Goal: Task Accomplishment & Management: Complete application form

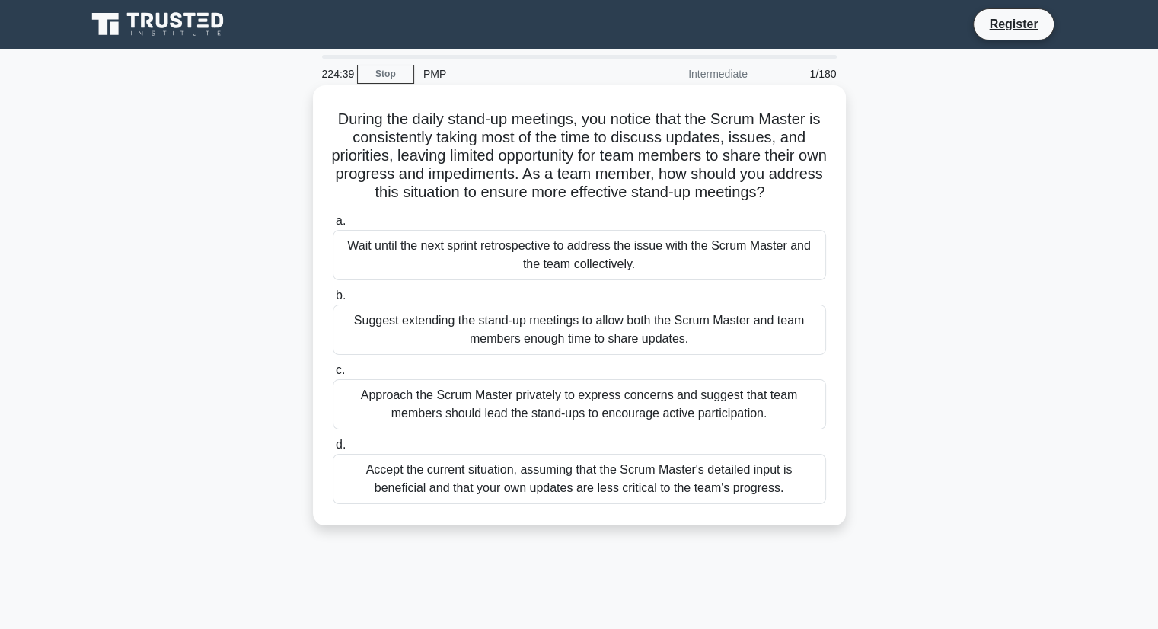
click at [411, 421] on div "Approach the Scrum Master privately to express concerns and suggest that team m…" at bounding box center [579, 404] width 493 height 50
click at [333, 375] on input "c. Approach the Scrum Master privately to express concerns and suggest that tea…" at bounding box center [333, 370] width 0 height 10
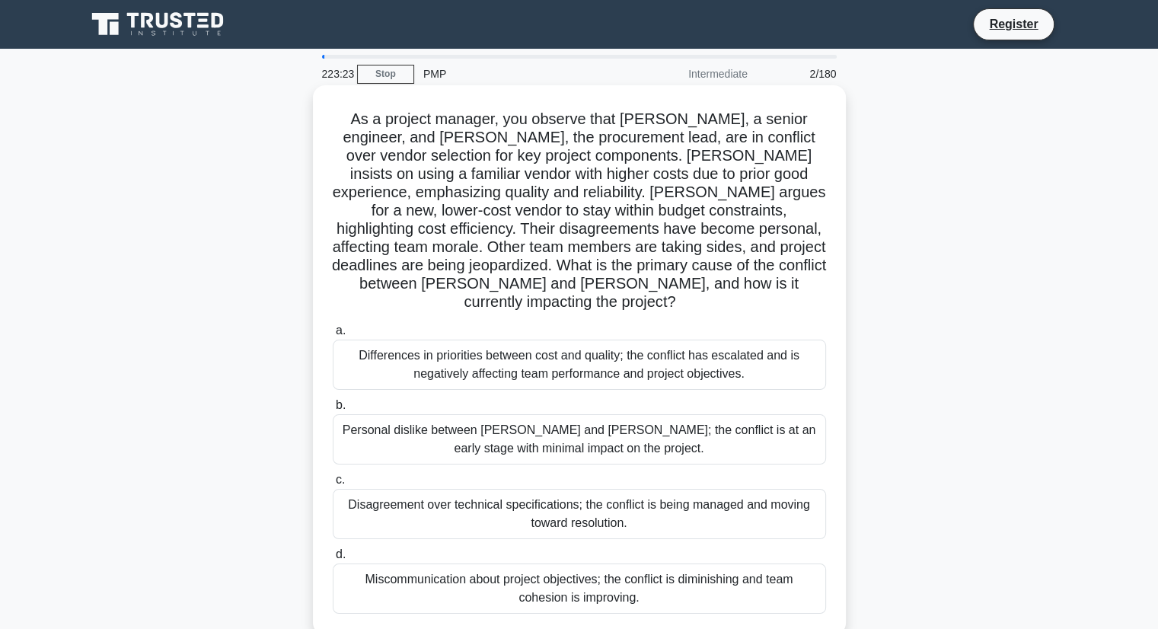
click at [572, 345] on div "Differences in priorities between cost and quality; the conflict has escalated …" at bounding box center [579, 365] width 493 height 50
click at [333, 336] on input "a. Differences in priorities between cost and quality; the conflict has escalat…" at bounding box center [333, 331] width 0 height 10
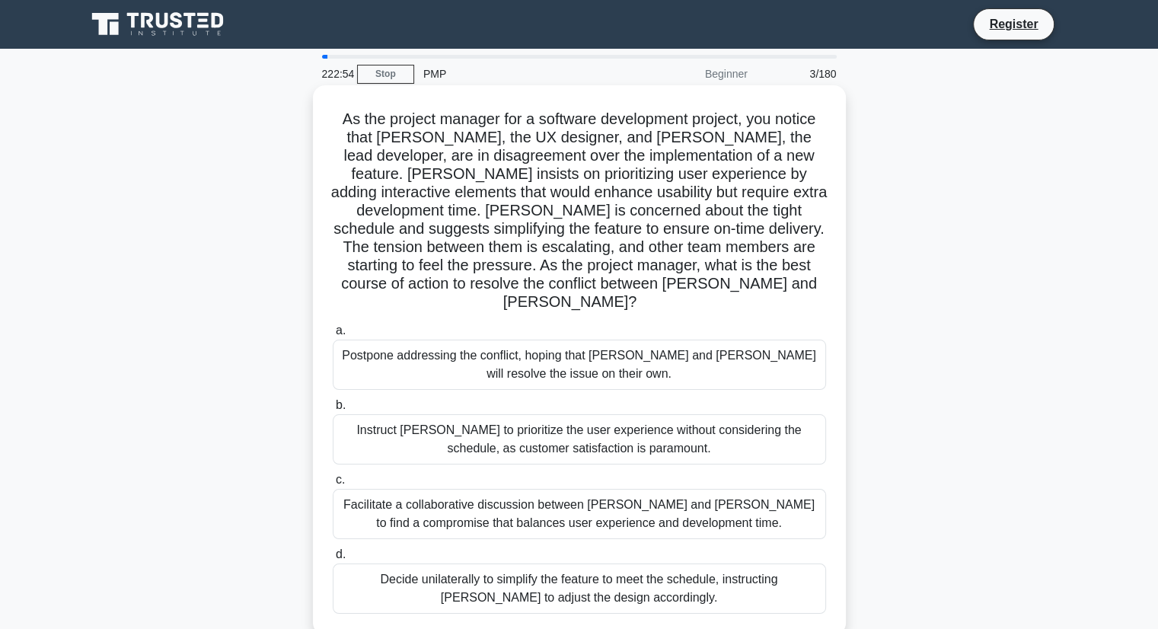
click at [652, 505] on div "Facilitate a collaborative discussion between Alex and Jamie to find a compromi…" at bounding box center [579, 514] width 493 height 50
click at [333, 485] on input "c. Facilitate a collaborative discussion between Alex and Jamie to find a compr…" at bounding box center [333, 480] width 0 height 10
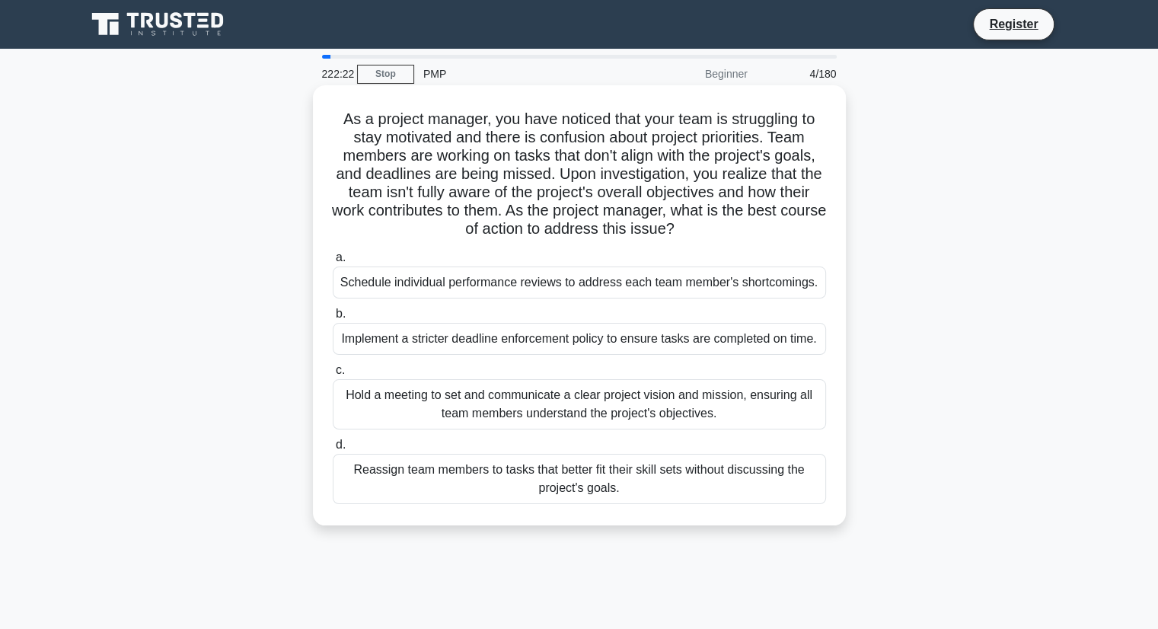
click at [639, 412] on div "Hold a meeting to set and communicate a clear project vision and mission, ensur…" at bounding box center [579, 404] width 493 height 50
click at [333, 375] on input "c. Hold a meeting to set and communicate a clear project vision and mission, en…" at bounding box center [333, 370] width 0 height 10
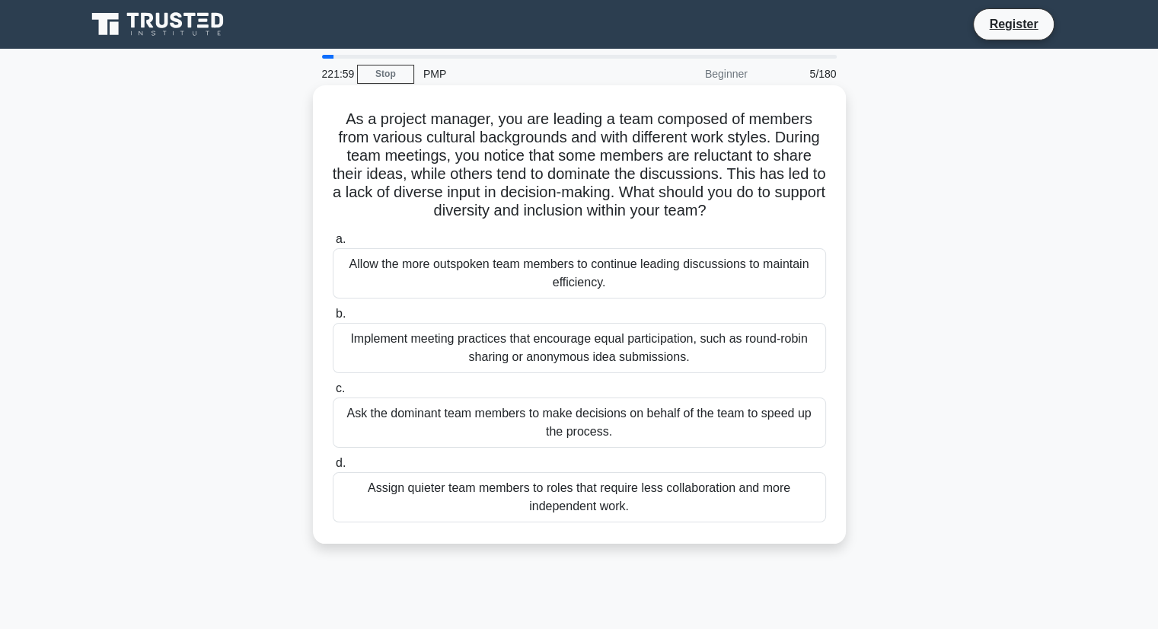
click at [655, 355] on div "Implement meeting practices that encourage equal participation, such as round-r…" at bounding box center [579, 348] width 493 height 50
click at [333, 319] on input "b. Implement meeting practices that encourage equal participation, such as roun…" at bounding box center [333, 314] width 0 height 10
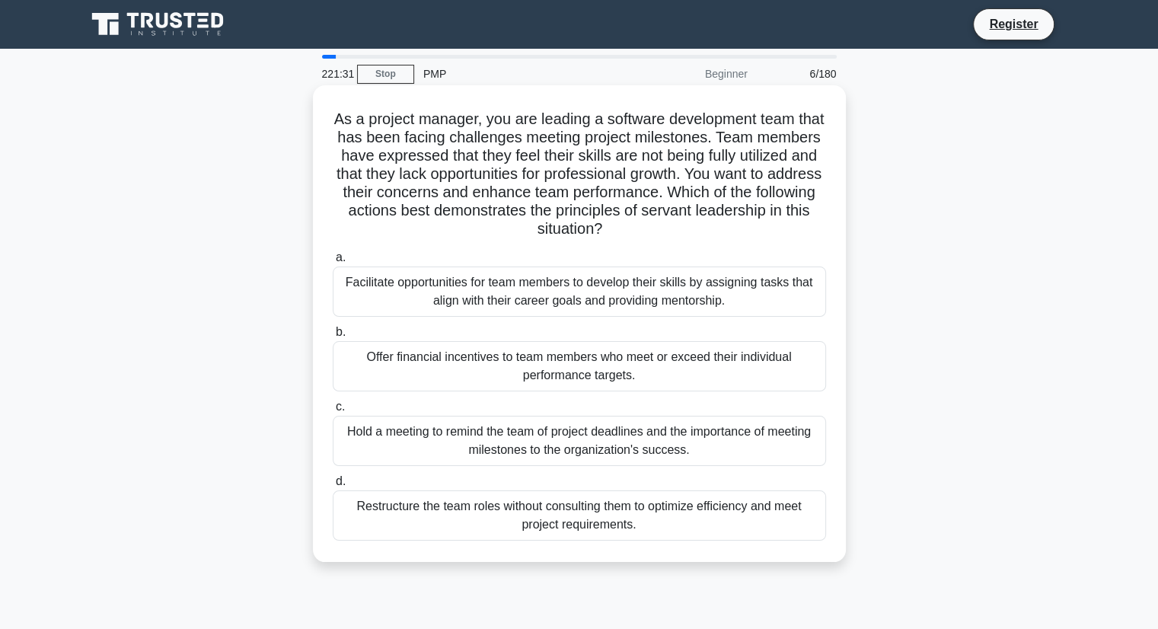
click at [606, 311] on div "Facilitate opportunities for team members to develop their skills by assigning …" at bounding box center [579, 291] width 493 height 50
click at [333, 263] on input "a. Facilitate opportunities for team members to develop their skills by assigni…" at bounding box center [333, 258] width 0 height 10
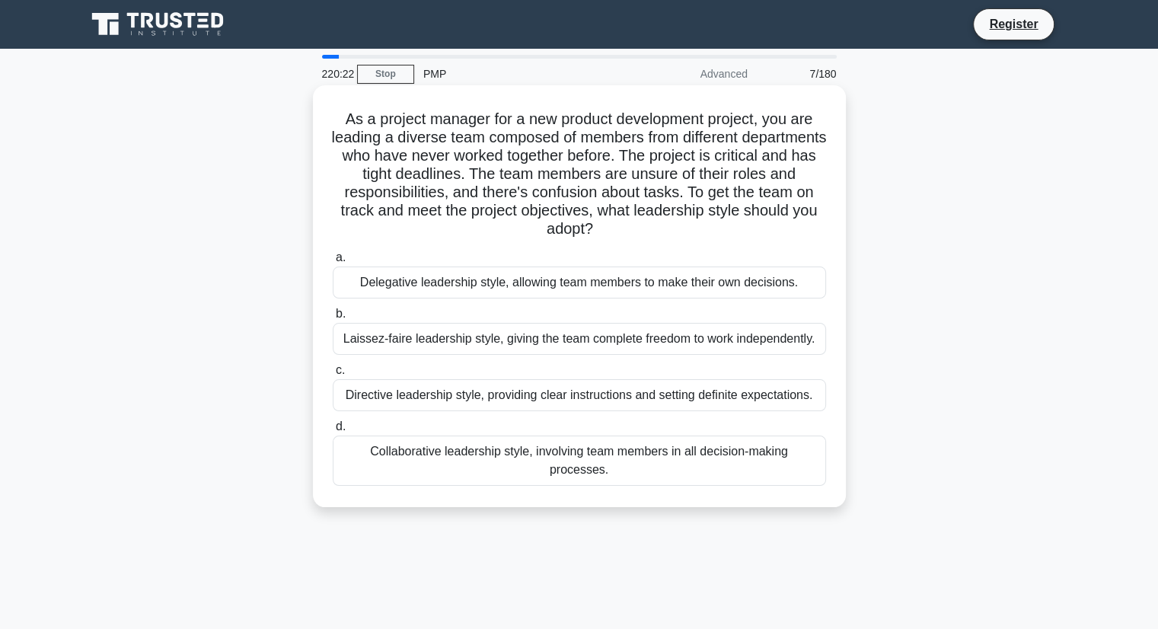
click at [596, 396] on div "Directive leadership style, providing clear instructions and setting definite e…" at bounding box center [579, 395] width 493 height 32
click at [333, 375] on input "c. Directive leadership style, providing clear instructions and setting definit…" at bounding box center [333, 370] width 0 height 10
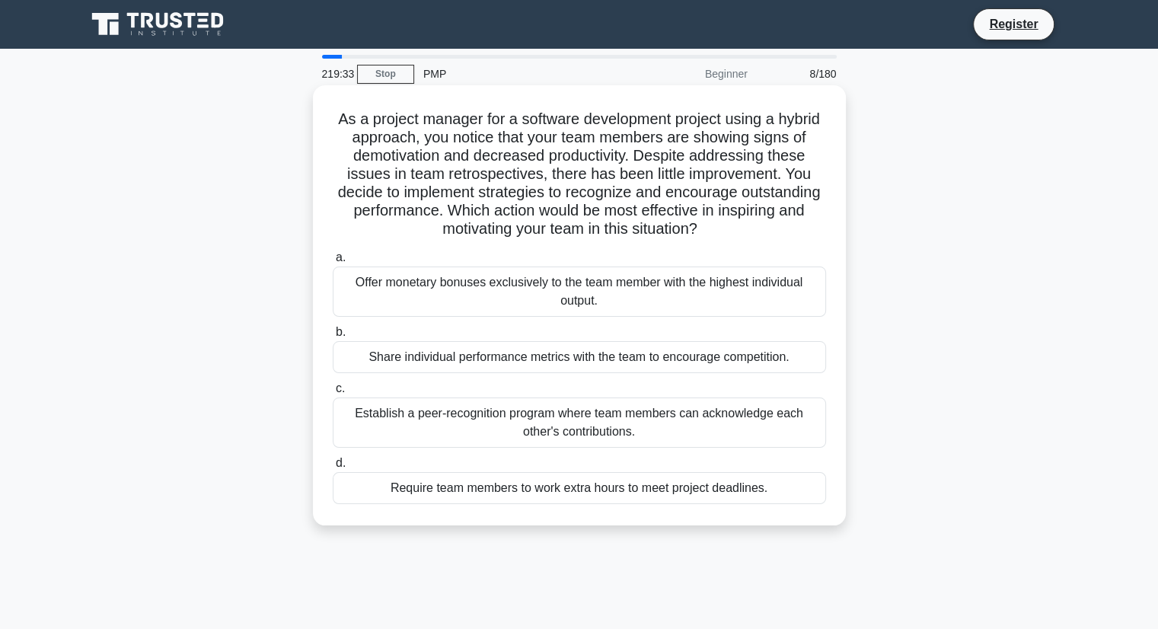
click at [586, 430] on div "Establish a peer-recognition program where team members can acknowledge each ot…" at bounding box center [579, 422] width 493 height 50
click at [333, 394] on input "c. Establish a peer-recognition program where team members can acknowledge each…" at bounding box center [333, 389] width 0 height 10
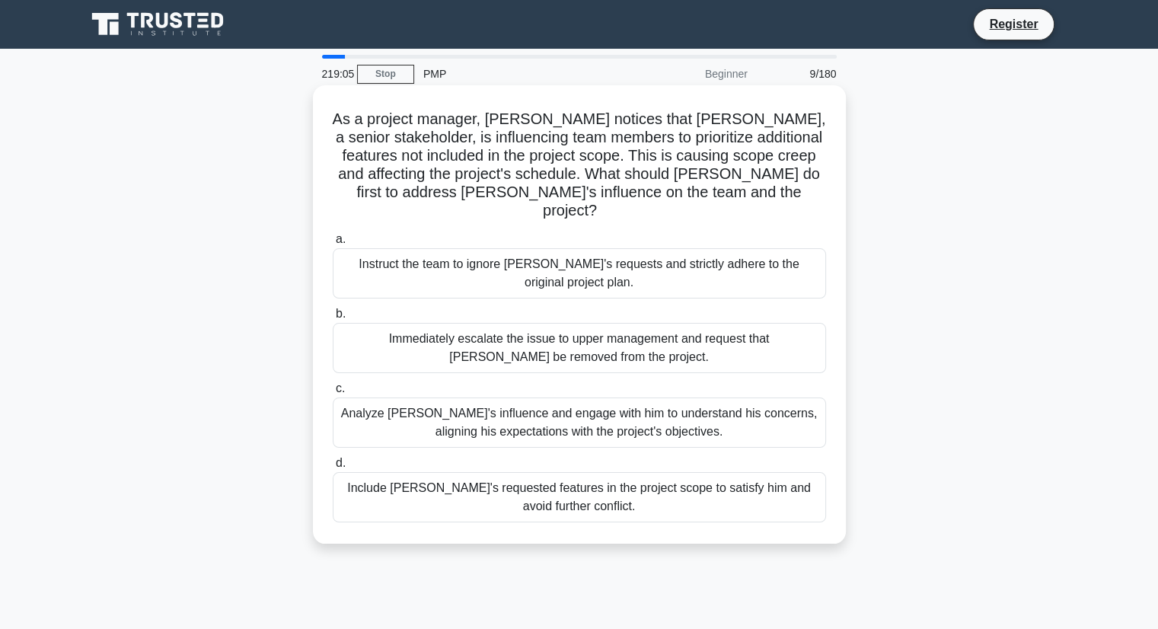
click at [566, 398] on div "Analyze John's influence and engage with him to understand his concerns, aligni…" at bounding box center [579, 422] width 493 height 50
click at [333, 394] on input "c. Analyze John's influence and engage with him to understand his concerns, ali…" at bounding box center [333, 389] width 0 height 10
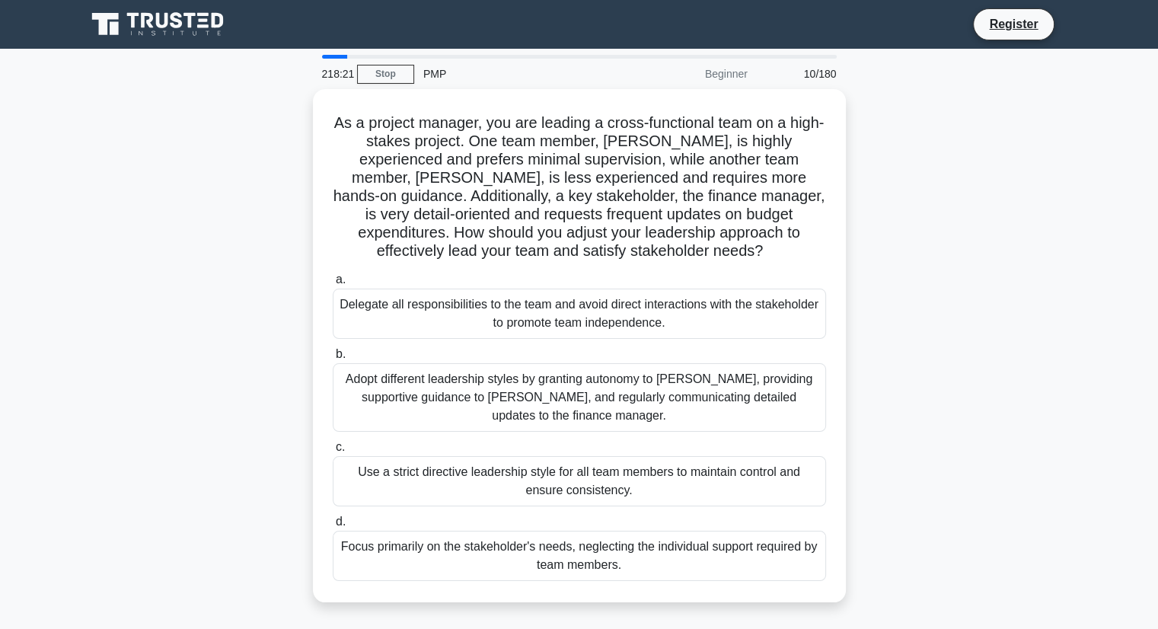
click at [566, 398] on div "Adopt different leadership styles by granting autonomy to Alex, providing suppo…" at bounding box center [579, 397] width 493 height 69
click at [333, 359] on input "b. Adopt different leadership styles by granting autonomy to Alex, providing su…" at bounding box center [333, 354] width 0 height 10
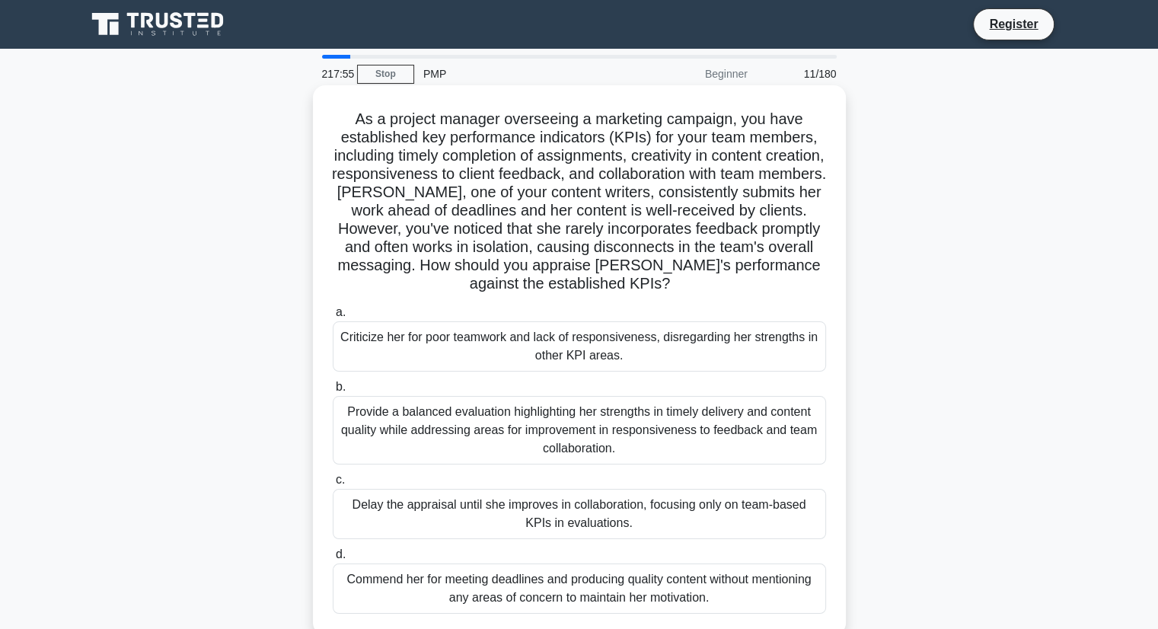
click at [524, 416] on div "Provide a balanced evaluation highlighting her strengths in timely delivery and…" at bounding box center [579, 430] width 493 height 69
click at [333, 392] on input "b. Provide a balanced evaluation highlighting her strengths in timely delivery …" at bounding box center [333, 387] width 0 height 10
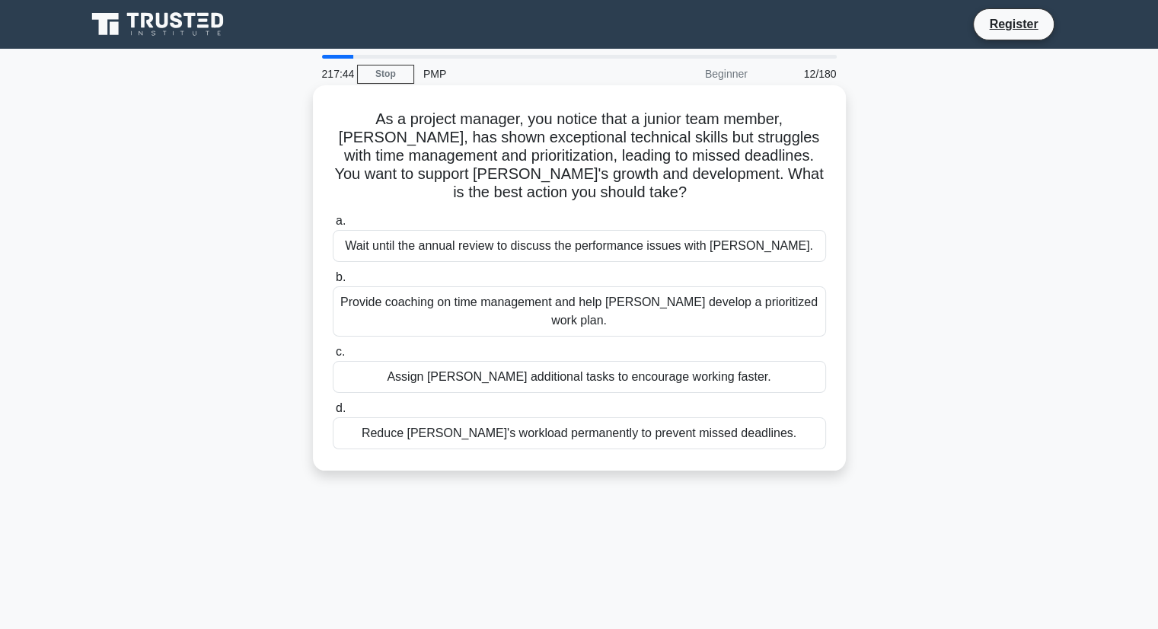
click at [512, 302] on div "Provide coaching on time management and help Alex develop a prioritized work pl…" at bounding box center [579, 311] width 493 height 50
click at [333, 282] on input "b. Provide coaching on time management and help Alex develop a prioritized work…" at bounding box center [333, 278] width 0 height 10
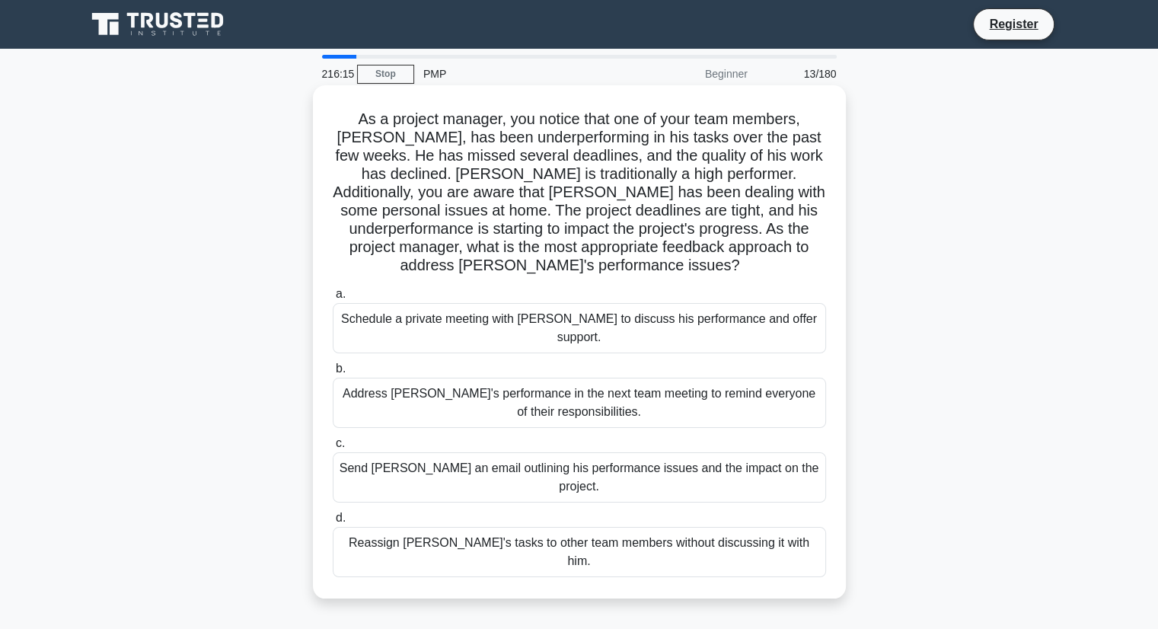
click at [504, 320] on div "Schedule a private meeting with Carlos to discuss his performance and offer sup…" at bounding box center [579, 328] width 493 height 50
click at [333, 299] on input "a. Schedule a private meeting with Carlos to discuss his performance and offer …" at bounding box center [333, 294] width 0 height 10
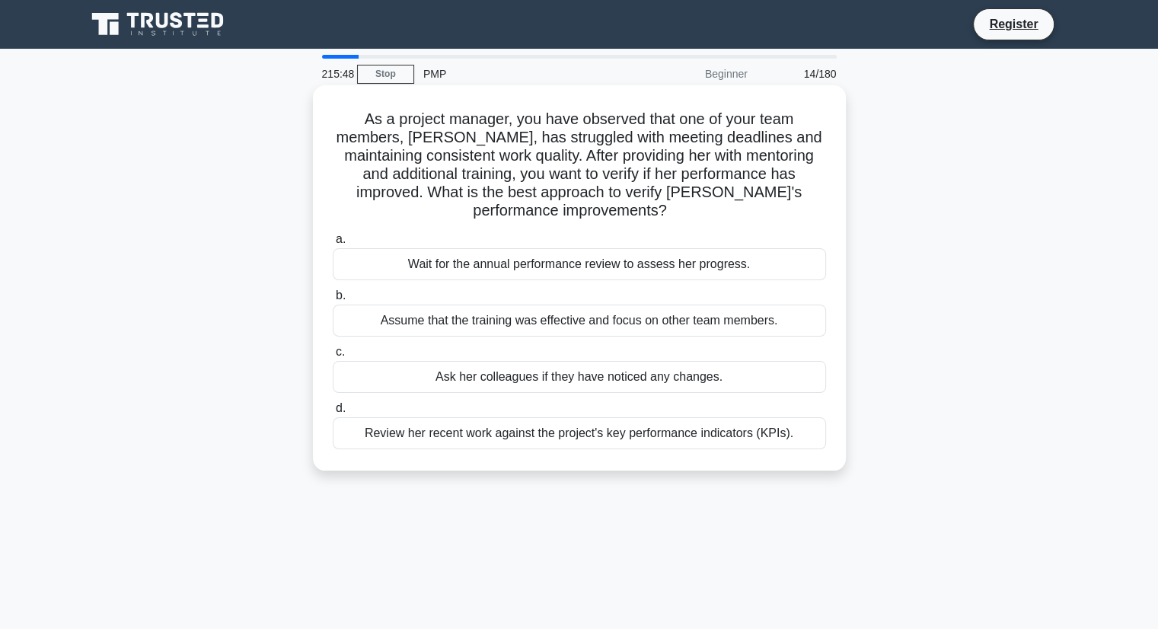
click at [519, 424] on div "Review her recent work against the project's key performance indicators (KPIs)." at bounding box center [579, 433] width 493 height 32
click at [333, 413] on input "d. Review her recent work against the project's key performance indicators (KPI…" at bounding box center [333, 408] width 0 height 10
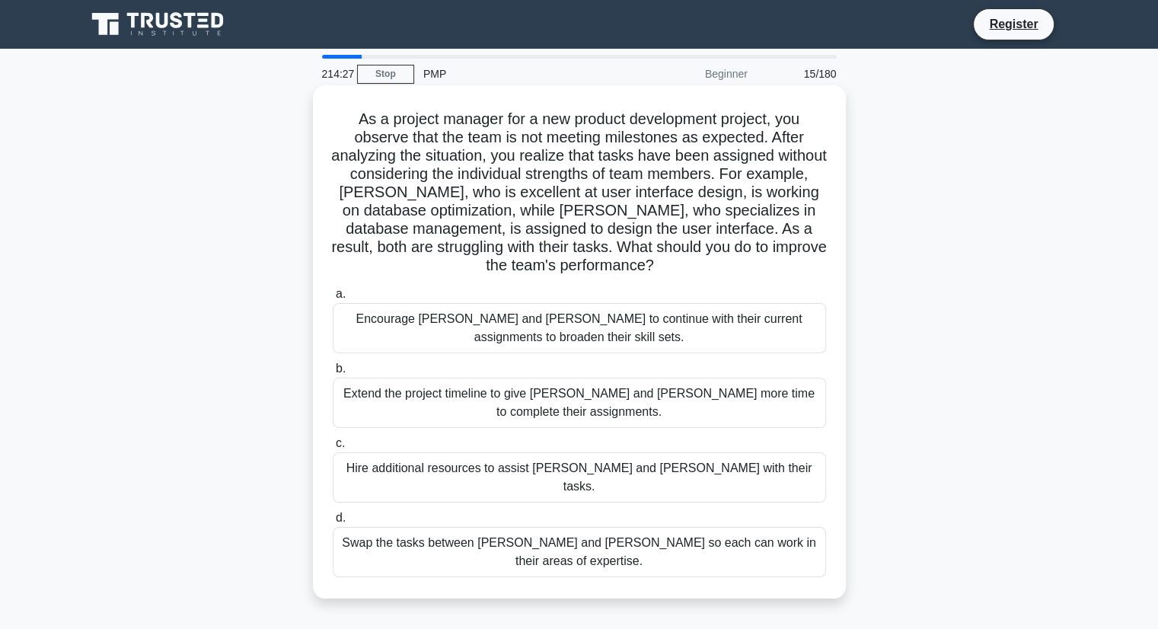
click at [624, 527] on div "Swap the tasks between Alex and Sam so each can work in their areas of expertis…" at bounding box center [579, 552] width 493 height 50
click at [333, 521] on input "d. Swap the tasks between Alex and Sam so each can work in their areas of exper…" at bounding box center [333, 518] width 0 height 10
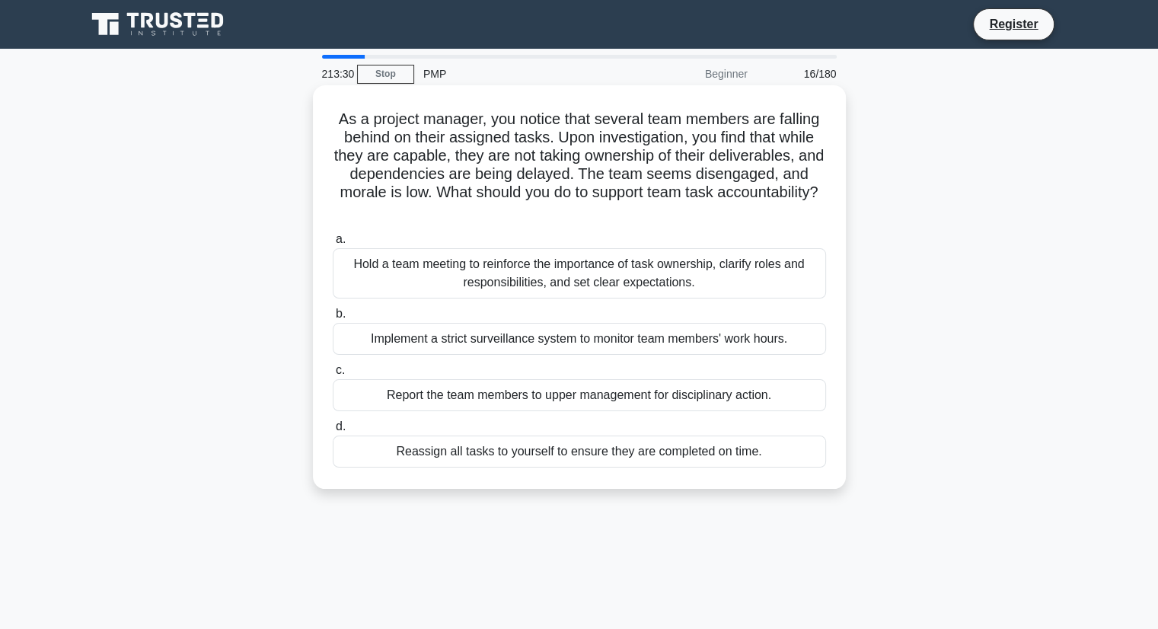
click at [650, 273] on div "Hold a team meeting to reinforce the importance of task ownership, clarify role…" at bounding box center [579, 273] width 493 height 50
click at [333, 244] on input "a. Hold a team meeting to reinforce the importance of task ownership, clarify r…" at bounding box center [333, 239] width 0 height 10
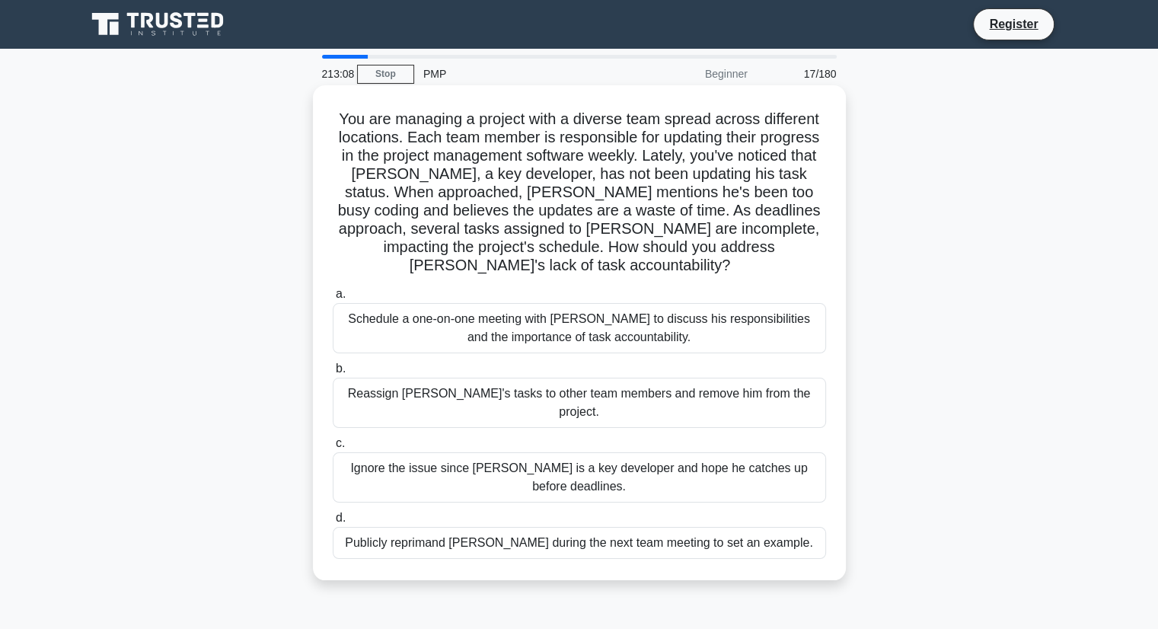
click at [643, 311] on div "Schedule a one-on-one meeting with Alex to discuss his responsibilities and the…" at bounding box center [579, 328] width 493 height 50
click at [333, 299] on input "a. Schedule a one-on-one meeting with Alex to discuss his responsibilities and …" at bounding box center [333, 294] width 0 height 10
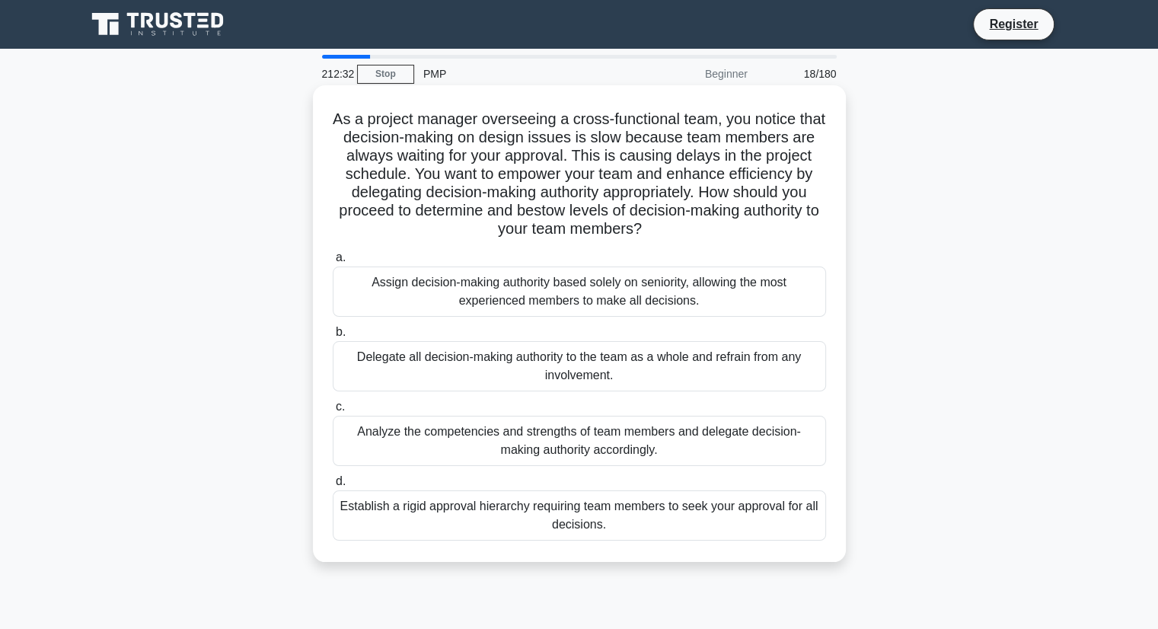
click at [431, 433] on div "Analyze the competencies and strengths of team members and delegate decision-ma…" at bounding box center [579, 441] width 493 height 50
click at [333, 412] on input "c. Analyze the competencies and strengths of team members and delegate decision…" at bounding box center [333, 407] width 0 height 10
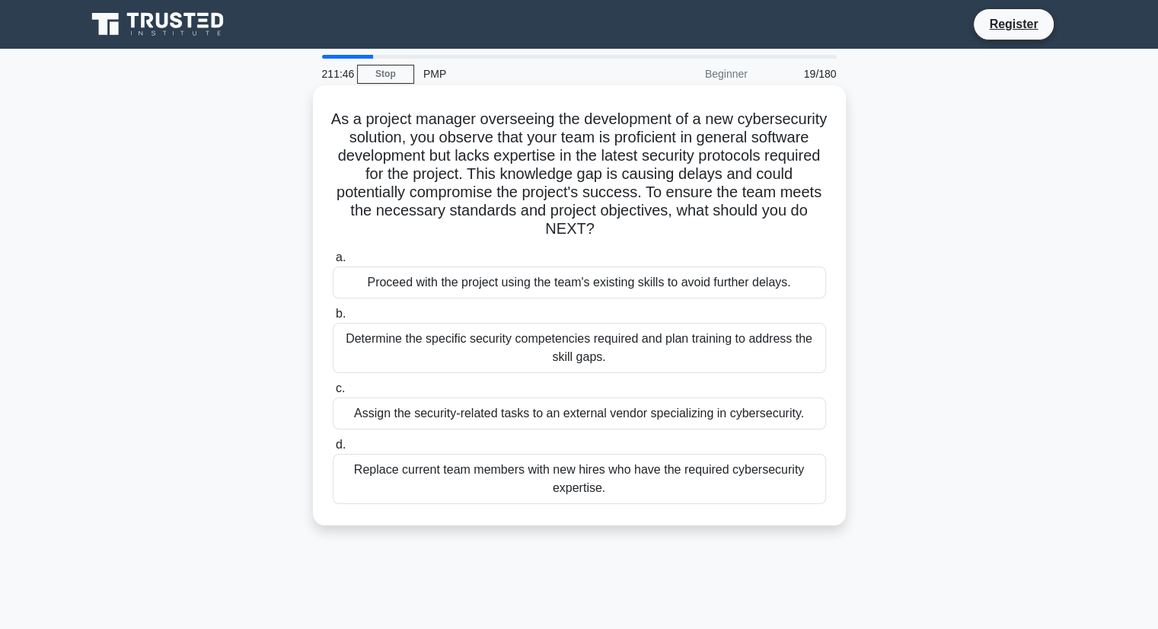
click at [514, 341] on div "Determine the specific security competencies required and plan training to addr…" at bounding box center [579, 348] width 493 height 50
click at [333, 319] on input "b. Determine the specific security competencies required and plan training to a…" at bounding box center [333, 314] width 0 height 10
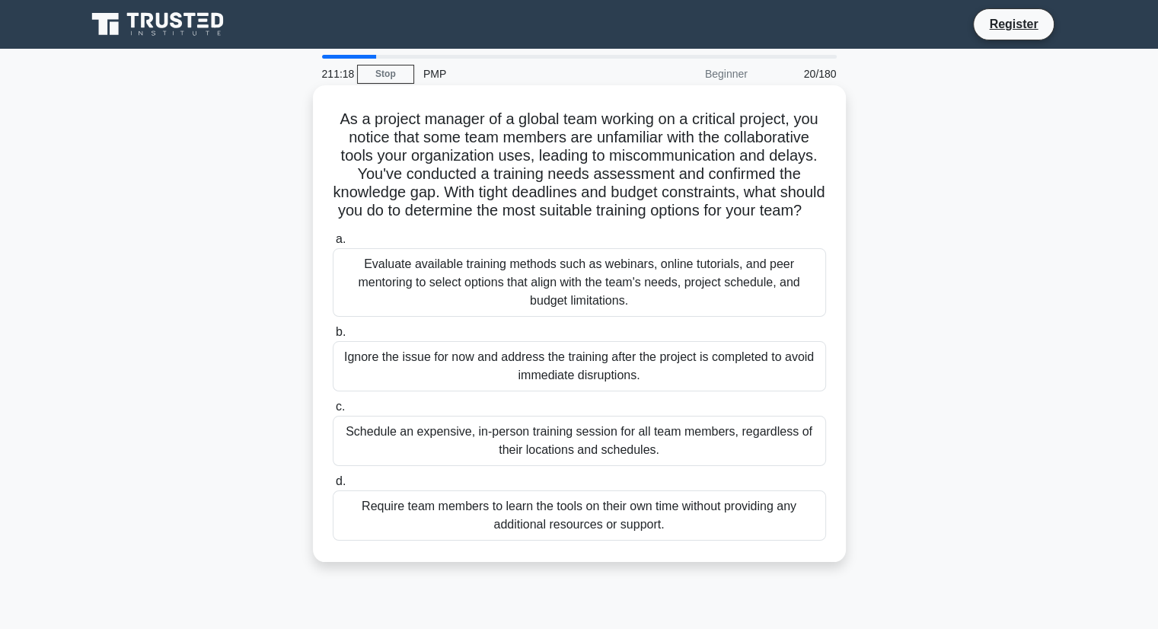
click at [565, 281] on div "Evaluate available training methods such as webinars, online tutorials, and pee…" at bounding box center [579, 282] width 493 height 69
click at [333, 244] on input "a. Evaluate available training methods such as webinars, online tutorials, and …" at bounding box center [333, 239] width 0 height 10
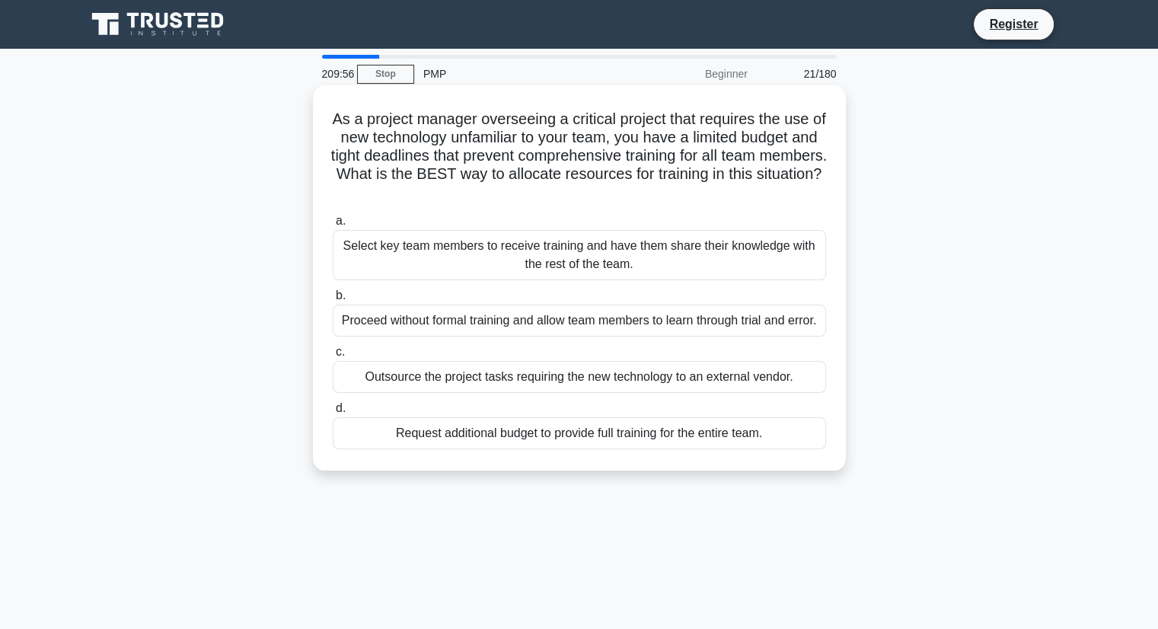
click at [593, 264] on div "Select key team members to receive training and have them share their knowledge…" at bounding box center [579, 255] width 493 height 50
click at [333, 226] on input "a. Select key team members to receive training and have them share their knowle…" at bounding box center [333, 221] width 0 height 10
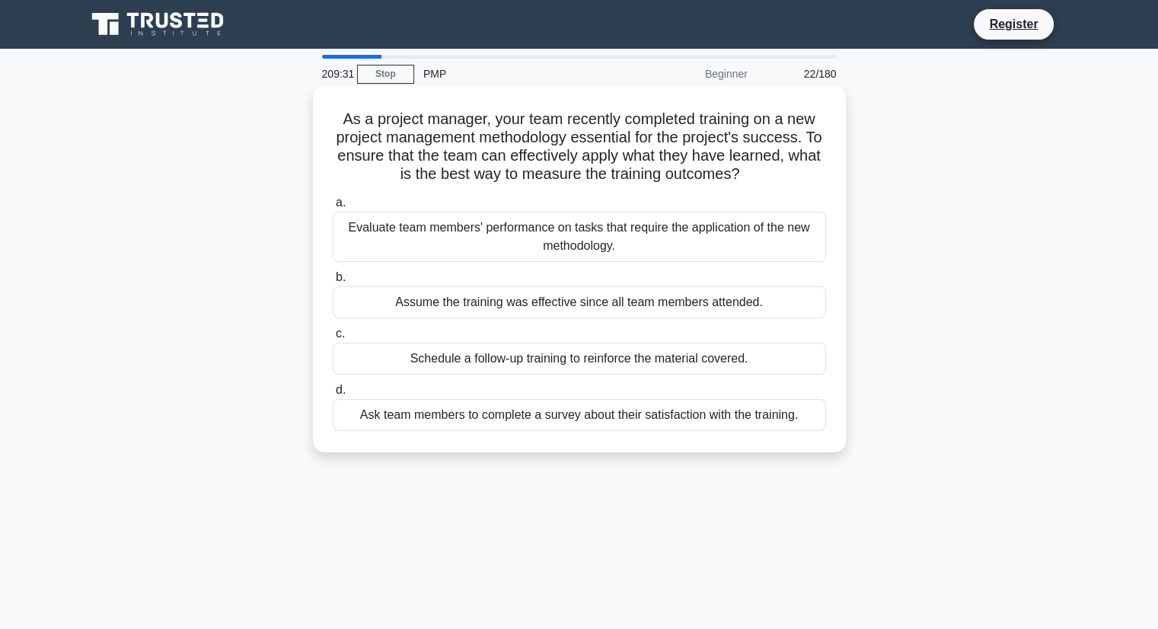
click at [591, 251] on div "Evaluate team members' performance on tasks that require the application of the…" at bounding box center [579, 237] width 493 height 50
click at [333, 208] on input "a. Evaluate team members' performance on tasks that require the application of …" at bounding box center [333, 203] width 0 height 10
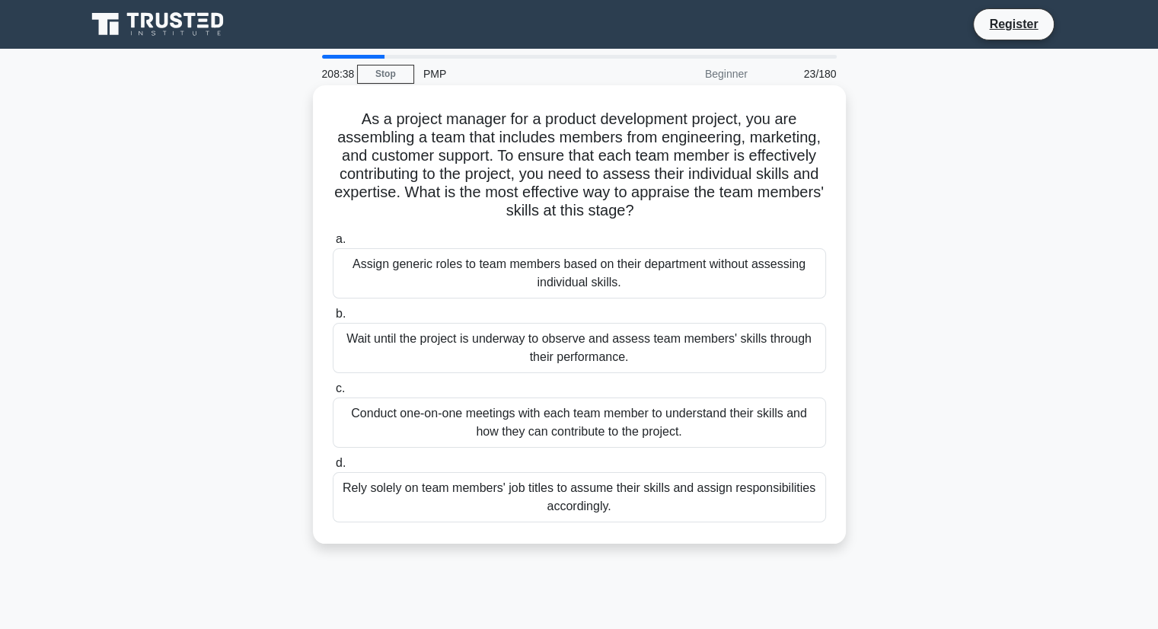
click at [586, 418] on div "Conduct one-on-one meetings with each team member to understand their skills an…" at bounding box center [579, 422] width 493 height 50
click at [333, 394] on input "c. Conduct one-on-one meetings with each team member to understand their skills…" at bounding box center [333, 389] width 0 height 10
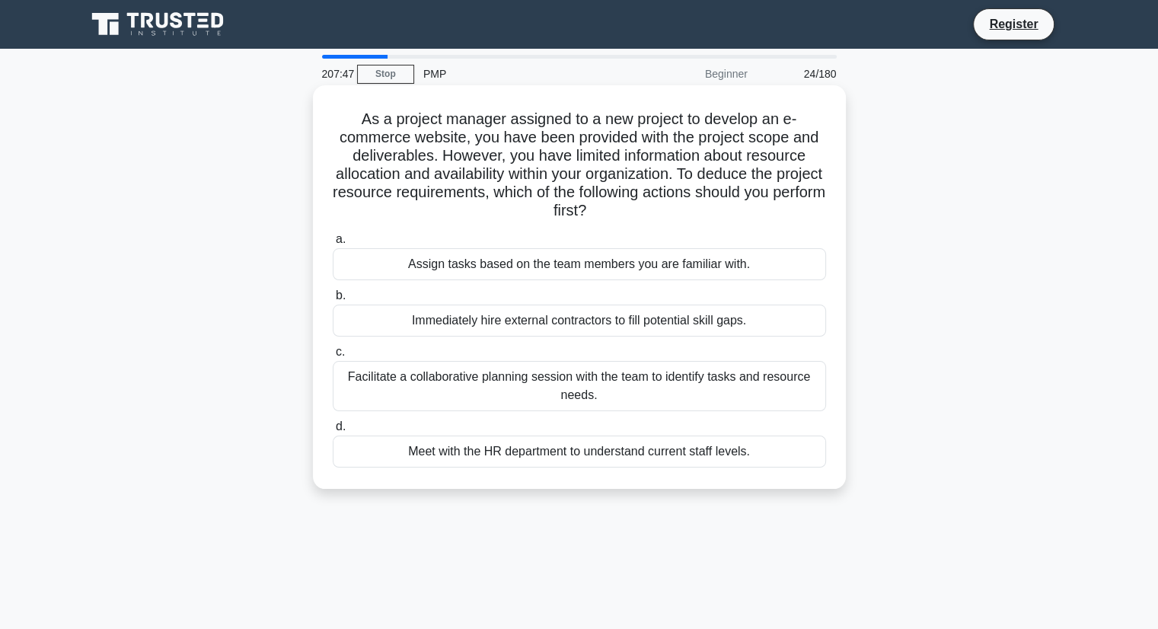
click at [758, 378] on div "Facilitate a collaborative planning session with the team to identify tasks and…" at bounding box center [579, 386] width 493 height 50
click at [333, 357] on input "c. Facilitate a collaborative planning session with the team to identify tasks …" at bounding box center [333, 352] width 0 height 10
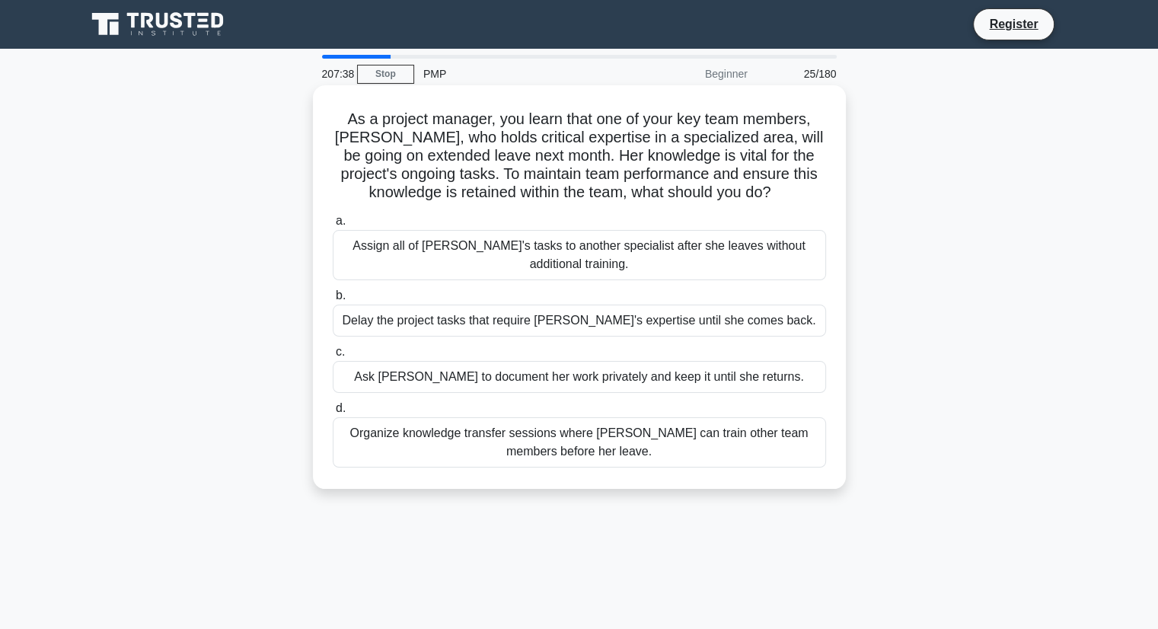
click at [679, 438] on div "Organize knowledge transfer sessions where Emma can train other team members be…" at bounding box center [579, 442] width 493 height 50
click at [333, 413] on input "d. Organize knowledge transfer sessions where Emma can train other team members…" at bounding box center [333, 408] width 0 height 10
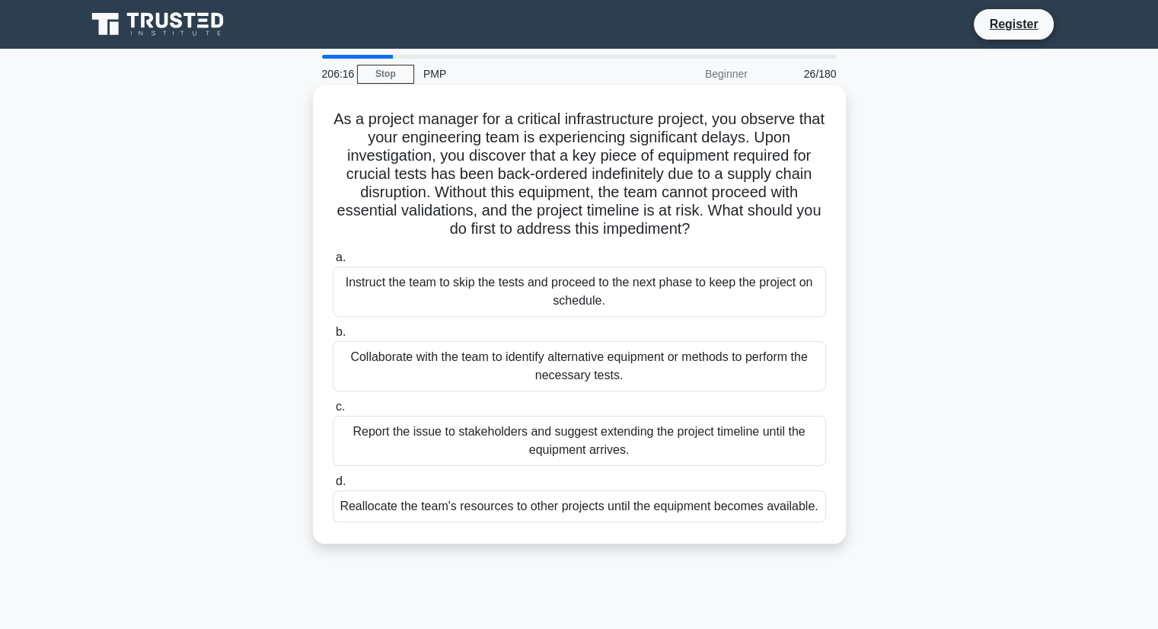
click at [588, 366] on div "Collaborate with the team to identify alternative equipment or methods to perfo…" at bounding box center [579, 366] width 493 height 50
click at [333, 337] on input "b. Collaborate with the team to identify alternative equipment or methods to pe…" at bounding box center [333, 332] width 0 height 10
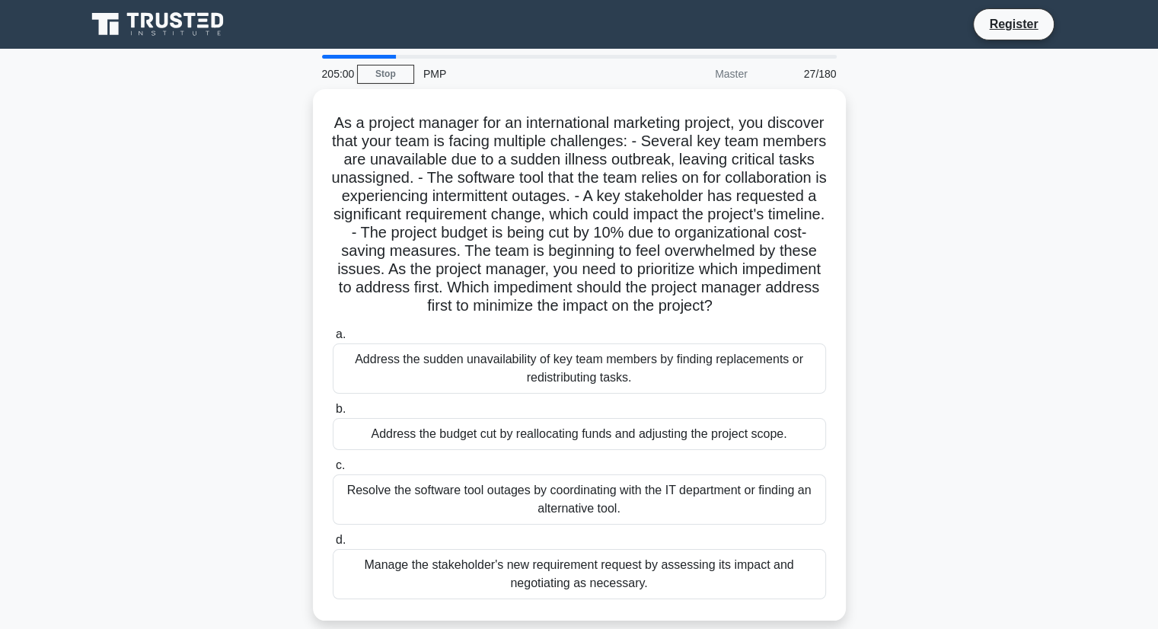
scroll to position [30, 0]
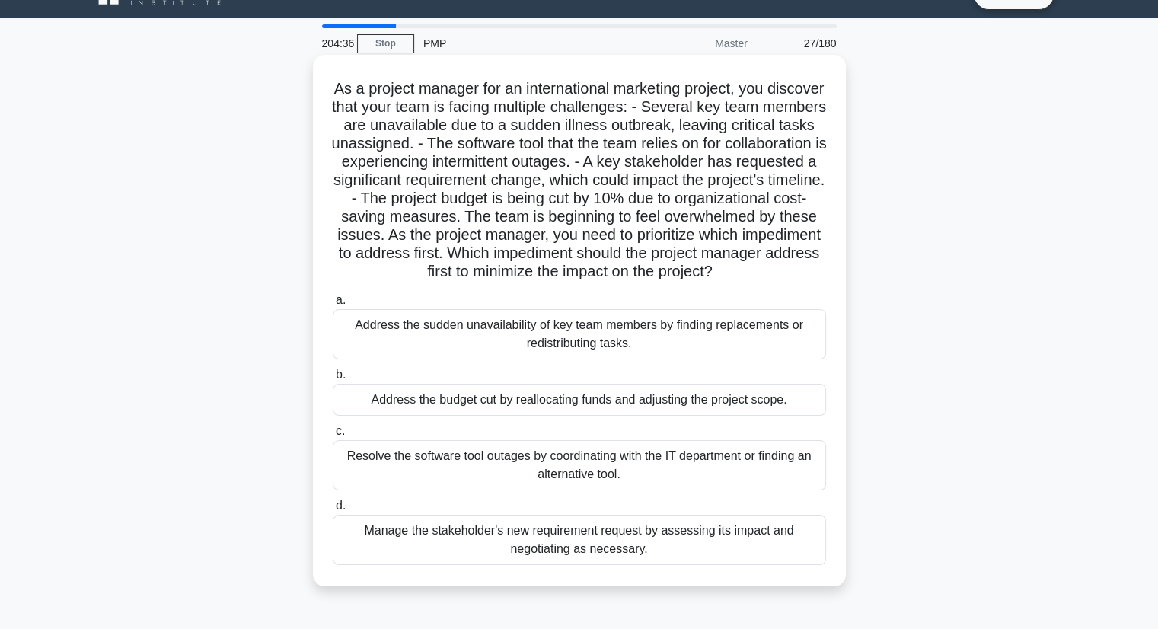
click at [630, 544] on div "Manage the stakeholder's new requirement request by assessing its impact and ne…" at bounding box center [579, 540] width 493 height 50
click at [333, 511] on input "d. Manage the stakeholder's new requirement request by assessing its impact and…" at bounding box center [333, 506] width 0 height 10
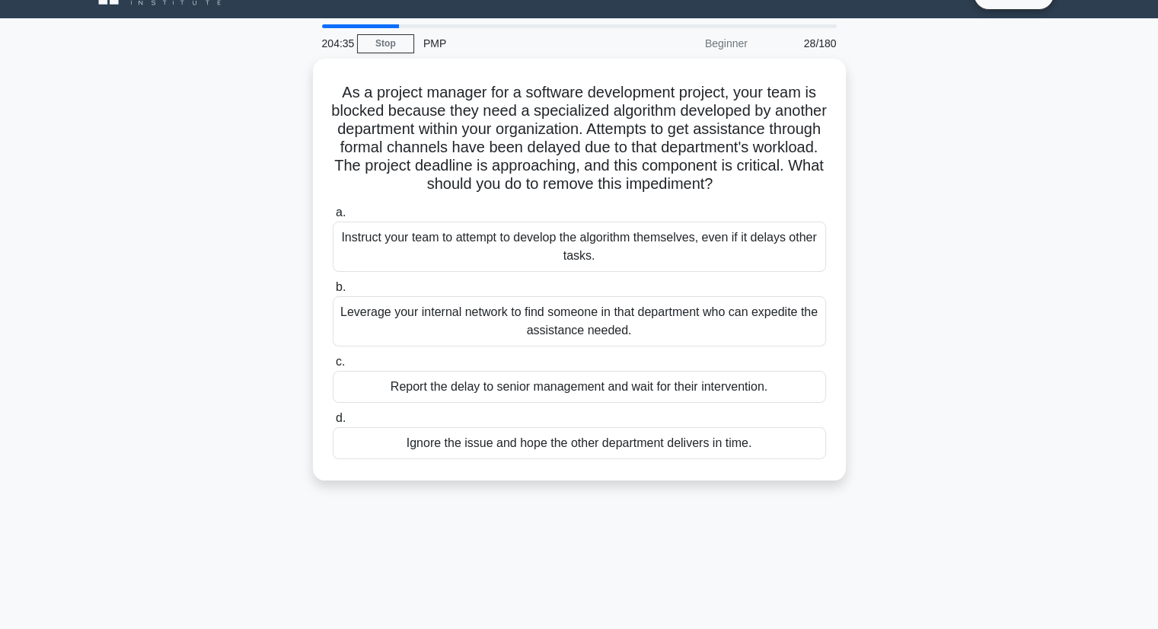
scroll to position [0, 0]
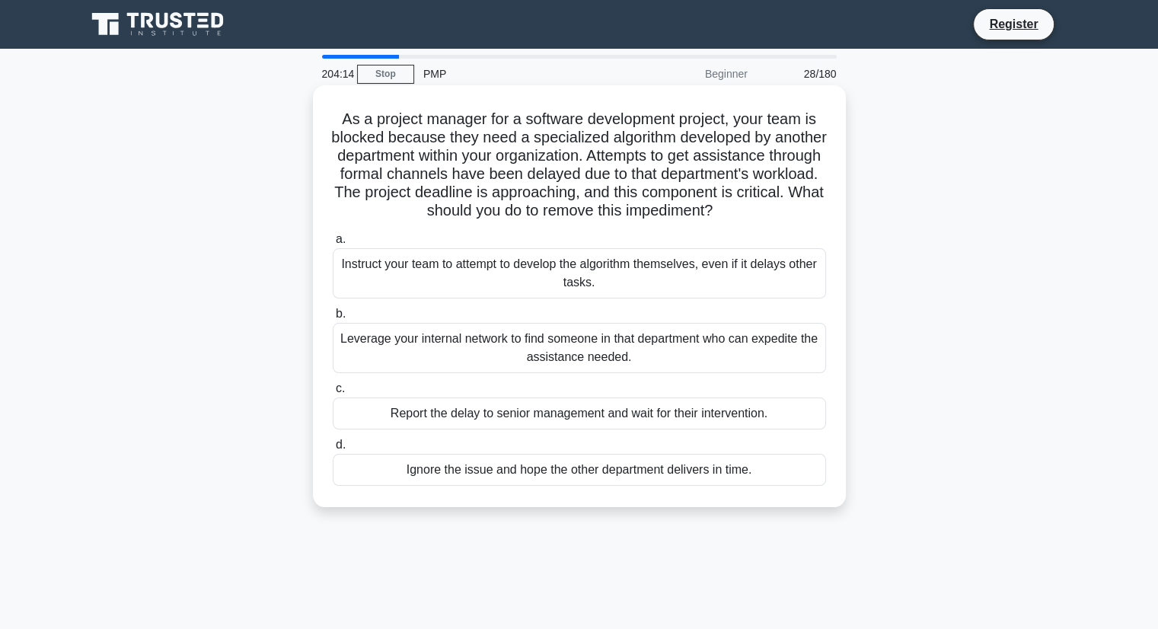
click at [646, 365] on div "Leverage your internal network to find someone in that department who can exped…" at bounding box center [579, 348] width 493 height 50
click at [333, 319] on input "b. Leverage your internal network to find someone in that department who can ex…" at bounding box center [333, 314] width 0 height 10
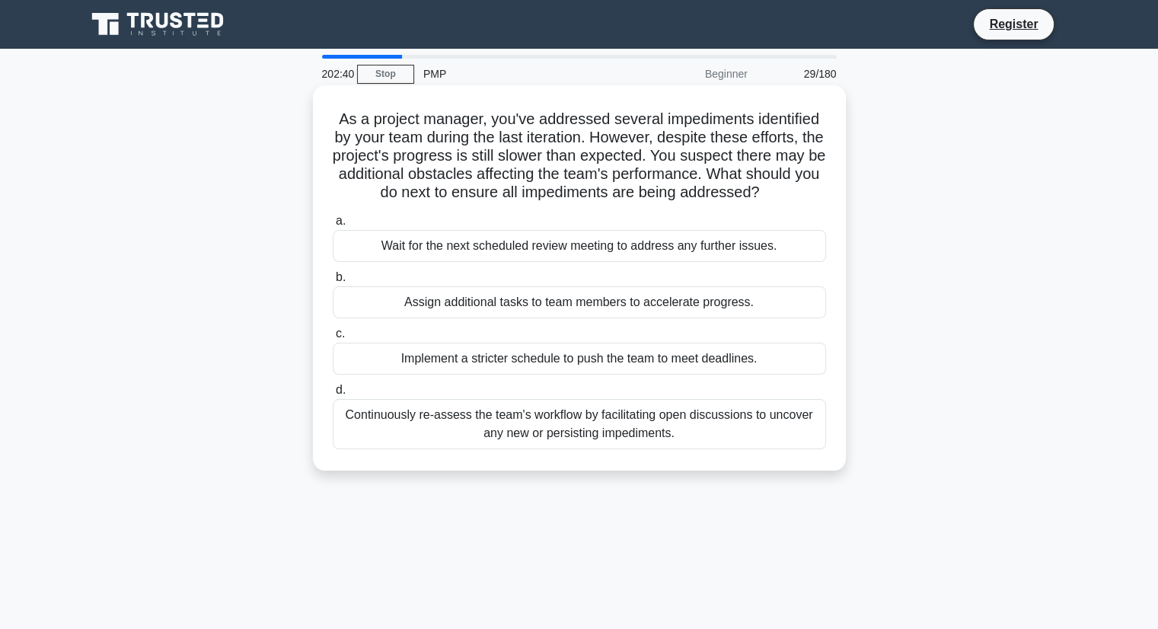
click at [632, 419] on div "Continuously re-assess the team's workflow by facilitating open discussions to …" at bounding box center [579, 424] width 493 height 50
click at [333, 395] on input "d. Continuously re-assess the team's workflow by facilitating open discussions …" at bounding box center [333, 390] width 0 height 10
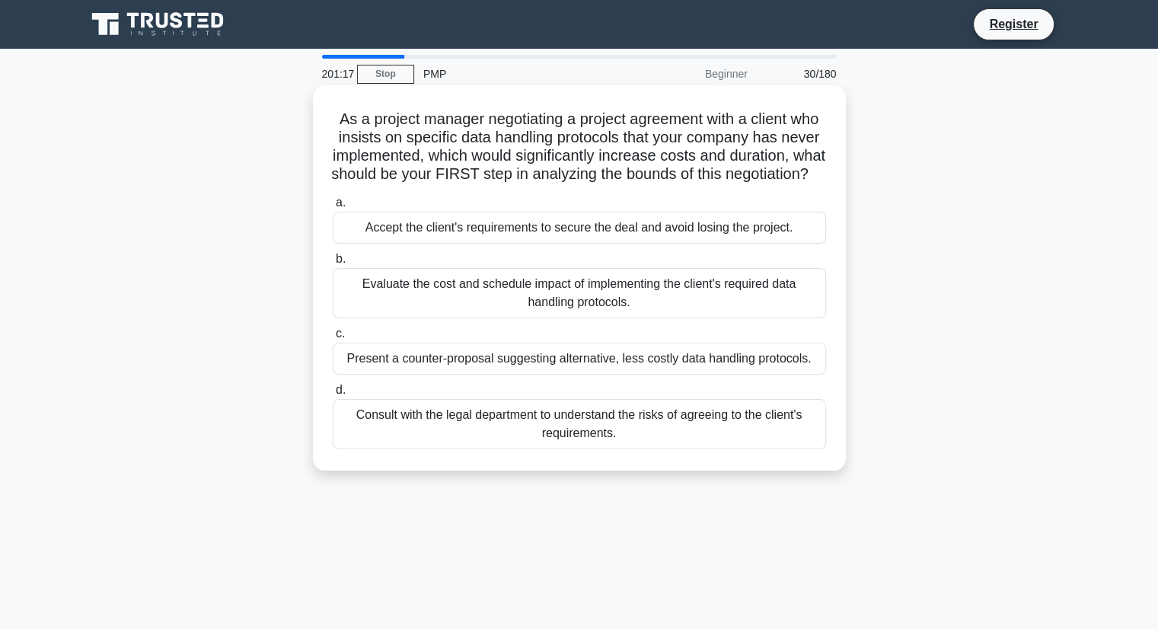
click at [580, 307] on div "Evaluate the cost and schedule impact of implementing the client's required dat…" at bounding box center [579, 293] width 493 height 50
click at [333, 264] on input "b. Evaluate the cost and schedule impact of implementing the client's required …" at bounding box center [333, 259] width 0 height 10
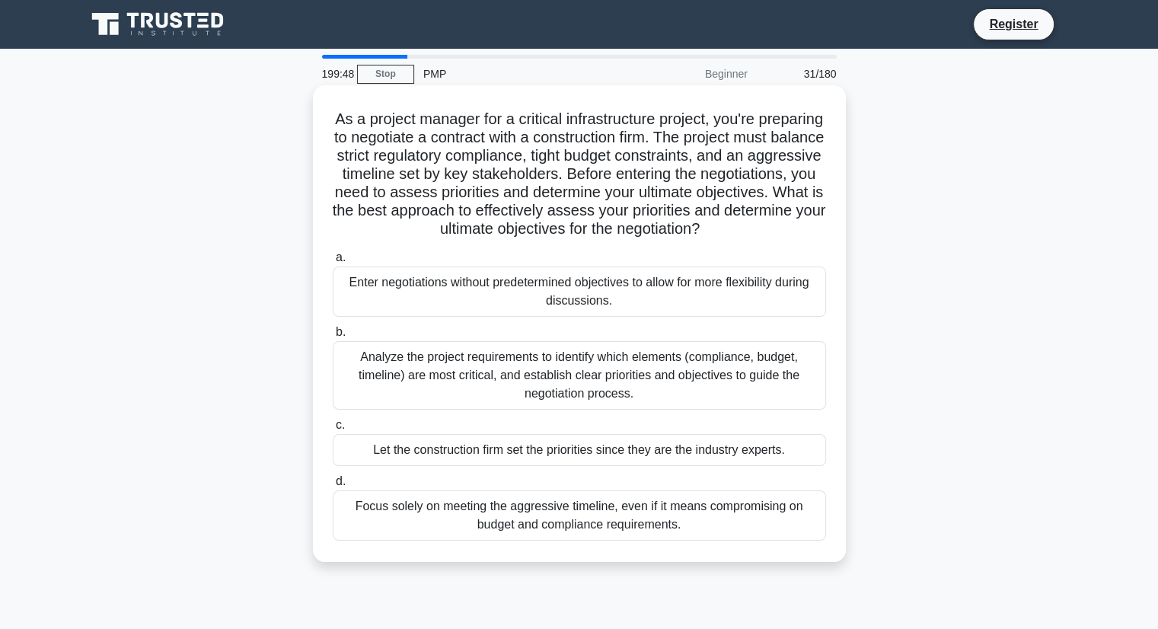
click at [548, 379] on div "Analyze the project requirements to identify which elements (compliance, budget…" at bounding box center [579, 375] width 493 height 69
click at [333, 337] on input "b. Analyze the project requirements to identify which elements (compliance, bud…" at bounding box center [333, 332] width 0 height 10
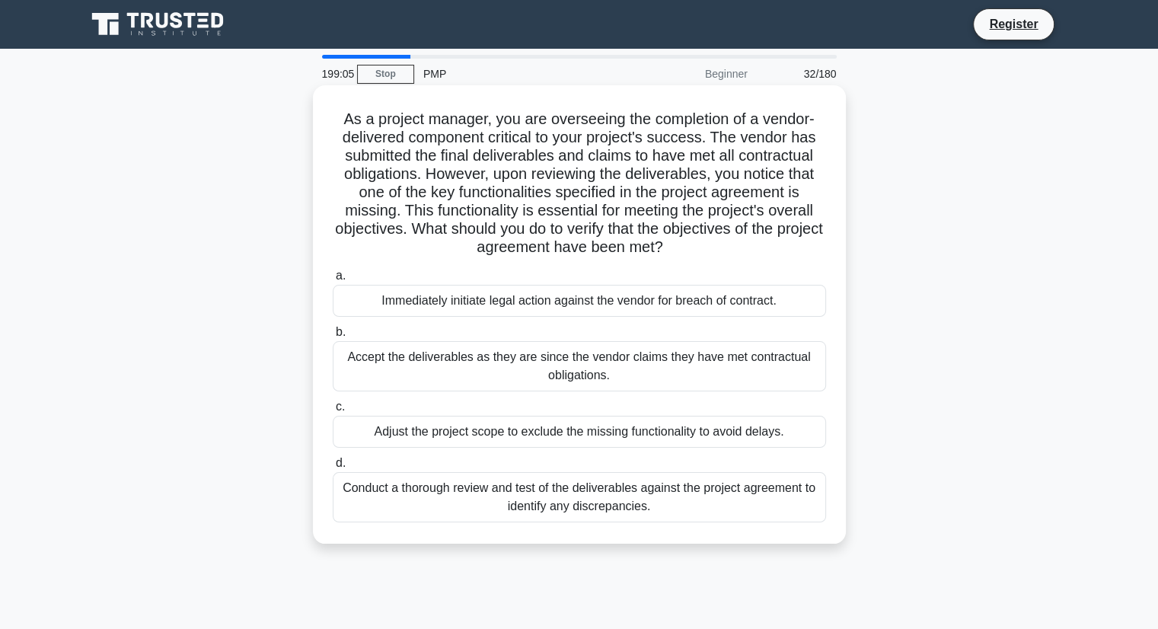
click at [510, 497] on div "Conduct a thorough review and test of the deliverables against the project agre…" at bounding box center [579, 497] width 493 height 50
click at [333, 468] on input "d. Conduct a thorough review and test of the deliverables against the project a…" at bounding box center [333, 463] width 0 height 10
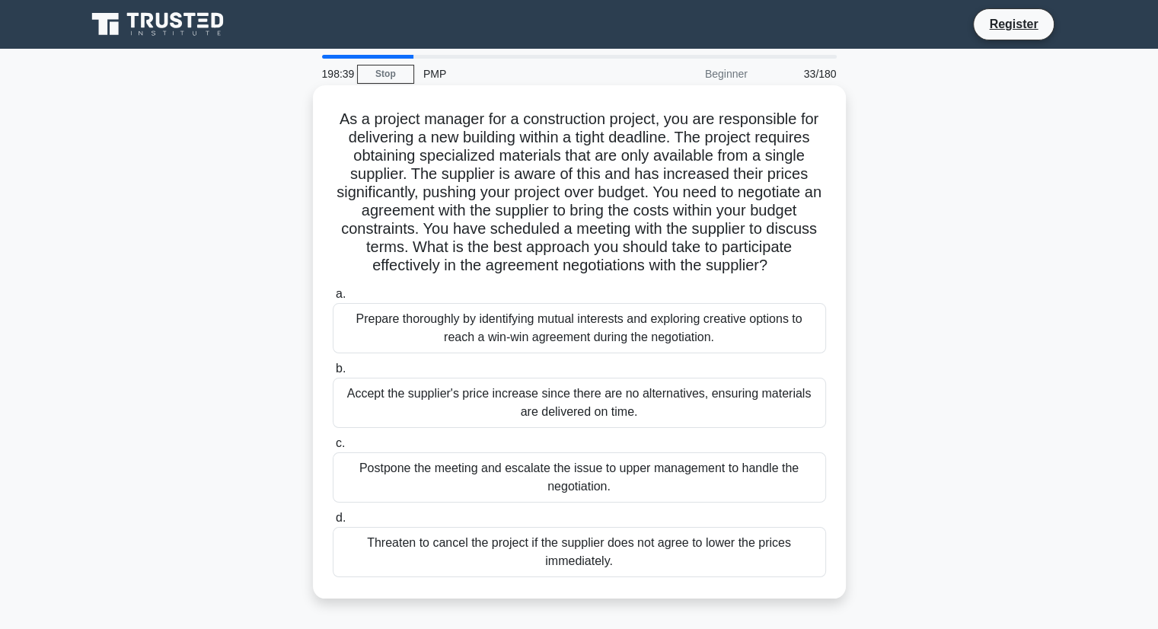
click at [588, 338] on div "Prepare thoroughly by identifying mutual interests and exploring creative optio…" at bounding box center [579, 328] width 493 height 50
click at [333, 299] on input "a. Prepare thoroughly by identifying mutual interests and exploring creative op…" at bounding box center [333, 294] width 0 height 10
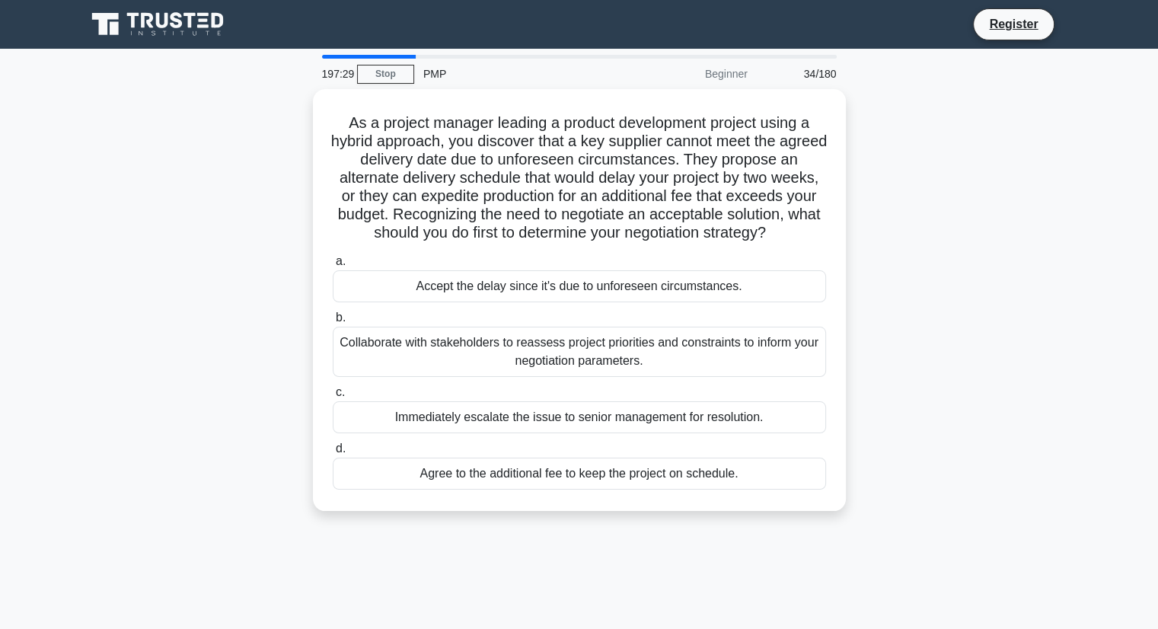
click at [588, 338] on div "Collaborate with stakeholders to reassess project priorities and constraints to…" at bounding box center [579, 352] width 493 height 50
click at [333, 323] on input "b. Collaborate with stakeholders to reassess project priorities and constraints…" at bounding box center [333, 318] width 0 height 10
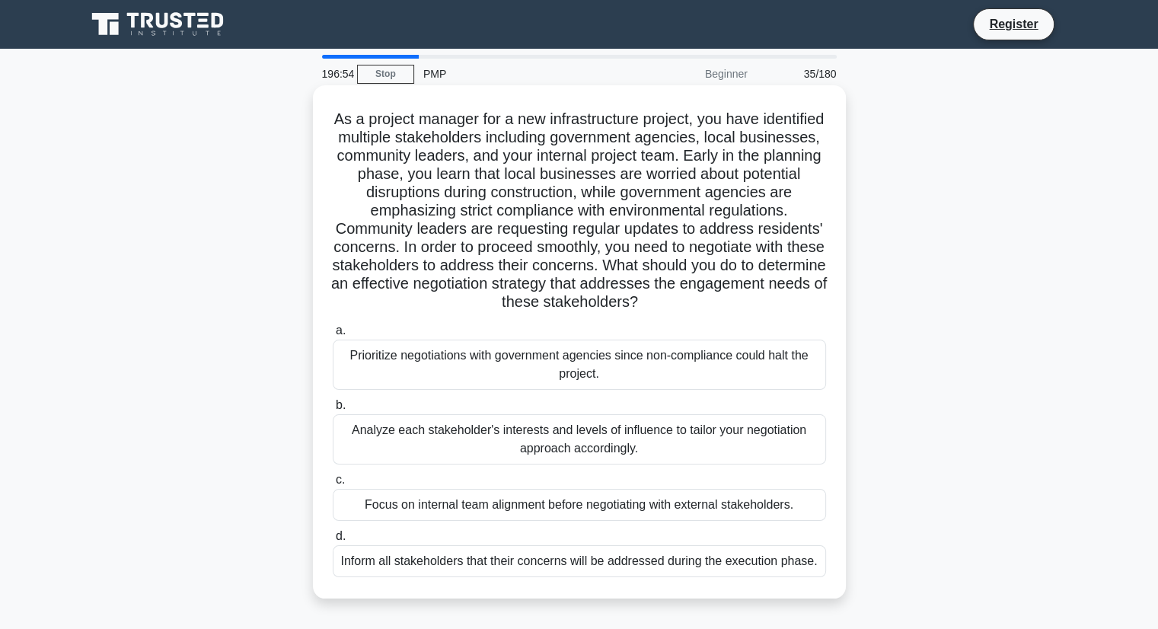
click at [566, 439] on div "Analyze each stakeholder's interests and levels of influence to tailor your neg…" at bounding box center [579, 439] width 493 height 50
click at [333, 410] on input "b. Analyze each stakeholder's interests and levels of influence to tailor your …" at bounding box center [333, 405] width 0 height 10
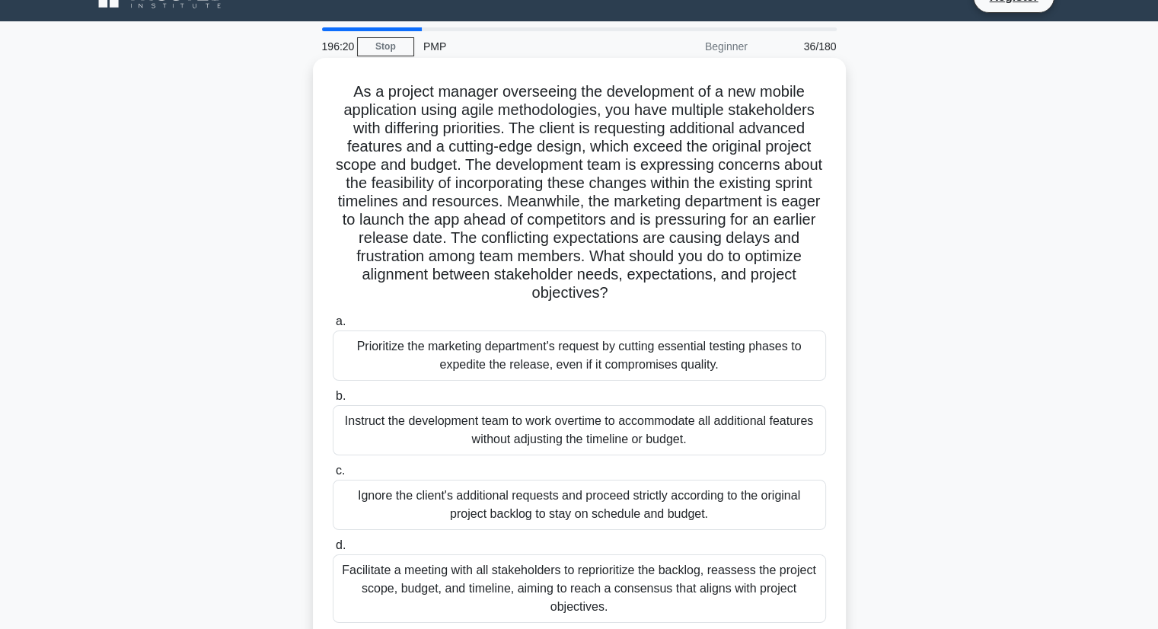
scroll to position [30, 0]
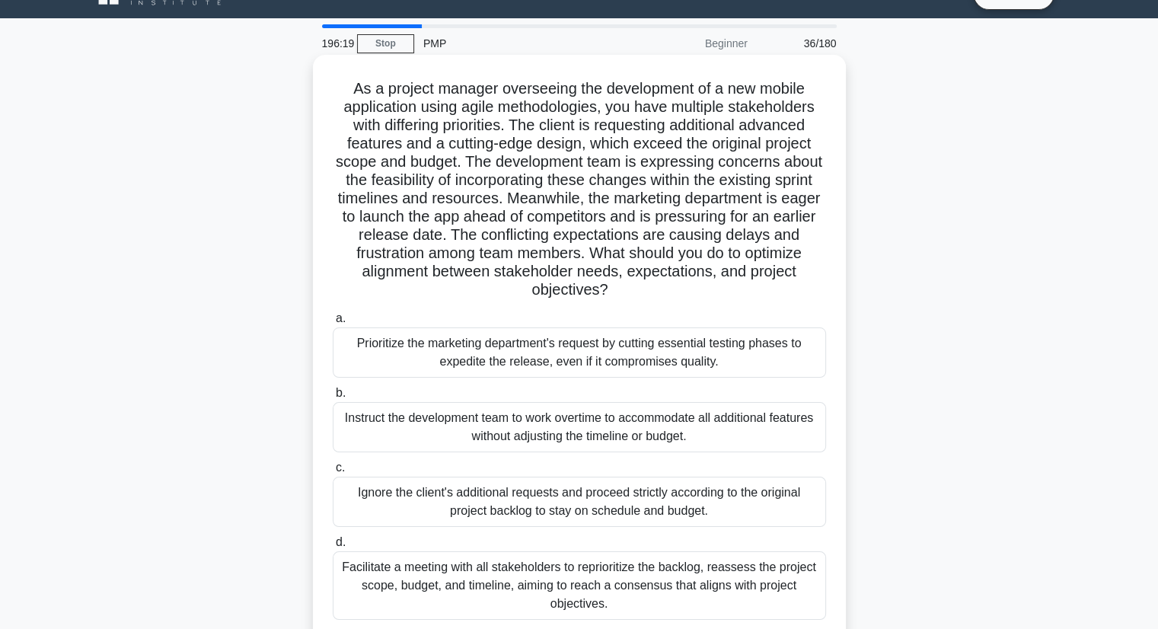
click at [532, 607] on div "Facilitate a meeting with all stakeholders to reprioritize the backlog, reasses…" at bounding box center [579, 585] width 493 height 69
click at [333, 547] on input "d. Facilitate a meeting with all stakeholders to reprioritize the backlog, reas…" at bounding box center [333, 542] width 0 height 10
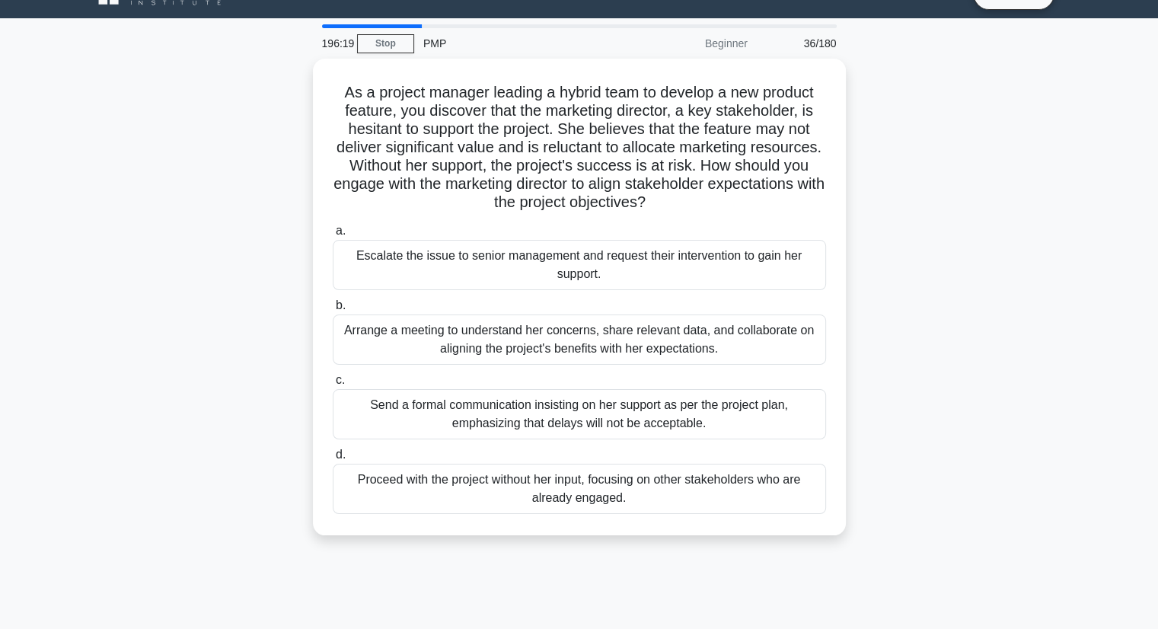
scroll to position [0, 0]
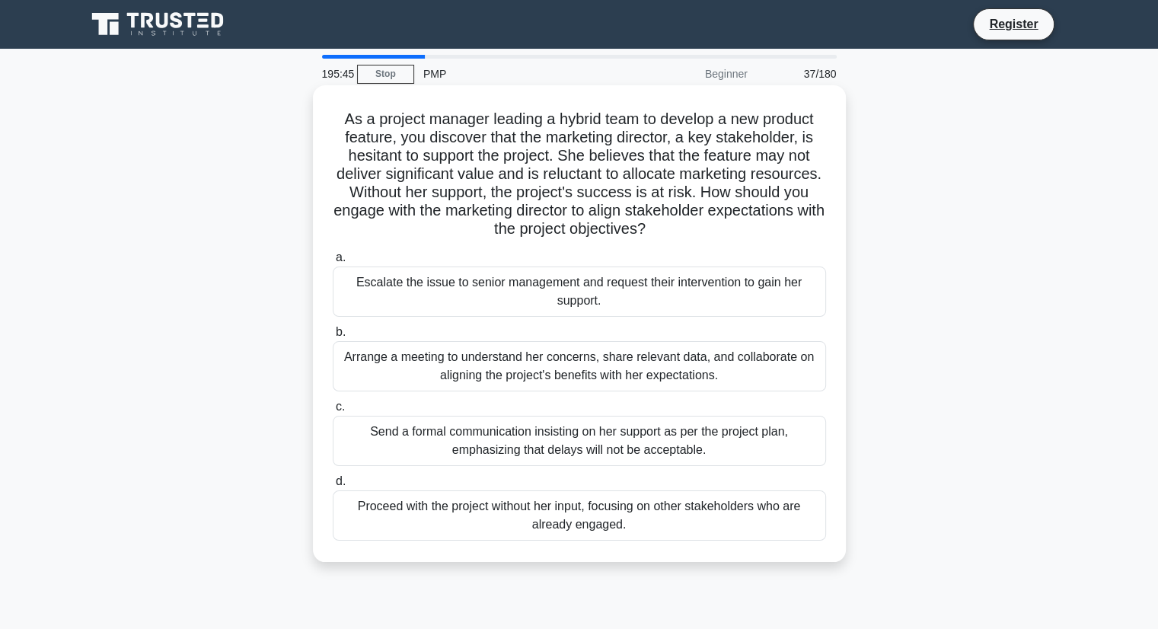
click at [581, 354] on div "Arrange a meeting to understand her concerns, share relevant data, and collabor…" at bounding box center [579, 366] width 493 height 50
click at [333, 337] on input "b. Arrange a meeting to understand her concerns, share relevant data, and colla…" at bounding box center [333, 332] width 0 height 10
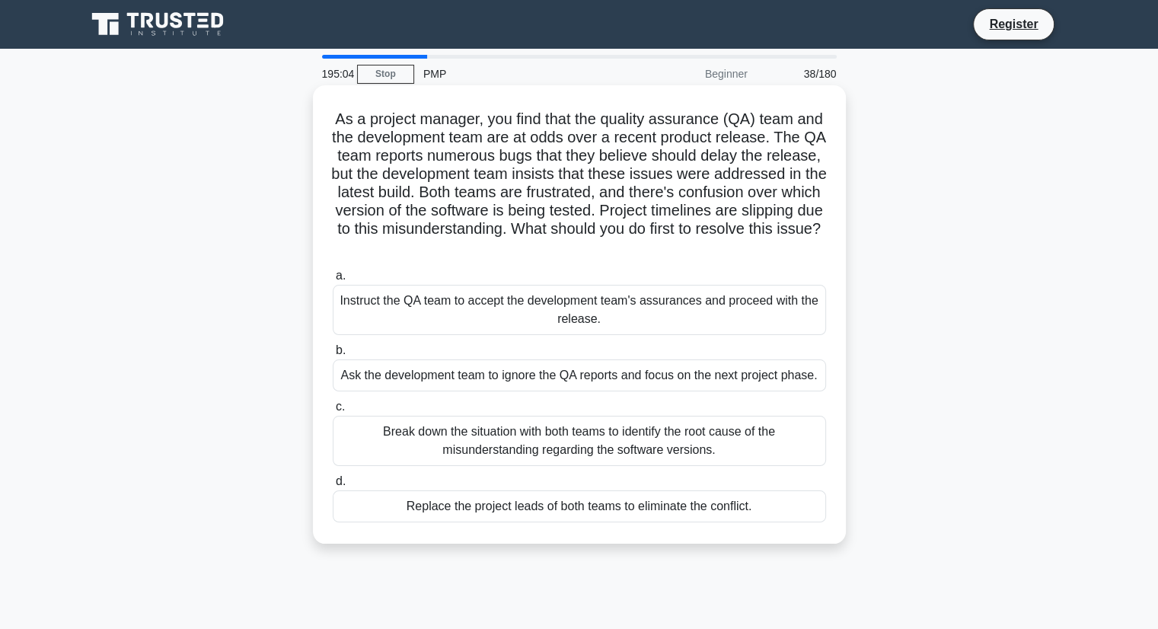
click at [613, 433] on div "Break down the situation with both teams to identify the root cause of the misu…" at bounding box center [579, 441] width 493 height 50
click at [333, 412] on input "c. Break down the situation with both teams to identify the root cause of the m…" at bounding box center [333, 407] width 0 height 10
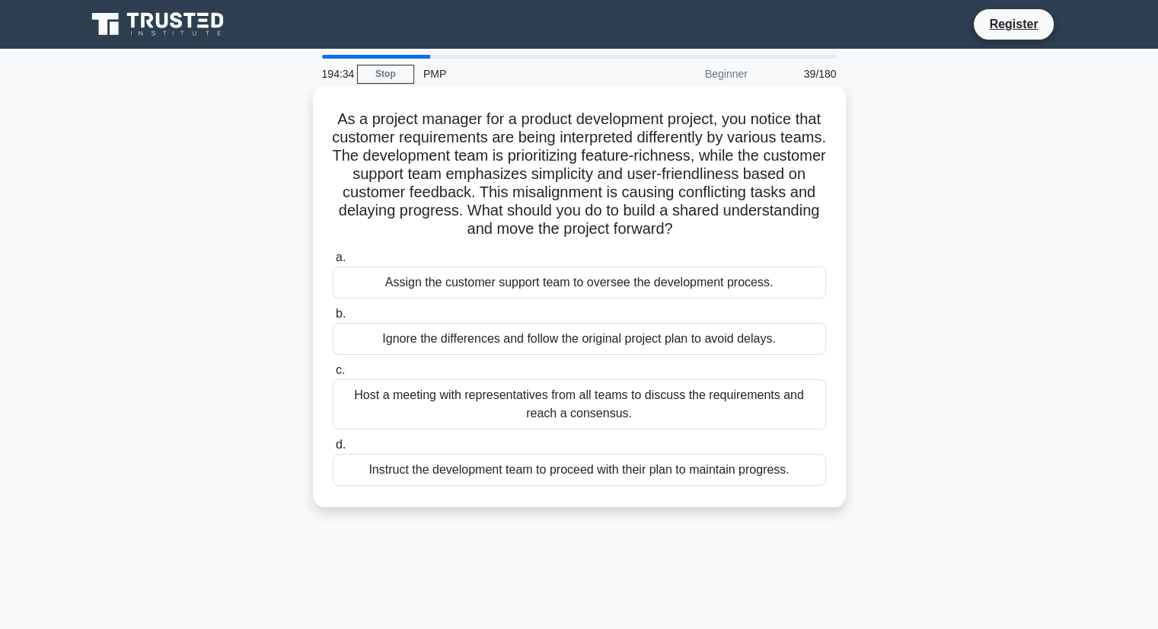
click at [636, 400] on div "Host a meeting with representatives from all teams to discuss the requirements …" at bounding box center [579, 404] width 493 height 50
click at [333, 375] on input "c. Host a meeting with representatives from all teams to discuss the requiremen…" at bounding box center [333, 370] width 0 height 10
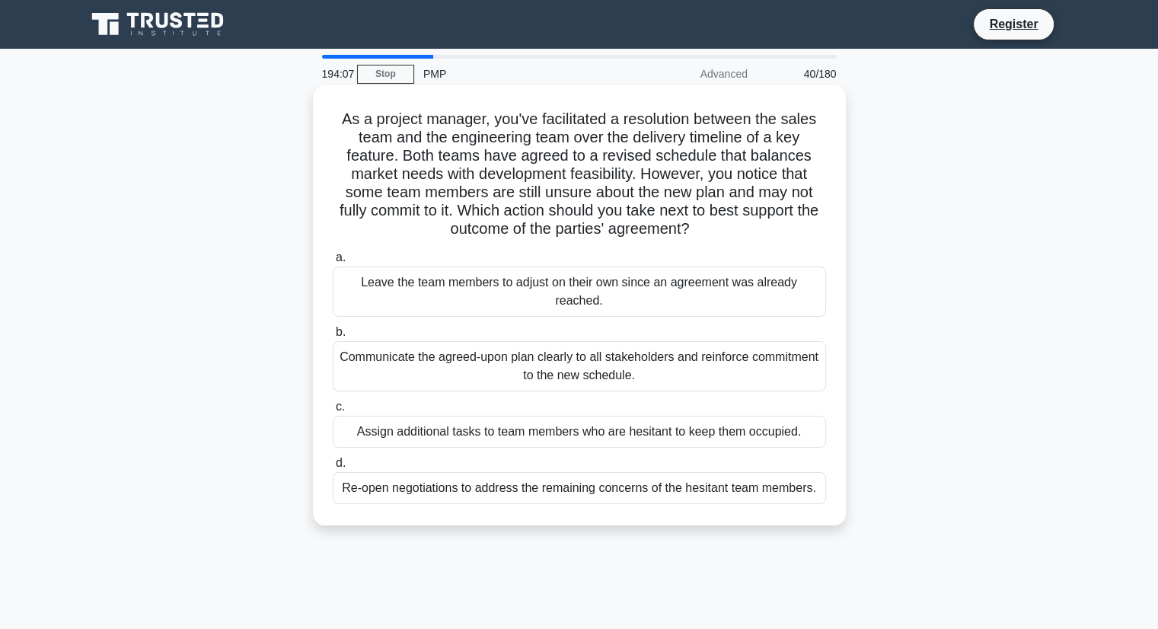
click at [623, 369] on div "Communicate the agreed-upon plan clearly to all stakeholders and reinforce comm…" at bounding box center [579, 366] width 493 height 50
click at [333, 337] on input "b. Communicate the agreed-upon plan clearly to all stakeholders and reinforce c…" at bounding box center [333, 332] width 0 height 10
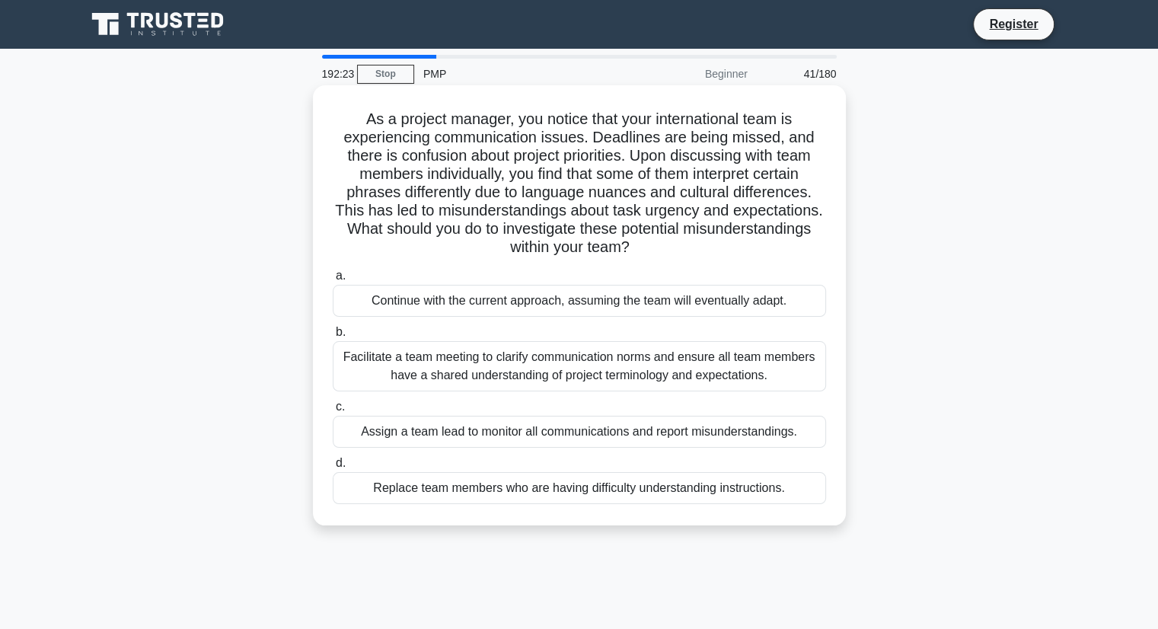
click at [623, 369] on div "Facilitate a team meeting to clarify communication norms and ensure all team me…" at bounding box center [579, 366] width 493 height 50
click at [333, 337] on input "b. Facilitate a team meeting to clarify communication norms and ensure all team…" at bounding box center [333, 332] width 0 height 10
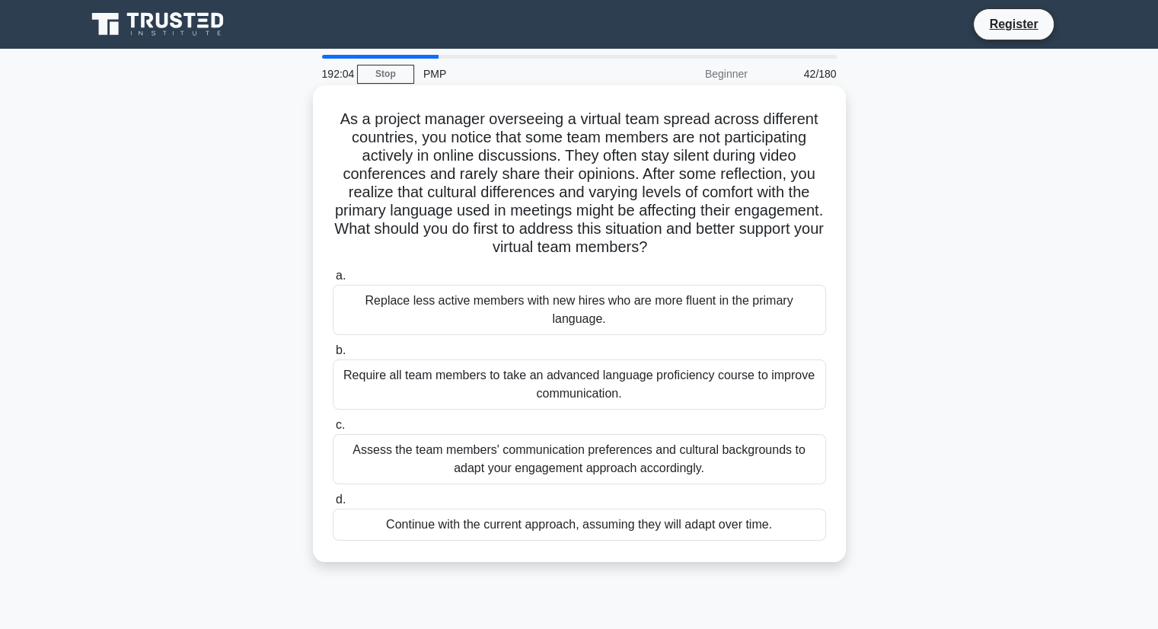
click at [531, 438] on div "Assess the team members' communication preferences and cultural backgrounds to …" at bounding box center [579, 459] width 493 height 50
click at [333, 430] on input "c. Assess the team members' communication preferences and cultural backgrounds …" at bounding box center [333, 425] width 0 height 10
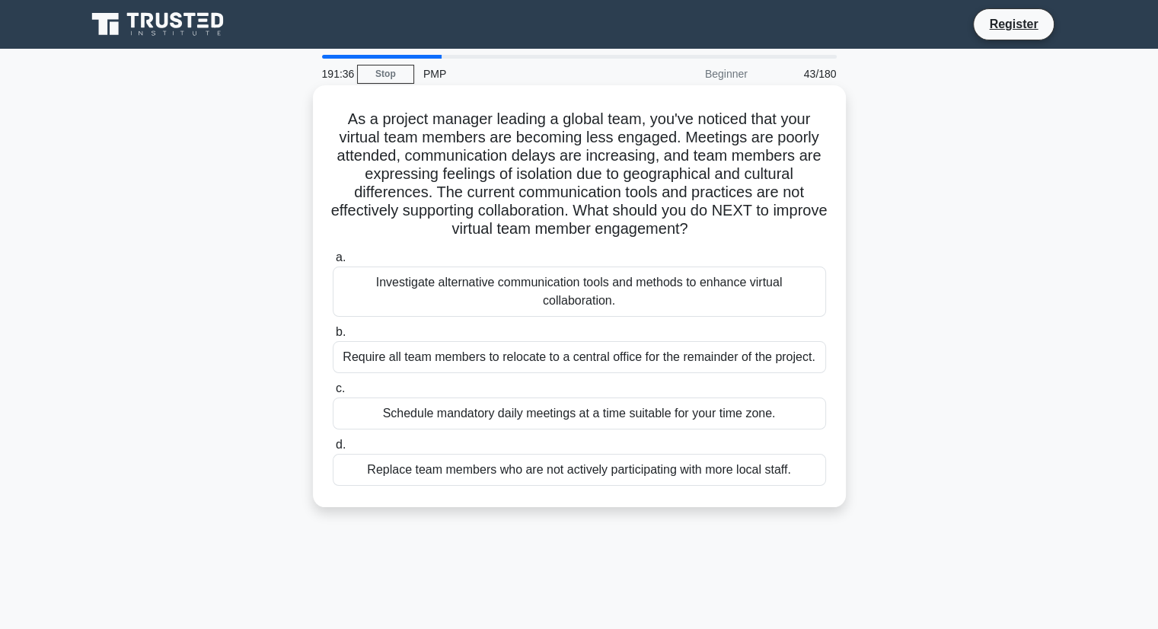
click at [560, 314] on div "Investigate alternative communication tools and methods to enhance virtual coll…" at bounding box center [579, 291] width 493 height 50
click at [333, 263] on input "a. Investigate alternative communication tools and methods to enhance virtual c…" at bounding box center [333, 258] width 0 height 10
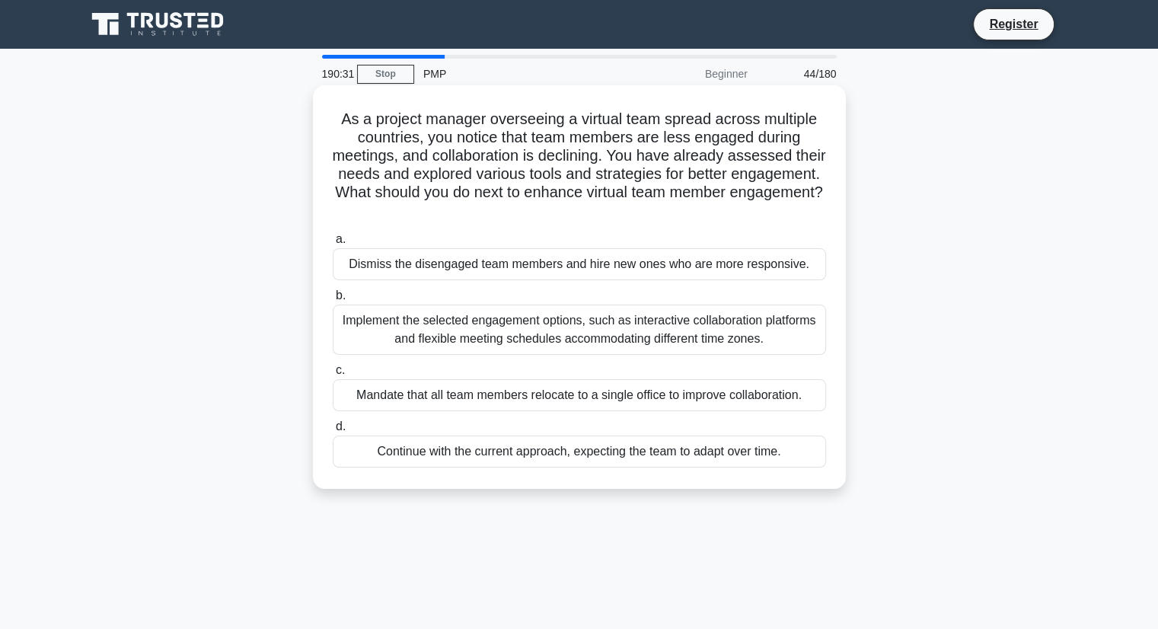
click at [697, 329] on div "Implement the selected engagement options, such as interactive collaboration pl…" at bounding box center [579, 330] width 493 height 50
click at [333, 301] on input "b. Implement the selected engagement options, such as interactive collaboration…" at bounding box center [333, 296] width 0 height 10
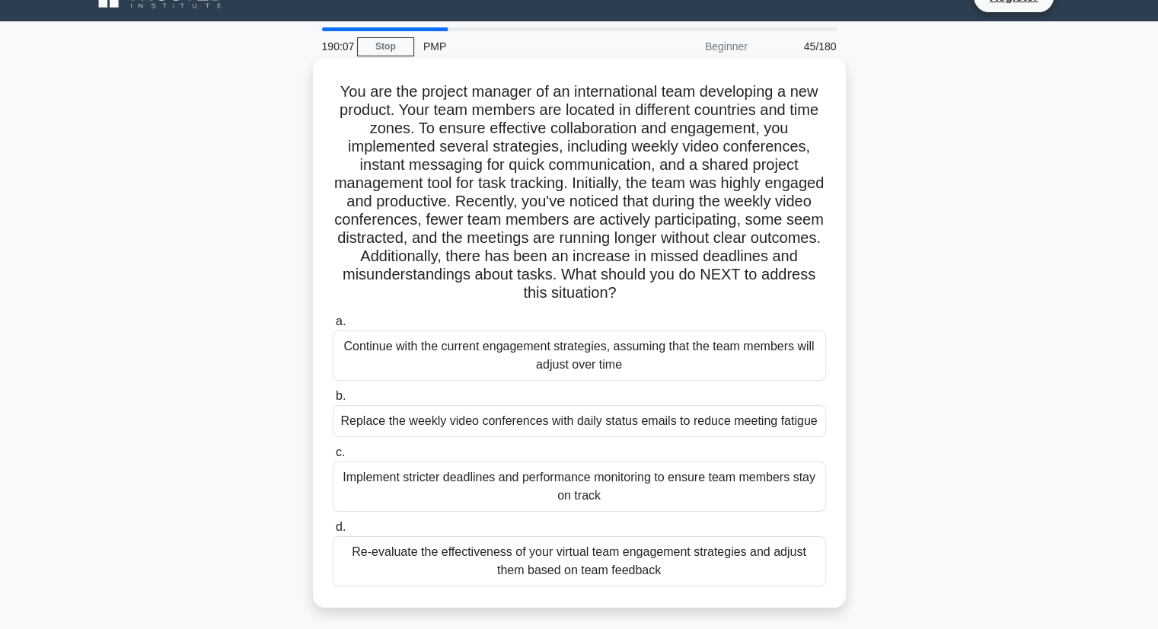
scroll to position [30, 0]
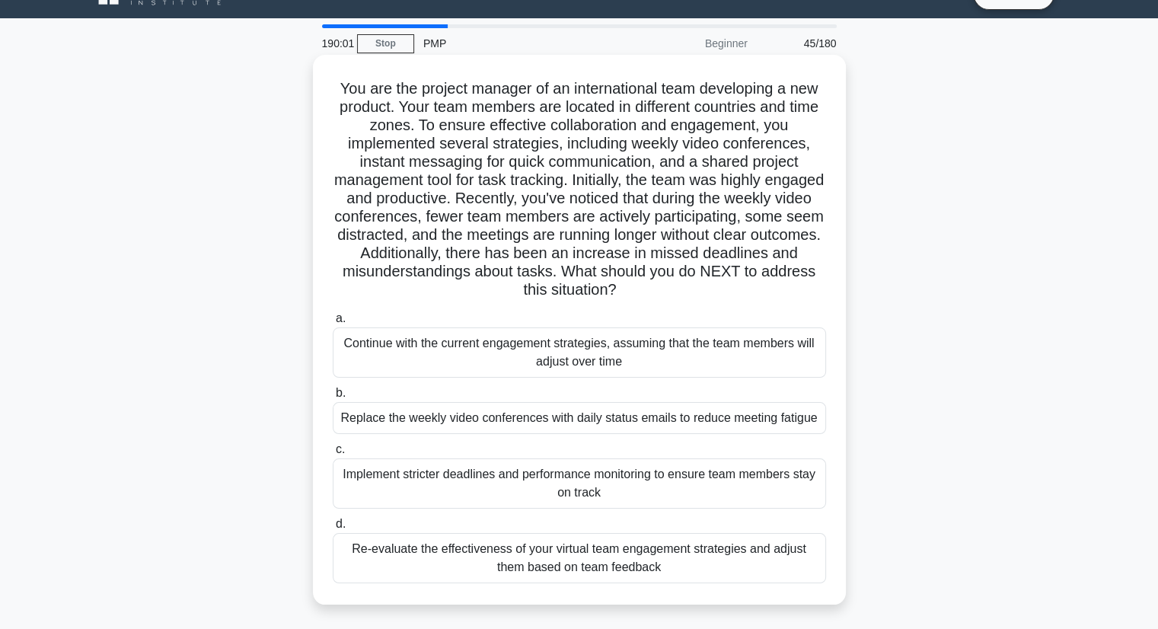
click at [745, 553] on div "Re-evaluate the effectiveness of your virtual team engagement strategies and ad…" at bounding box center [579, 558] width 493 height 50
click at [333, 529] on input "d. Re-evaluate the effectiveness of your virtual team engagement strategies and…" at bounding box center [333, 524] width 0 height 10
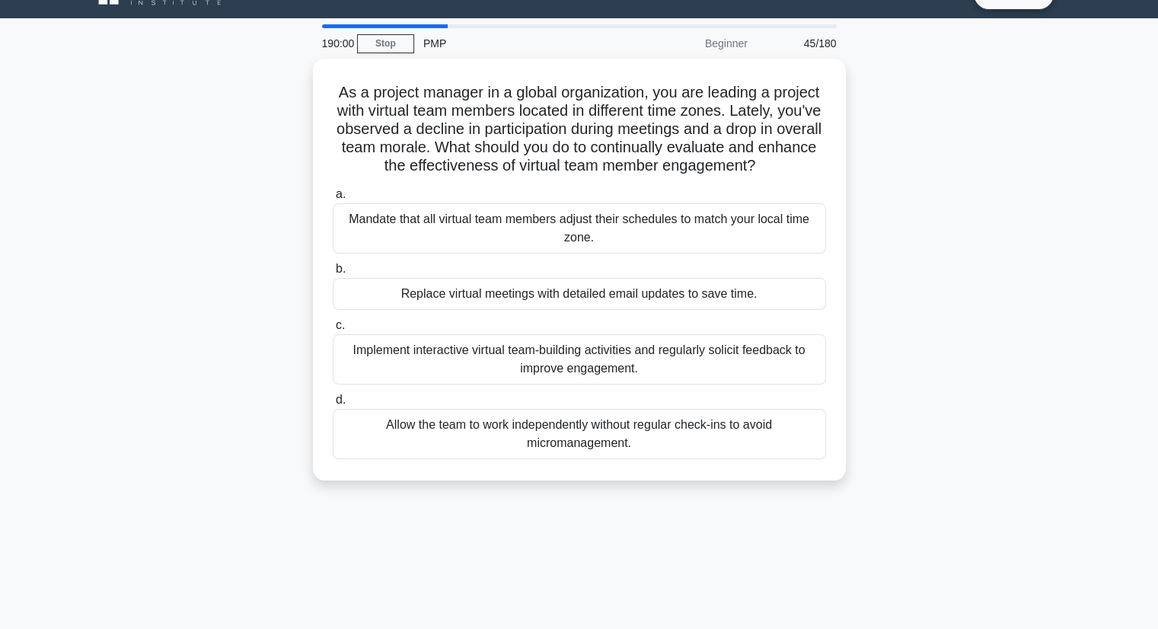
scroll to position [0, 0]
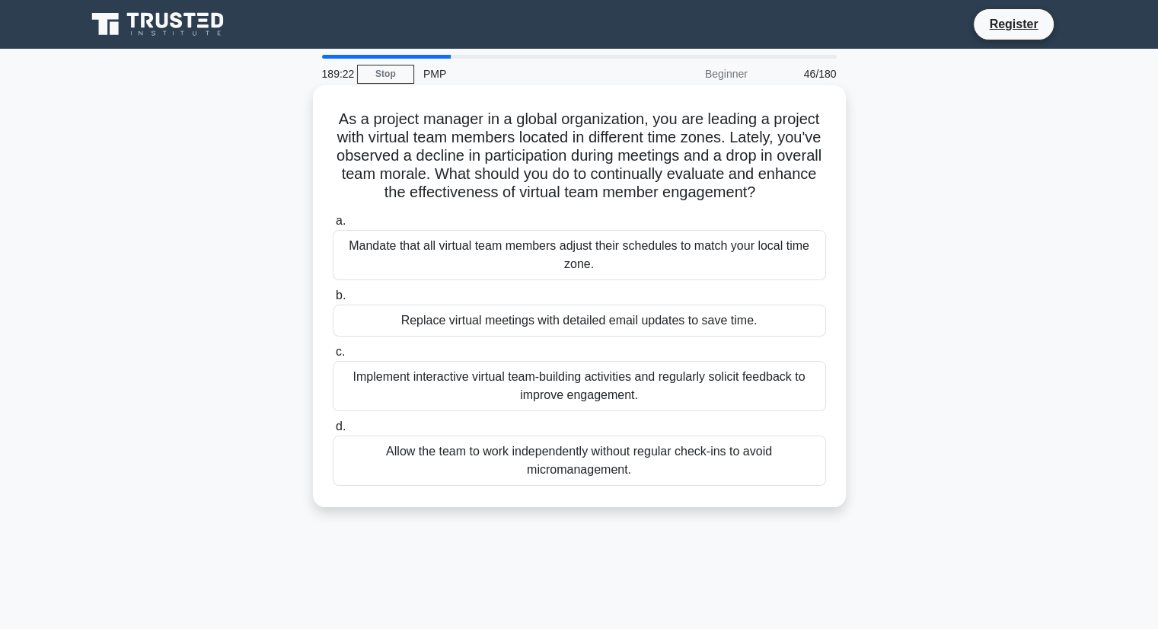
click at [745, 374] on div "Implement interactive virtual team-building activities and regularly solicit fe…" at bounding box center [579, 386] width 493 height 50
click at [333, 357] on input "c. Implement interactive virtual team-building activities and regularly solicit…" at bounding box center [333, 352] width 0 height 10
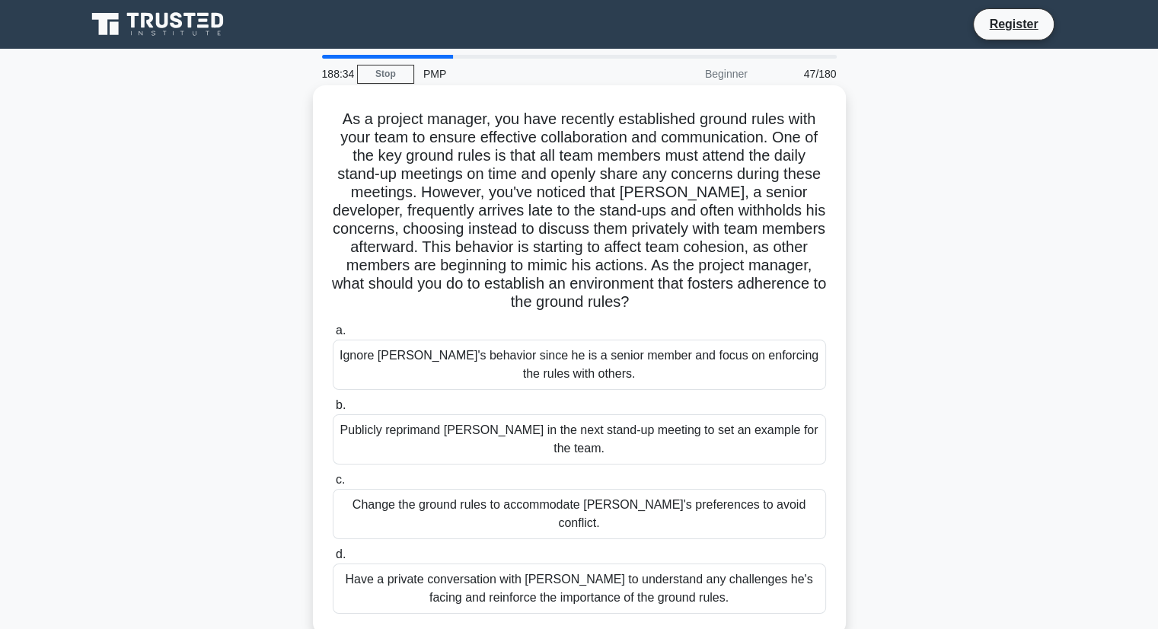
click at [682, 563] on div "Have a private conversation with Jack to understand any challenges he's facing …" at bounding box center [579, 588] width 493 height 50
click at [333, 559] on input "d. Have a private conversation with Jack to understand any challenges he's faci…" at bounding box center [333, 555] width 0 height 10
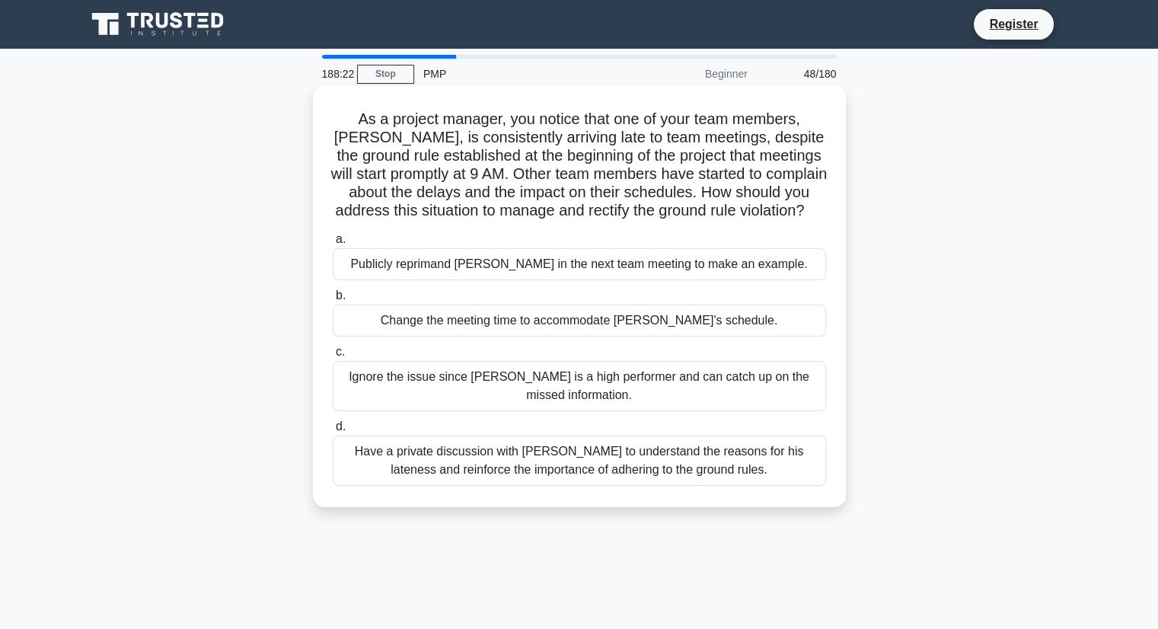
click at [644, 486] on div "Have a private discussion with Tom to understand the reasons for his lateness a…" at bounding box center [579, 460] width 493 height 50
click at [333, 432] on input "d. Have a private discussion with Tom to understand the reasons for his latenes…" at bounding box center [333, 427] width 0 height 10
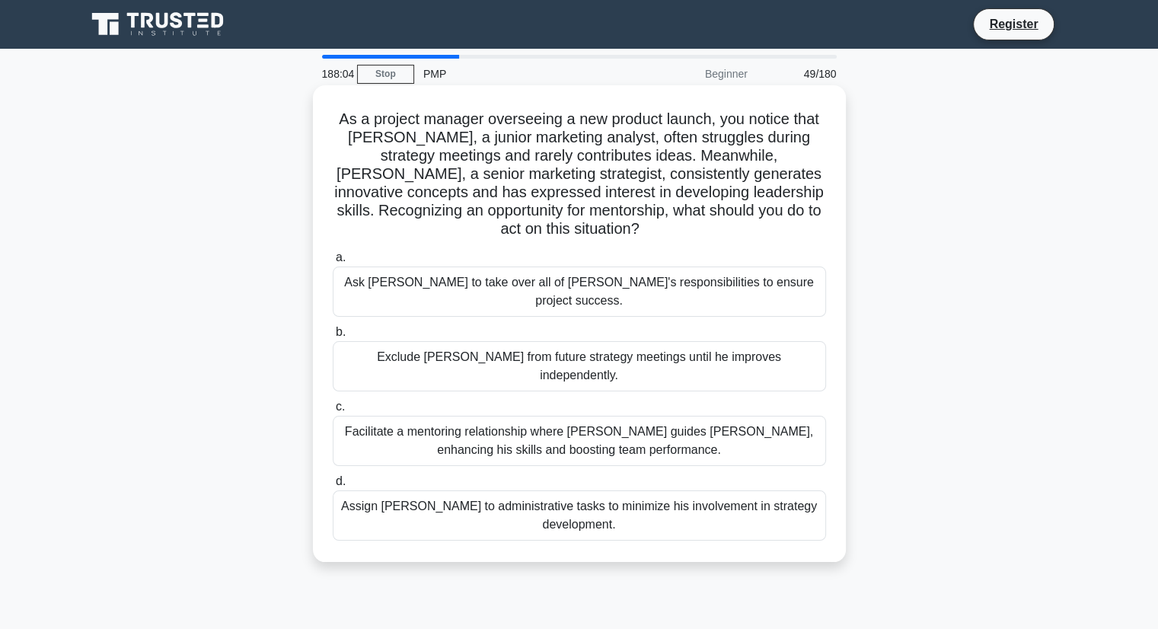
click at [619, 419] on div "Facilitate a mentoring relationship where Linda guides James, enhancing his ski…" at bounding box center [579, 441] width 493 height 50
click at [333, 412] on input "c. Facilitate a mentoring relationship where Linda guides James, enhancing his …" at bounding box center [333, 407] width 0 height 10
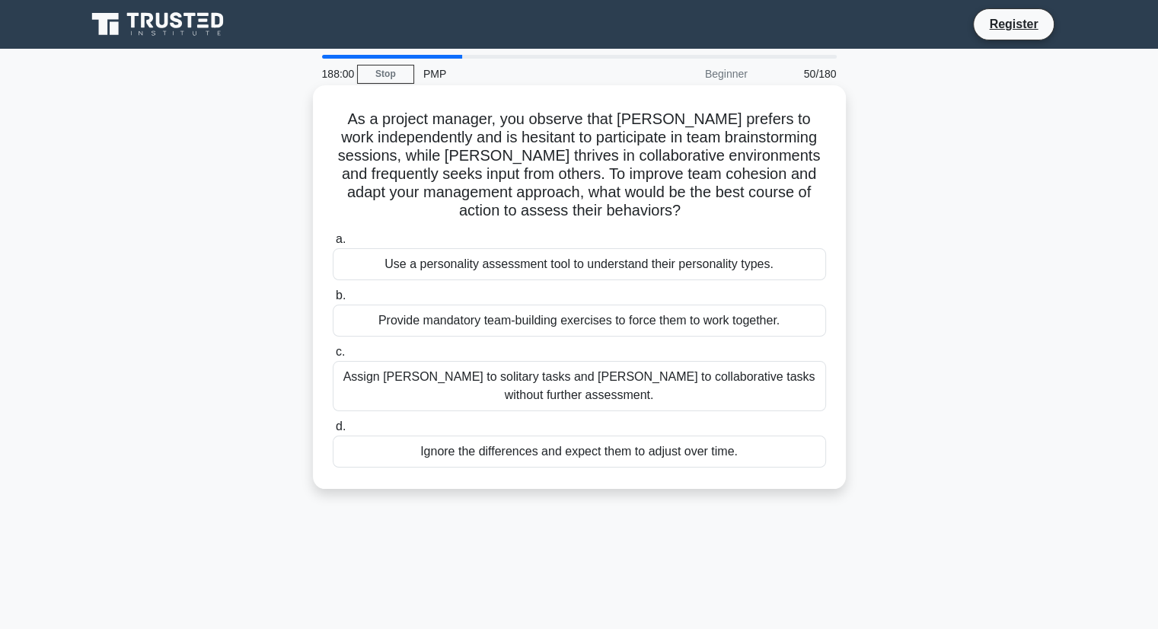
click at [759, 363] on div "Assign Daniel to solitary tasks and Maria to collaborative tasks without furthe…" at bounding box center [579, 386] width 493 height 50
click at [333, 357] on input "c. Assign Daniel to solitary tasks and Maria to collaborative tasks without fur…" at bounding box center [333, 352] width 0 height 10
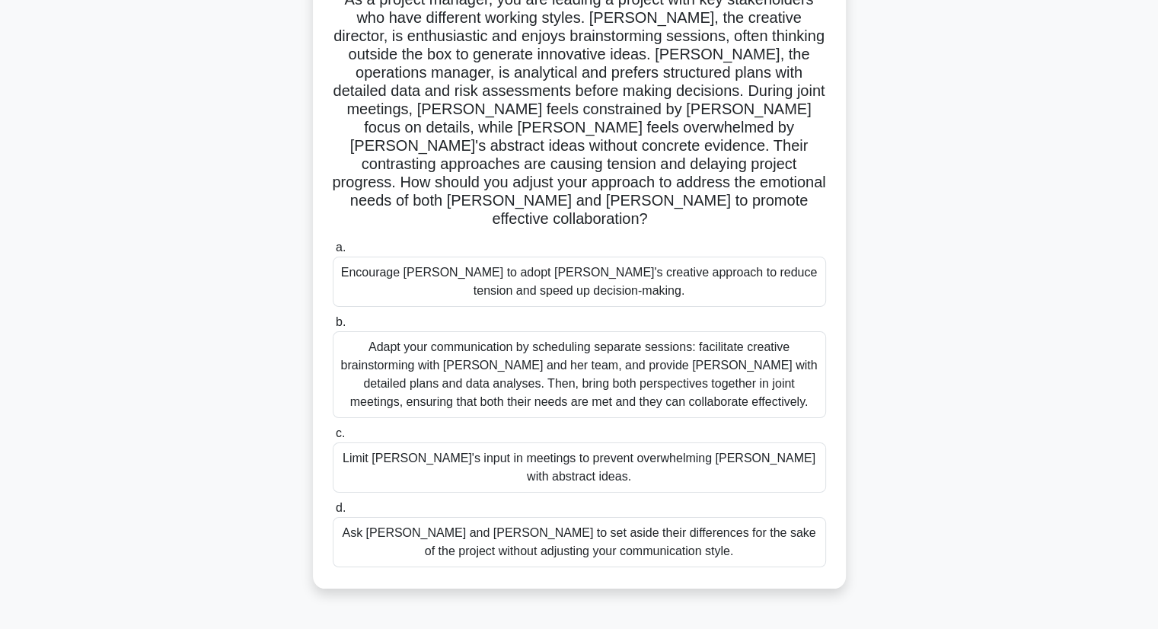
scroll to position [122, 0]
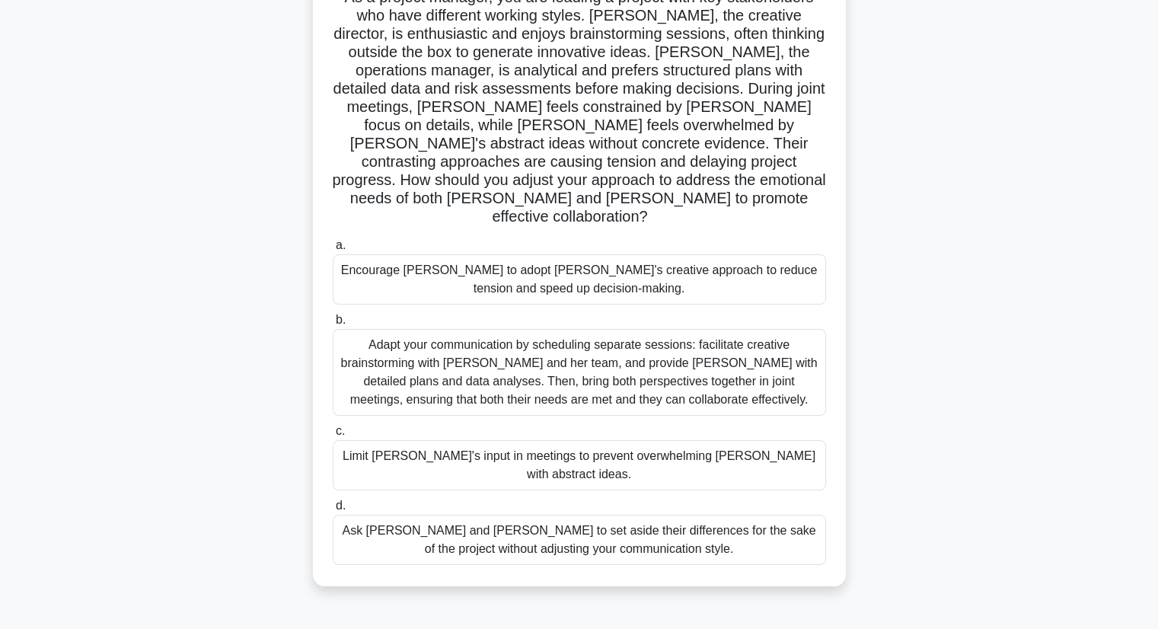
click at [746, 346] on div "Adapt your communication by scheduling separate sessions: facilitate creative b…" at bounding box center [579, 372] width 493 height 87
click at [333, 325] on input "b. Adapt your communication by scheduling separate sessions: facilitate creativ…" at bounding box center [333, 320] width 0 height 10
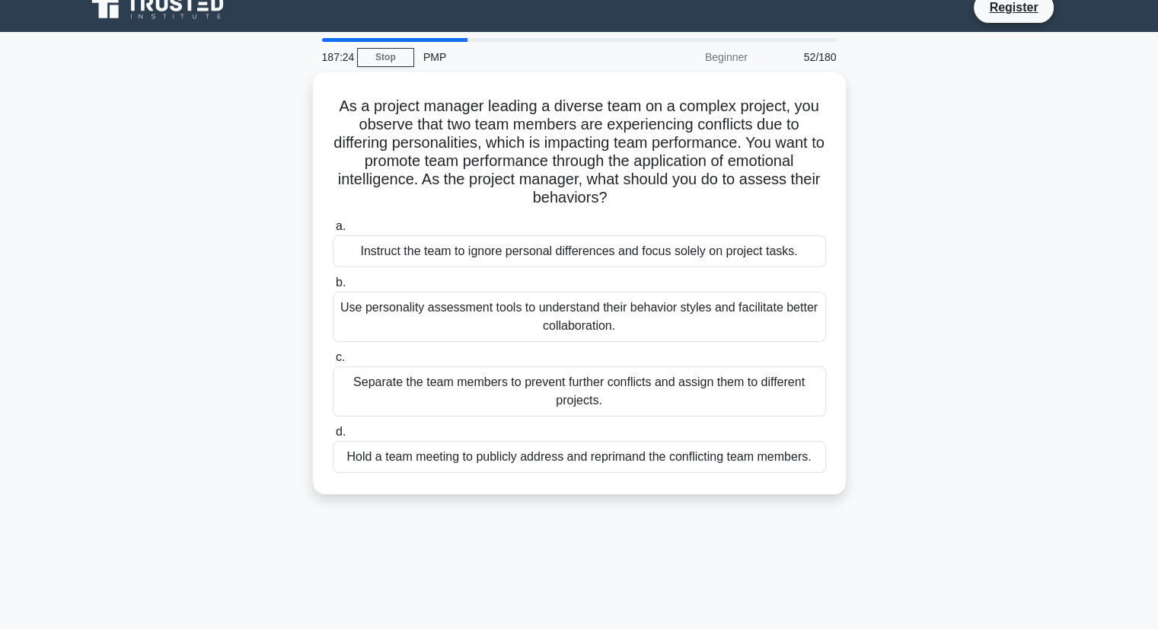
scroll to position [0, 0]
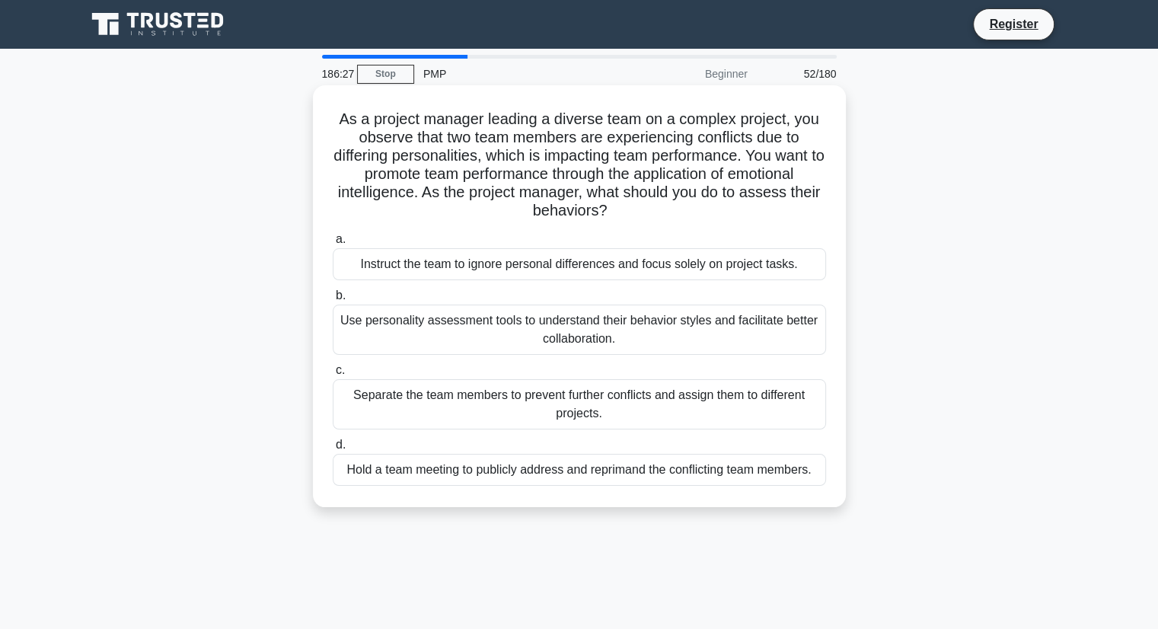
click at [720, 321] on div "Use personality assessment tools to understand their behavior styles and facili…" at bounding box center [579, 330] width 493 height 50
click at [333, 301] on input "b. Use personality assessment tools to understand their behavior styles and fac…" at bounding box center [333, 296] width 0 height 10
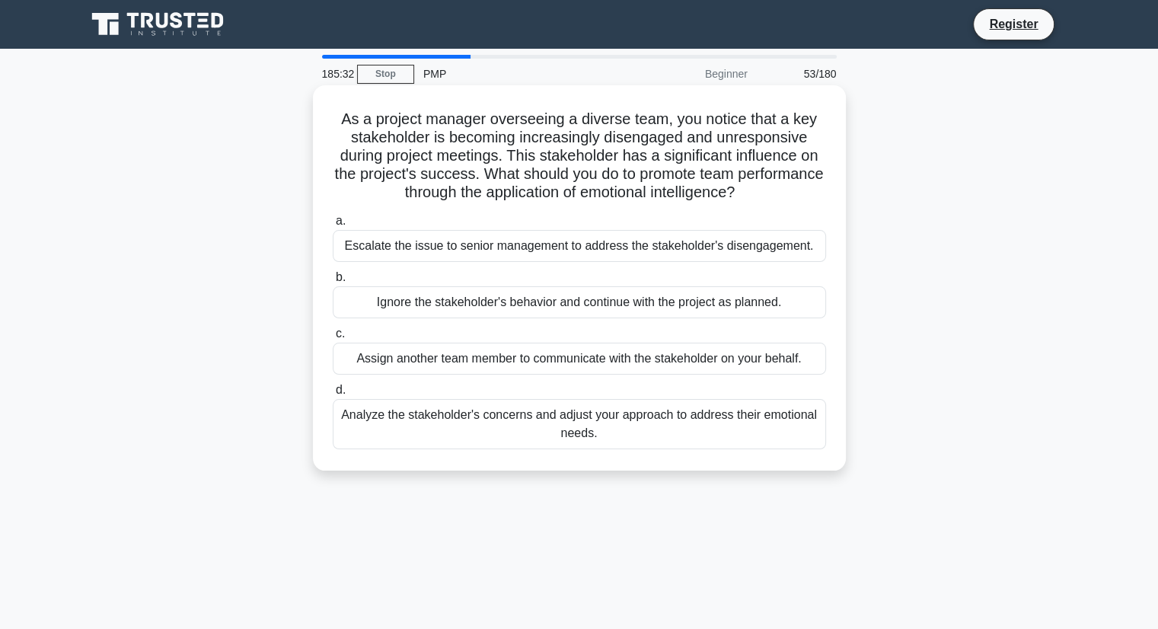
click at [659, 423] on div "Analyze the stakeholder's concerns and adjust your approach to address their em…" at bounding box center [579, 424] width 493 height 50
click at [333, 395] on input "d. Analyze the stakeholder's concerns and adjust your approach to address their…" at bounding box center [333, 390] width 0 height 10
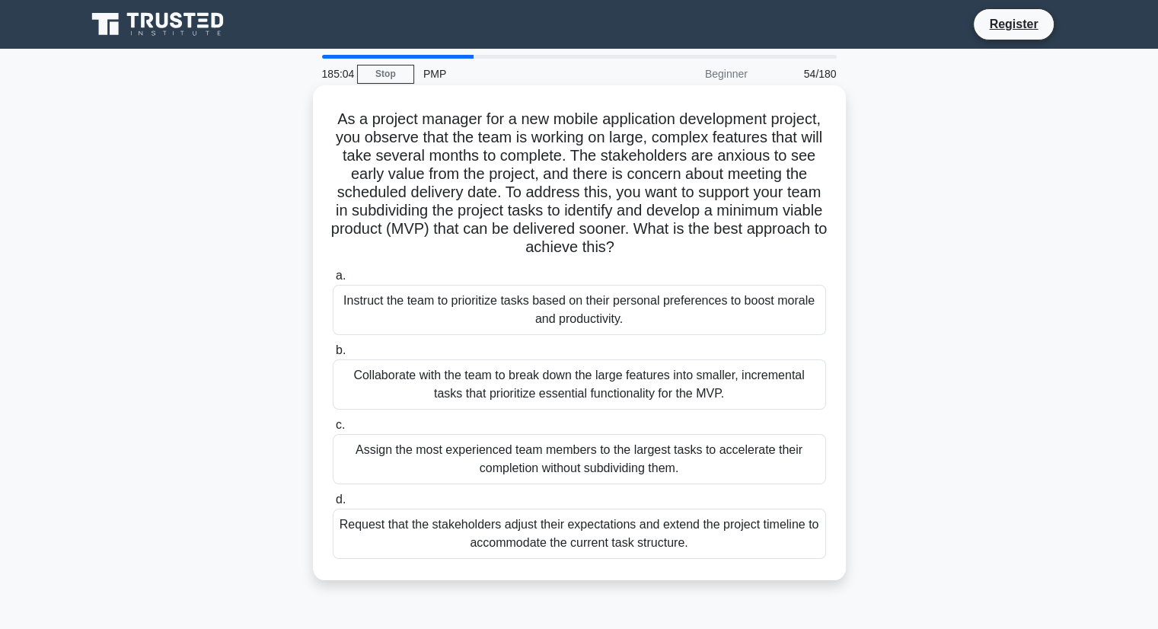
click at [614, 384] on div "Collaborate with the team to break down the large features into smaller, increm…" at bounding box center [579, 384] width 493 height 50
click at [333, 356] on input "b. Collaborate with the team to break down the large features into smaller, inc…" at bounding box center [333, 351] width 0 height 10
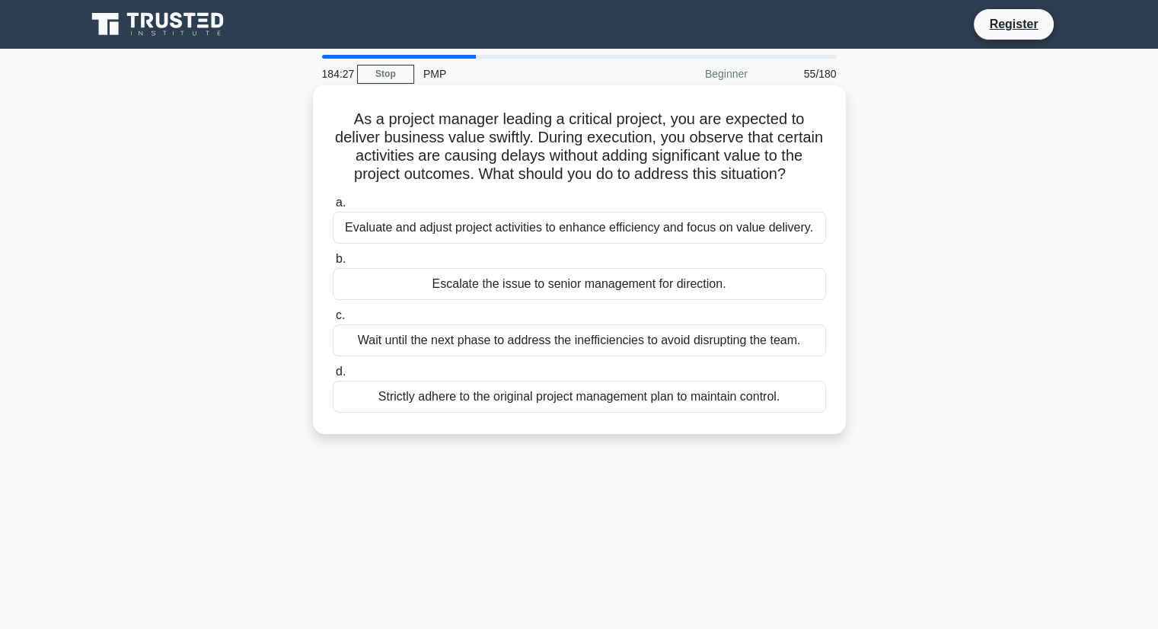
click at [476, 234] on div "Evaluate and adjust project activities to enhance efficiency and focus on value…" at bounding box center [579, 228] width 493 height 32
click at [333, 208] on input "a. Evaluate and adjust project activities to enhance efficiency and focus on va…" at bounding box center [333, 203] width 0 height 10
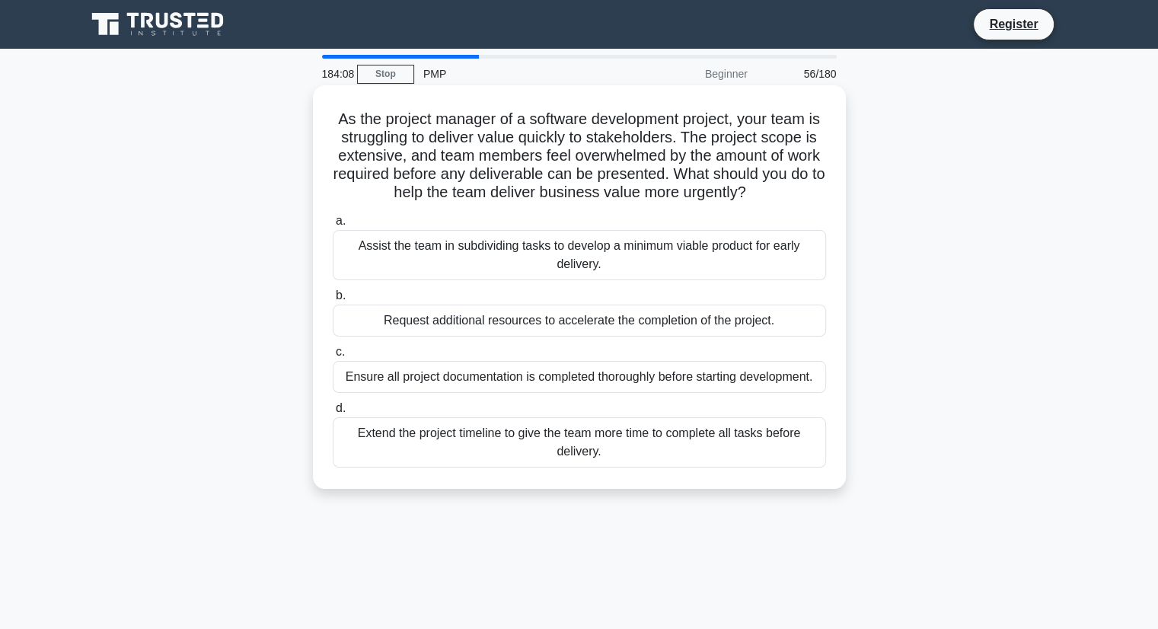
click at [461, 241] on div "Assist the team in subdividing tasks to develop a minimum viable product for ea…" at bounding box center [579, 255] width 493 height 50
click at [333, 226] on input "a. Assist the team in subdividing tasks to develop a minimum viable product for…" at bounding box center [333, 221] width 0 height 10
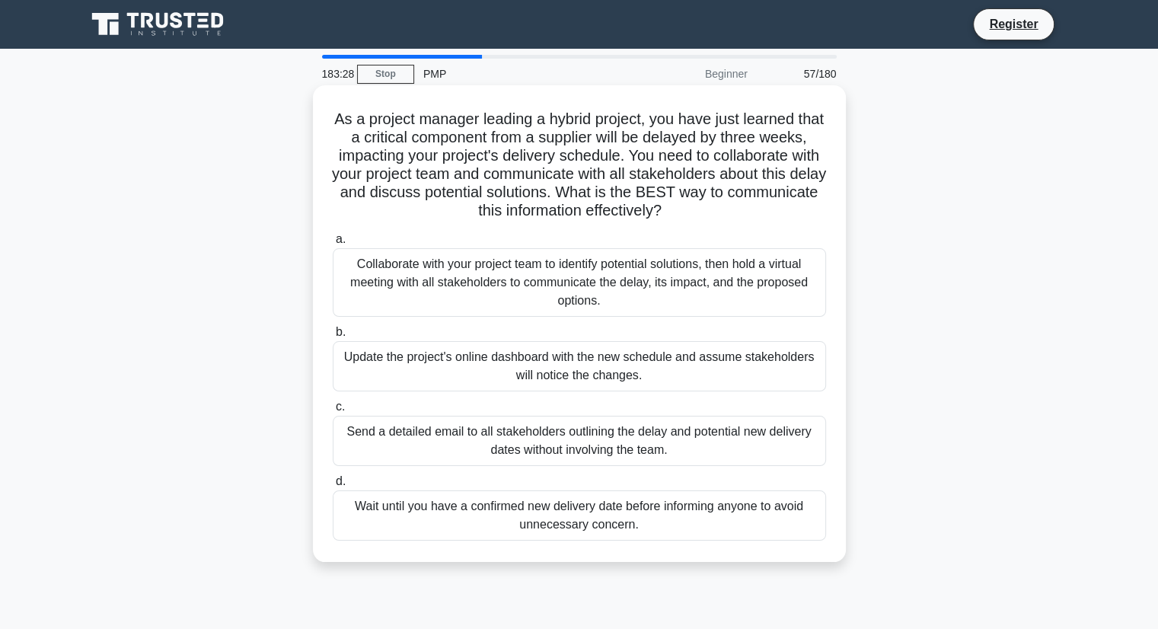
click at [501, 301] on div "Collaborate with your project team to identify potential solutions, then hold a…" at bounding box center [579, 282] width 493 height 69
click at [333, 244] on input "a. Collaborate with your project team to identify potential solutions, then hol…" at bounding box center [333, 239] width 0 height 10
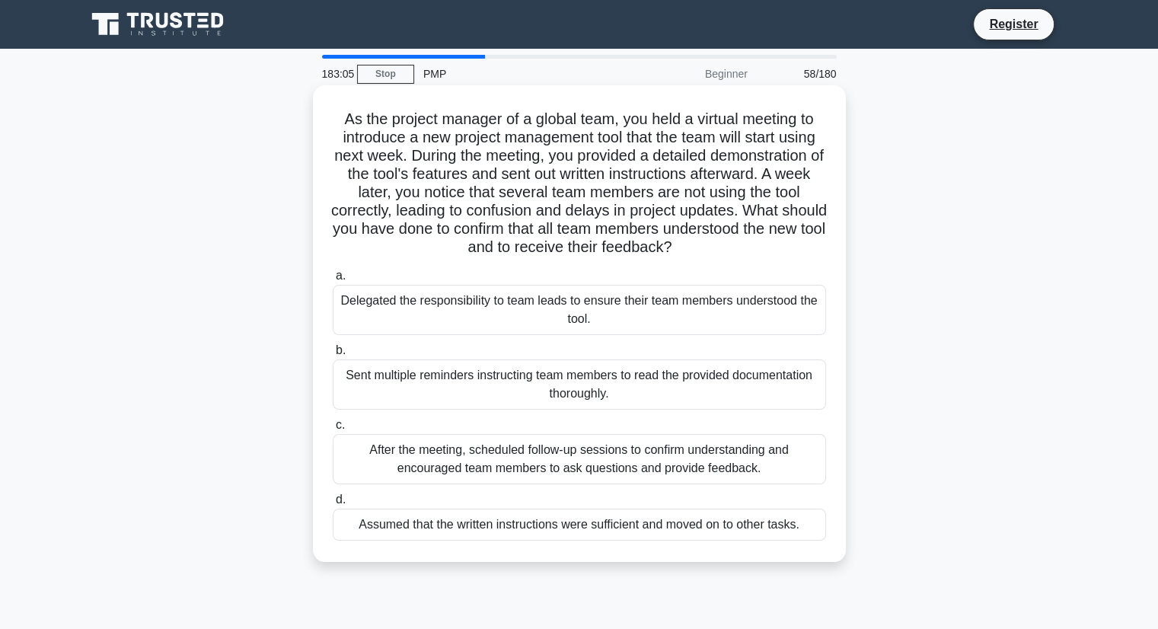
click at [491, 479] on div "After the meeting, scheduled follow-up sessions to confirm understanding and en…" at bounding box center [579, 459] width 493 height 50
click at [333, 430] on input "c. After the meeting, scheduled follow-up sessions to confirm understanding and…" at bounding box center [333, 425] width 0 height 10
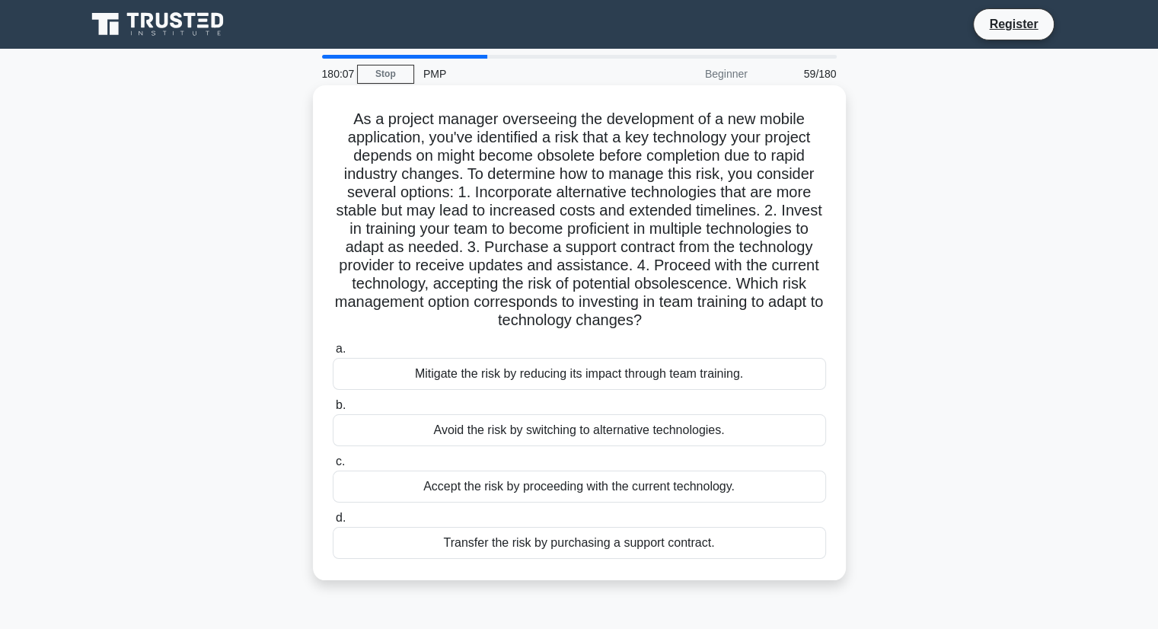
click at [547, 378] on div "Mitigate the risk by reducing its impact through team training." at bounding box center [579, 374] width 493 height 32
click at [333, 354] on input "a. Mitigate the risk by reducing its impact through team training." at bounding box center [333, 349] width 0 height 10
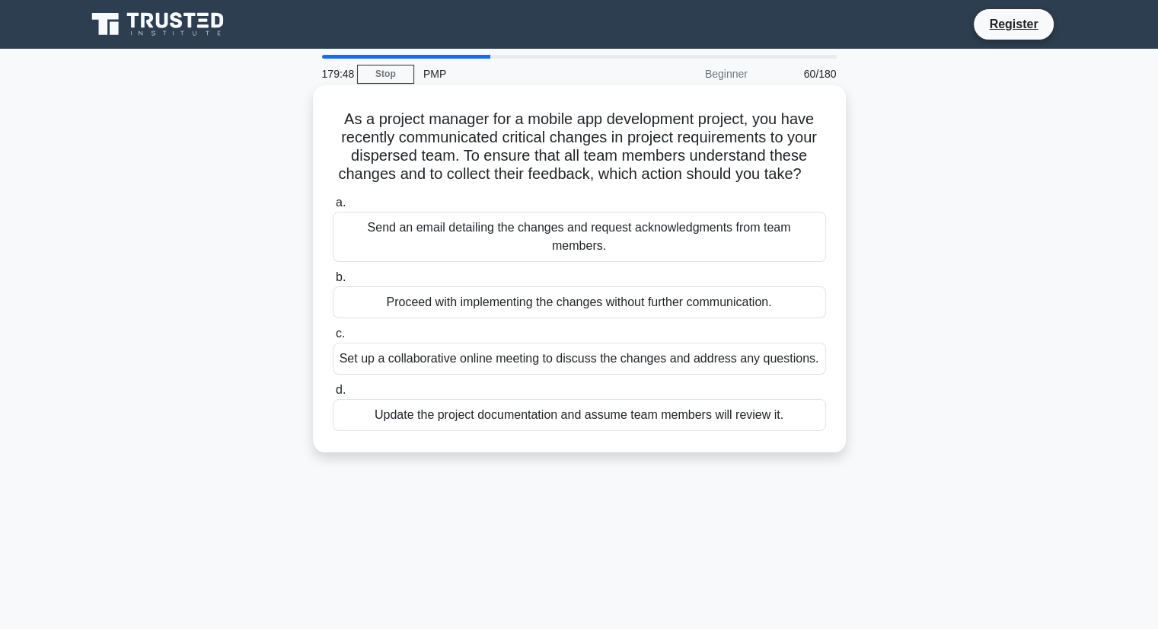
click at [533, 356] on div "Set up a collaborative online meeting to discuss the changes and address any qu…" at bounding box center [579, 359] width 493 height 32
click at [333, 339] on input "c. Set up a collaborative online meeting to discuss the changes and address any…" at bounding box center [333, 334] width 0 height 10
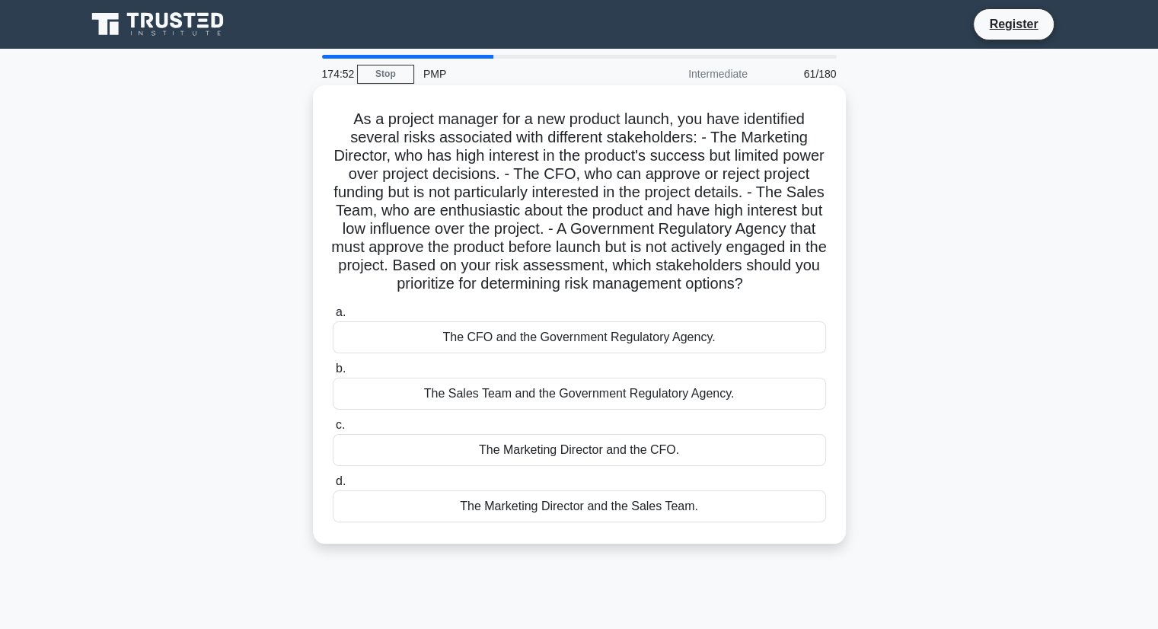
click at [438, 509] on div "The Marketing Director and the Sales Team." at bounding box center [579, 506] width 493 height 32
click at [333, 486] on input "d. The Marketing Director and the Sales Team." at bounding box center [333, 482] width 0 height 10
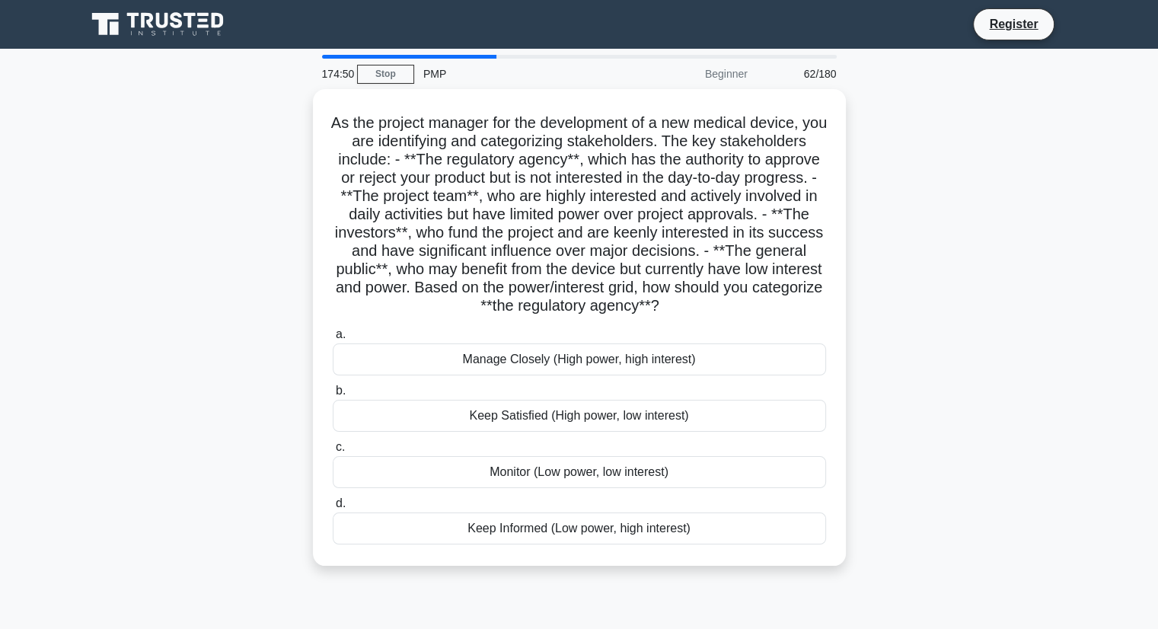
click at [438, 512] on div "Keep Informed (Low power, high interest)" at bounding box center [579, 528] width 493 height 32
click at [333, 509] on input "d. Keep Informed (Low power, high interest)" at bounding box center [333, 504] width 0 height 10
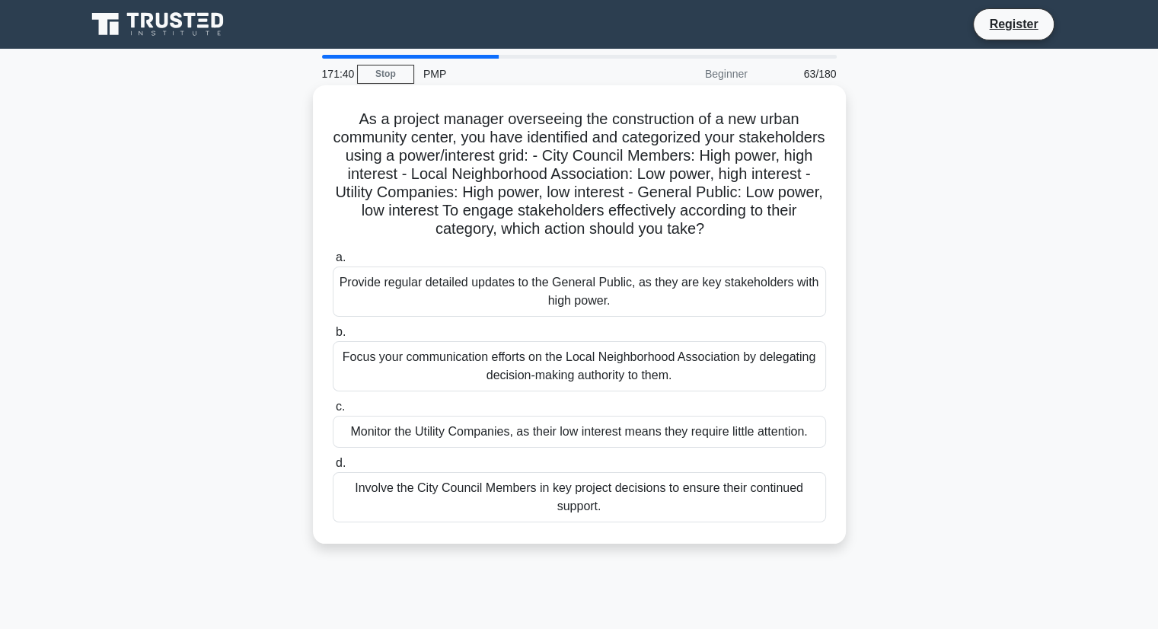
click at [537, 508] on div "Involve the City Council Members in key project decisions to ensure their conti…" at bounding box center [579, 497] width 493 height 50
click at [333, 468] on input "d. Involve the City Council Members in key project decisions to ensure their co…" at bounding box center [333, 463] width 0 height 10
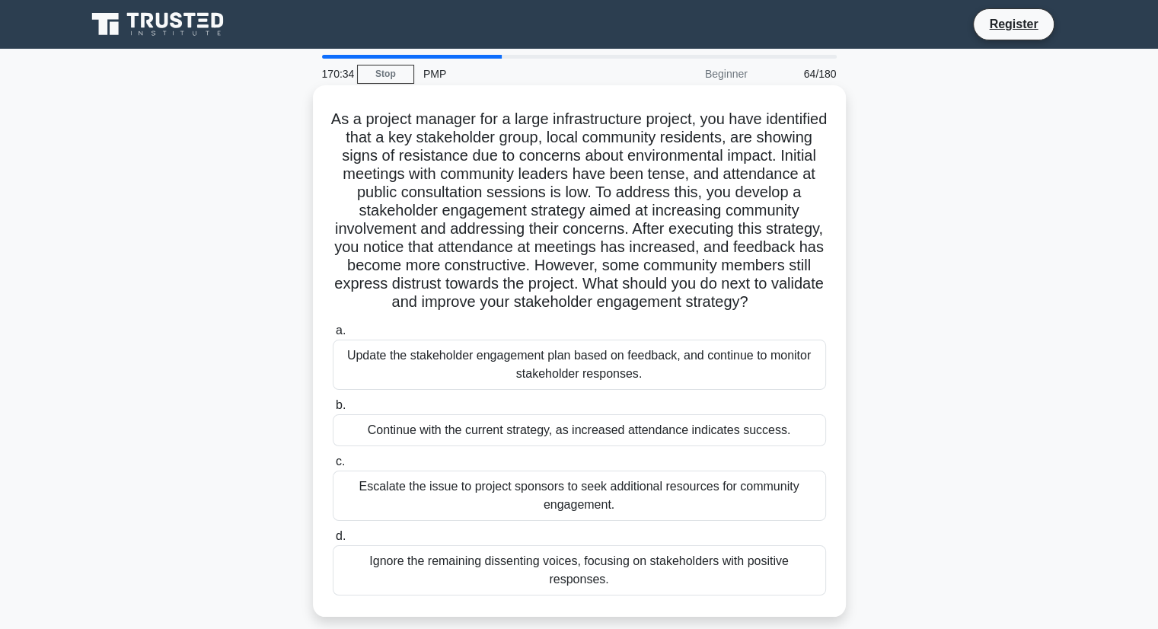
click at [438, 378] on div "Update the stakeholder engagement plan based on feedback, and continue to monit…" at bounding box center [579, 365] width 493 height 50
click at [333, 336] on input "a. Update the stakeholder engagement plan based on feedback, and continue to mo…" at bounding box center [333, 331] width 0 height 10
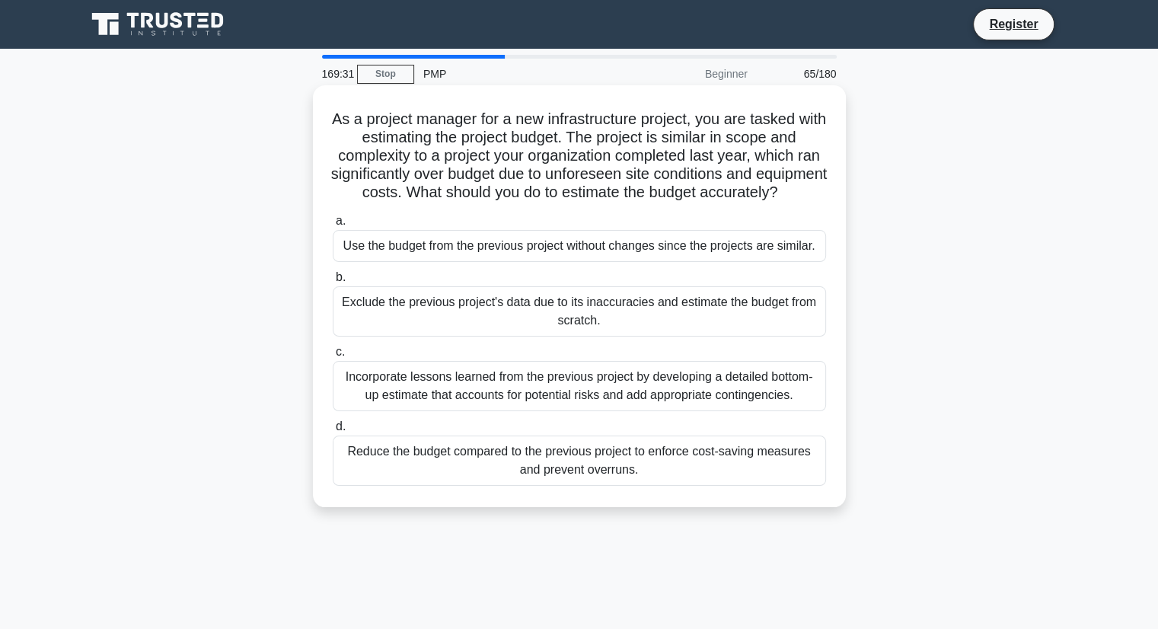
click at [421, 396] on div "Incorporate lessons learned from the previous project by developing a detailed …" at bounding box center [579, 386] width 493 height 50
click at [333, 357] on input "c. Incorporate lessons learned from the previous project by developing a detail…" at bounding box center [333, 352] width 0 height 10
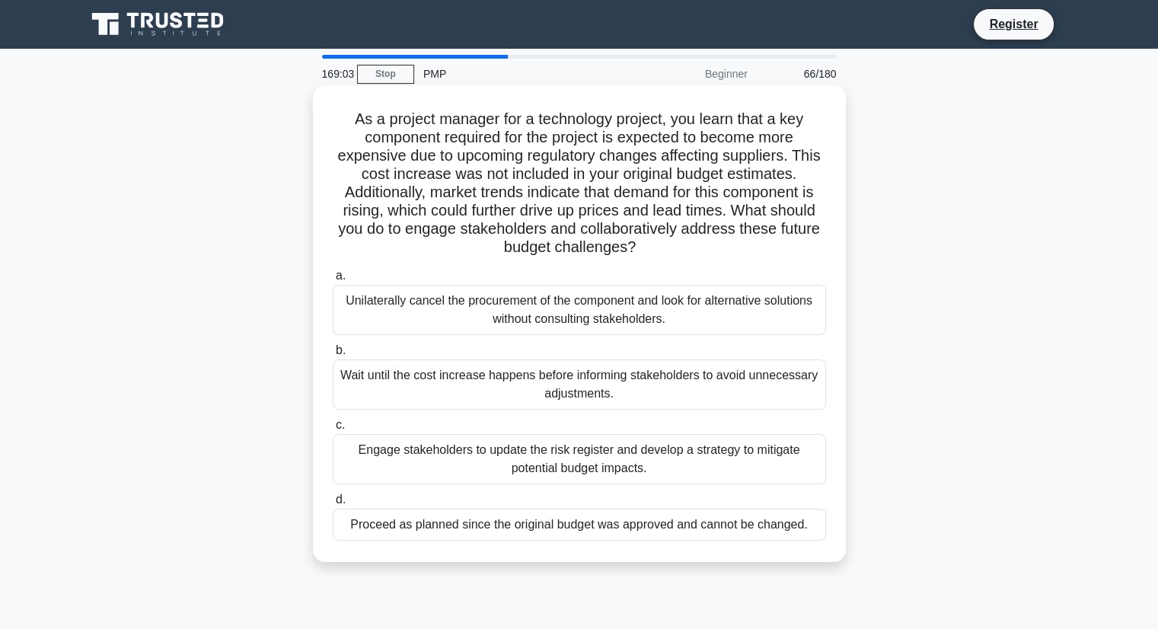
click at [509, 459] on div "Engage stakeholders to update the risk register and develop a strategy to mitig…" at bounding box center [579, 459] width 493 height 50
click at [333, 430] on input "c. Engage stakeholders to update the risk register and develop a strategy to mi…" at bounding box center [333, 425] width 0 height 10
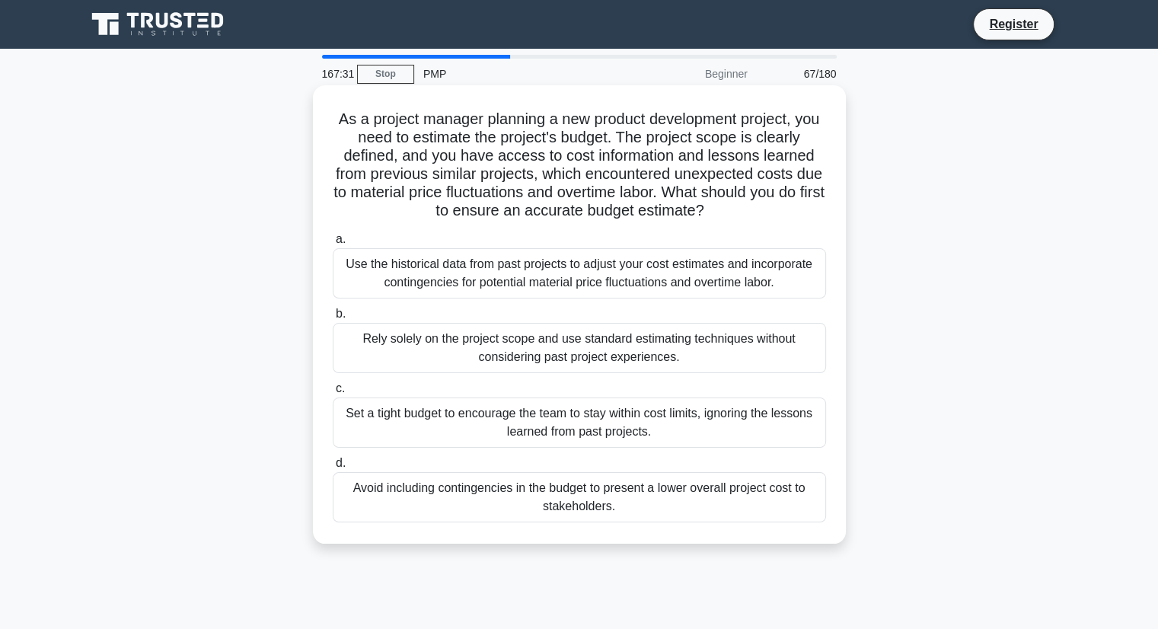
click at [758, 266] on div "Use the historical data from past projects to adjust your cost estimates and in…" at bounding box center [579, 273] width 493 height 50
click at [333, 244] on input "a. Use the historical data from past projects to adjust your cost estimates and…" at bounding box center [333, 239] width 0 height 10
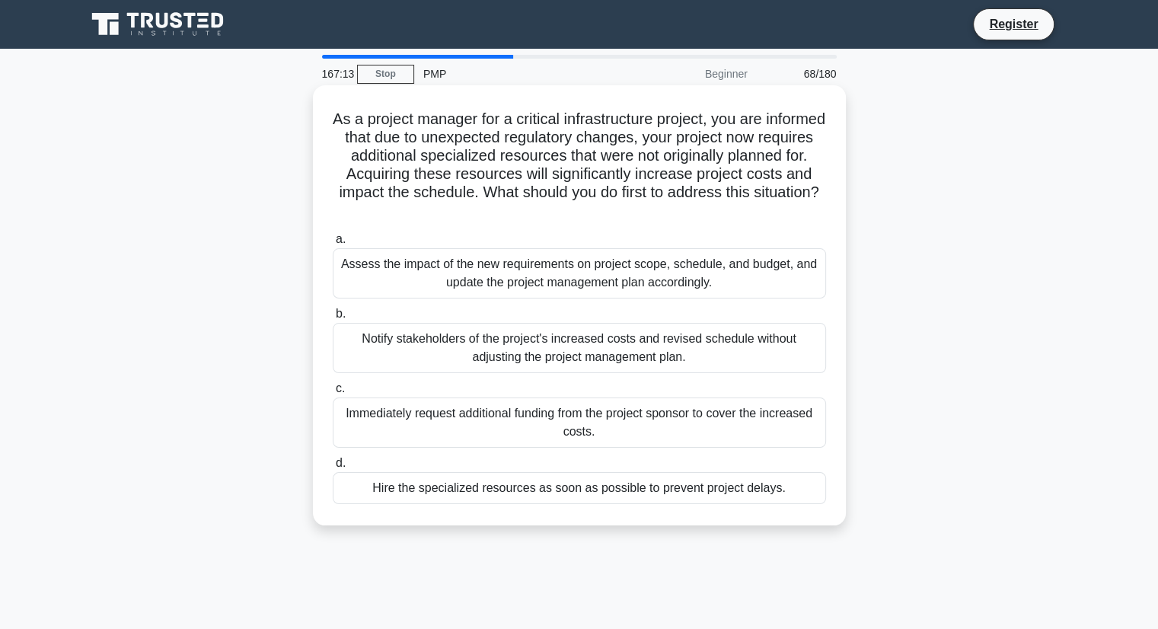
click at [680, 272] on div "Assess the impact of the new requirements on project scope, schedule, and budge…" at bounding box center [579, 273] width 493 height 50
click at [333, 244] on input "a. Assess the impact of the new requirements on project scope, schedule, and bu…" at bounding box center [333, 239] width 0 height 10
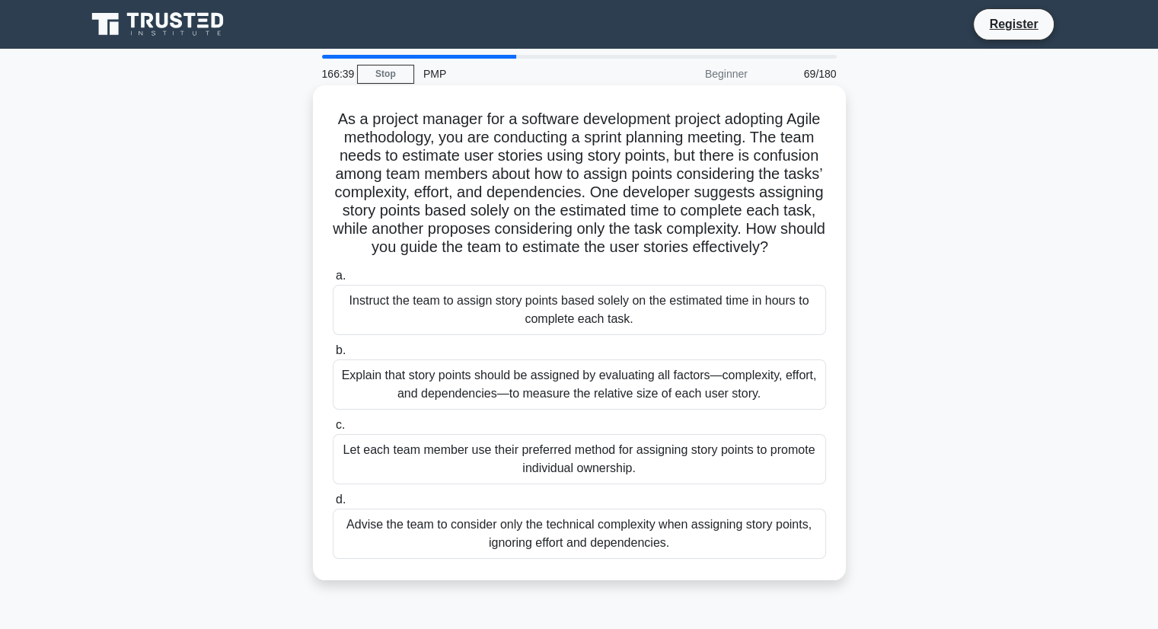
click at [601, 396] on div "Explain that story points should be assigned by evaluating all factors—complexi…" at bounding box center [579, 384] width 493 height 50
click at [333, 356] on input "b. Explain that story points should be assigned by evaluating all factors—compl…" at bounding box center [333, 351] width 0 height 10
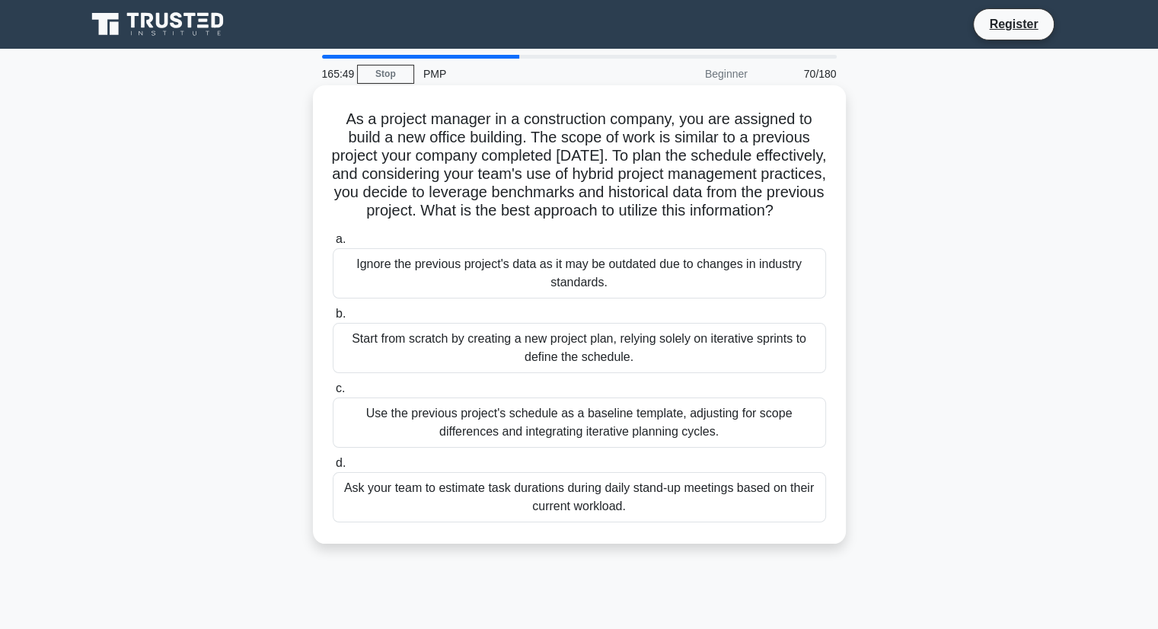
click at [589, 425] on div "Use the previous project's schedule as a baseline template, adjusting for scope…" at bounding box center [579, 422] width 493 height 50
click at [333, 394] on input "c. Use the previous project's schedule as a baseline template, adjusting for sc…" at bounding box center [333, 389] width 0 height 10
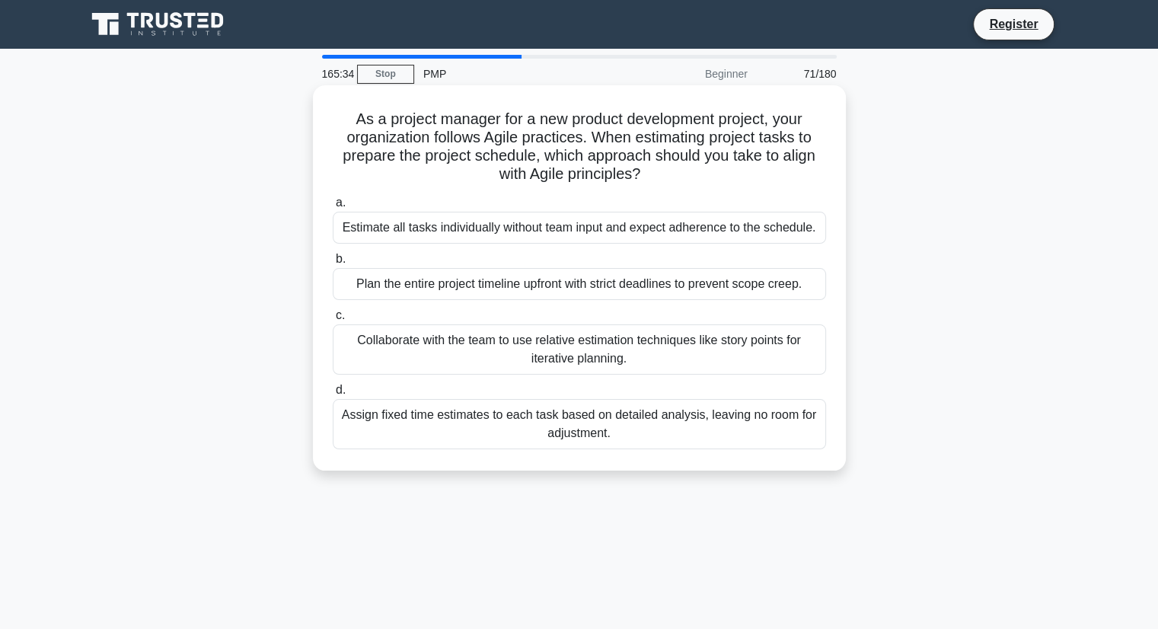
click at [530, 334] on div "Collaborate with the team to use relative estimation techniques like story poin…" at bounding box center [579, 349] width 493 height 50
click at [333, 320] on input "c. Collaborate with the team to use relative estimation techniques like story p…" at bounding box center [333, 316] width 0 height 10
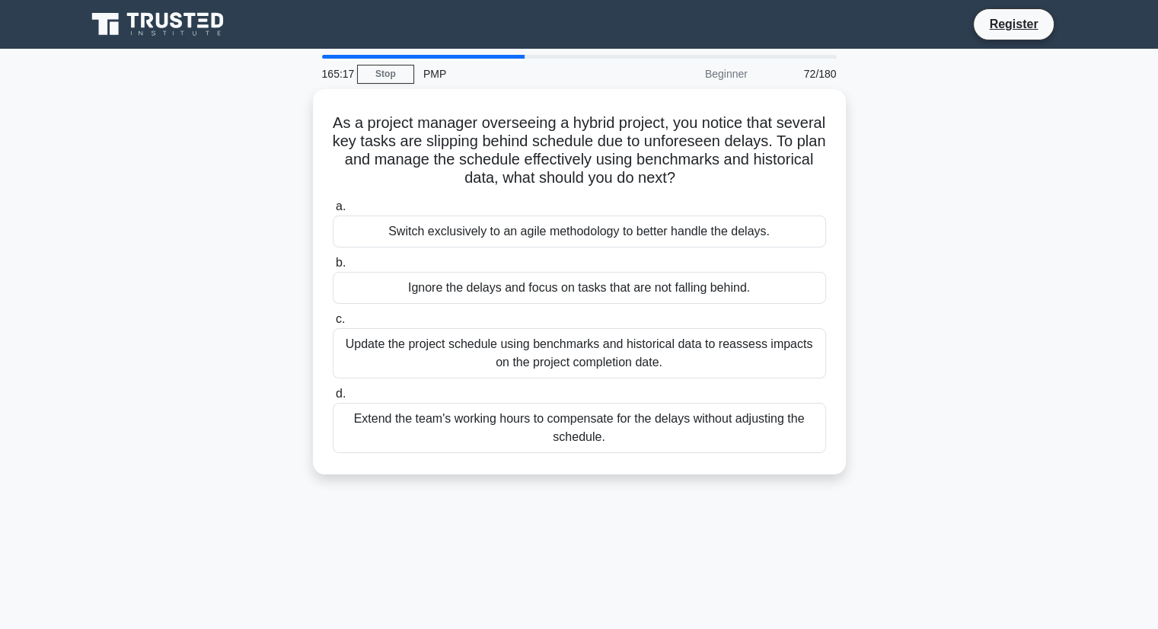
click at [530, 334] on div "Update the project schedule using benchmarks and historical data to reassess im…" at bounding box center [579, 353] width 493 height 50
click at [333, 324] on input "c. Update the project schedule using benchmarks and historical data to reassess…" at bounding box center [333, 319] width 0 height 10
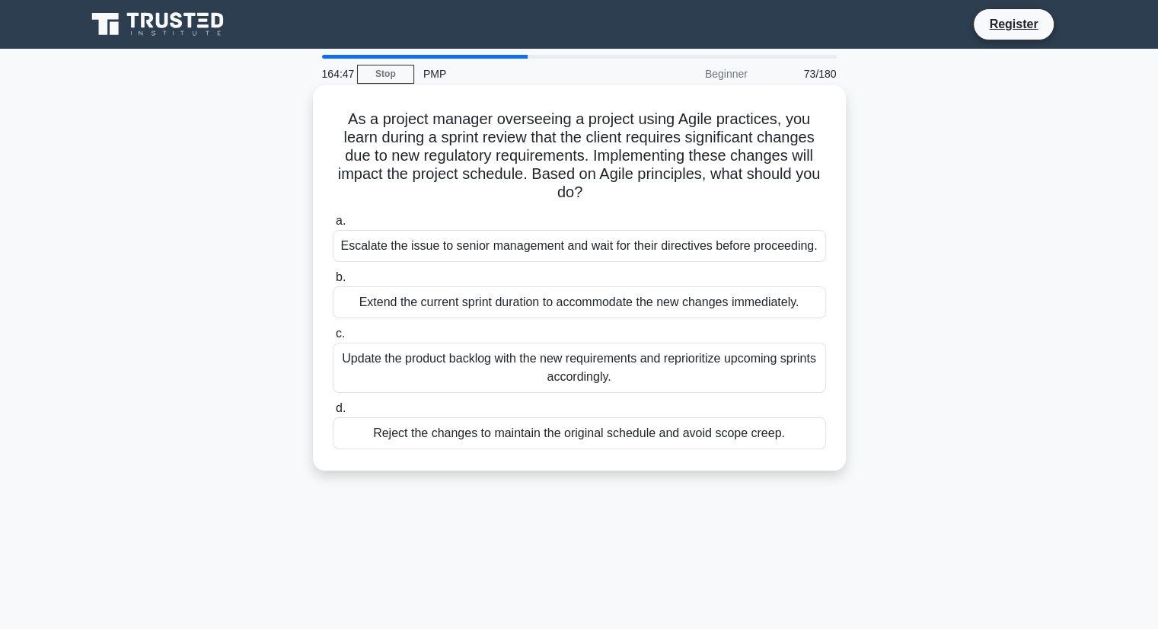
click at [540, 239] on div "Escalate the issue to senior management and wait for their directives before pr…" at bounding box center [579, 246] width 493 height 32
click at [333, 226] on input "a. Escalate the issue to senior management and wait for their directives before…" at bounding box center [333, 221] width 0 height 10
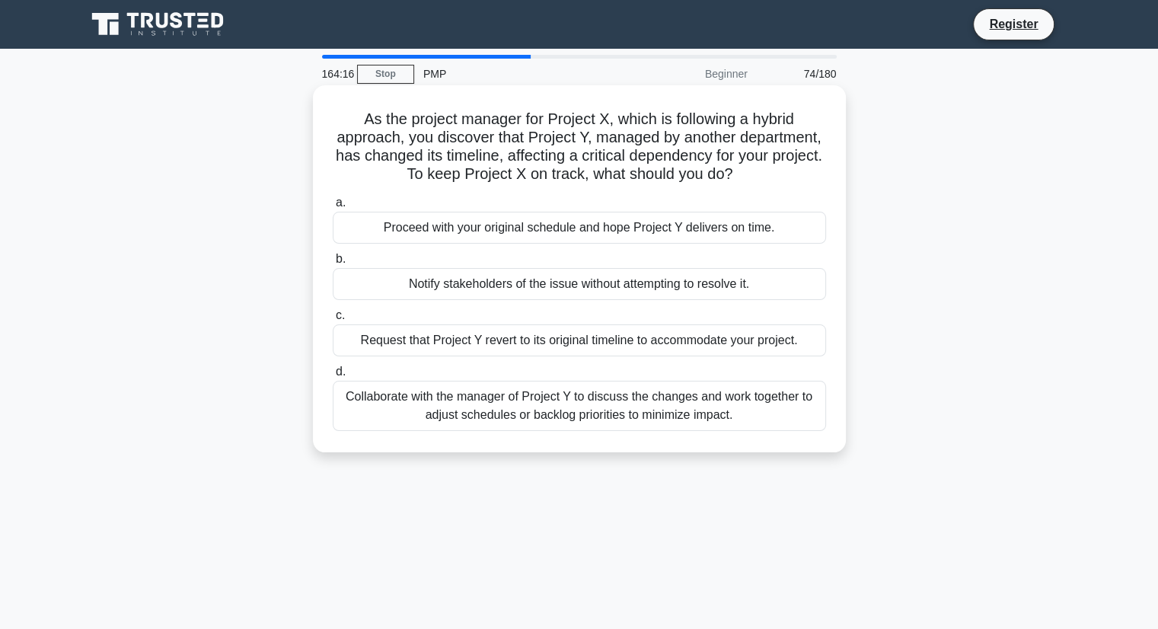
click at [530, 410] on div "Collaborate with the manager of Project Y to discuss the changes and work toget…" at bounding box center [579, 406] width 493 height 50
click at [333, 377] on input "d. Collaborate with the manager of Project Y to discuss the changes and work to…" at bounding box center [333, 372] width 0 height 10
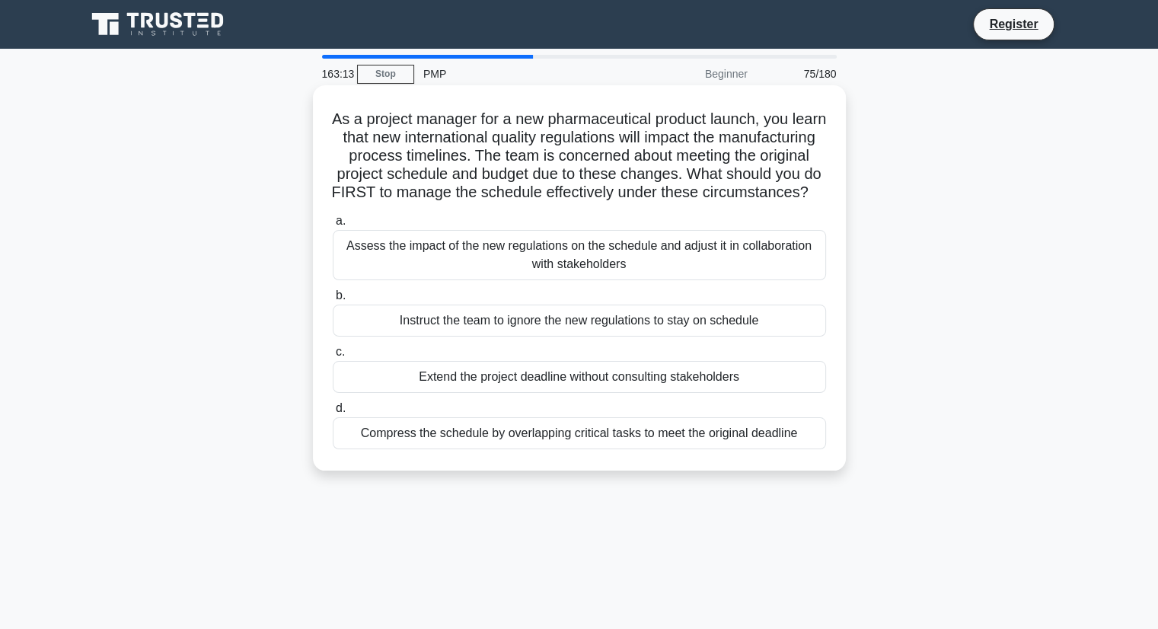
click at [470, 260] on div "Assess the impact of the new regulations on the schedule and adjust it in colla…" at bounding box center [579, 255] width 493 height 50
click at [333, 226] on input "a. Assess the impact of the new regulations on the schedule and adjust it in co…" at bounding box center [333, 221] width 0 height 10
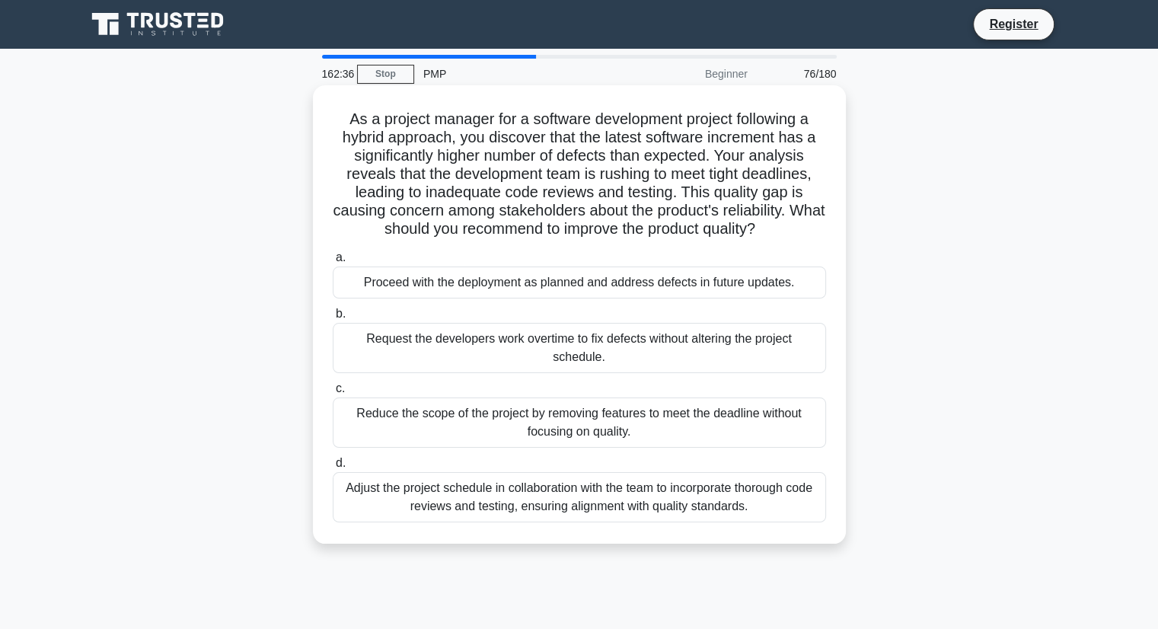
click at [496, 503] on div "Adjust the project schedule in collaboration with the team to incorporate thoro…" at bounding box center [579, 497] width 493 height 50
click at [333, 468] on input "d. Adjust the project schedule in collaboration with the team to incorporate th…" at bounding box center [333, 463] width 0 height 10
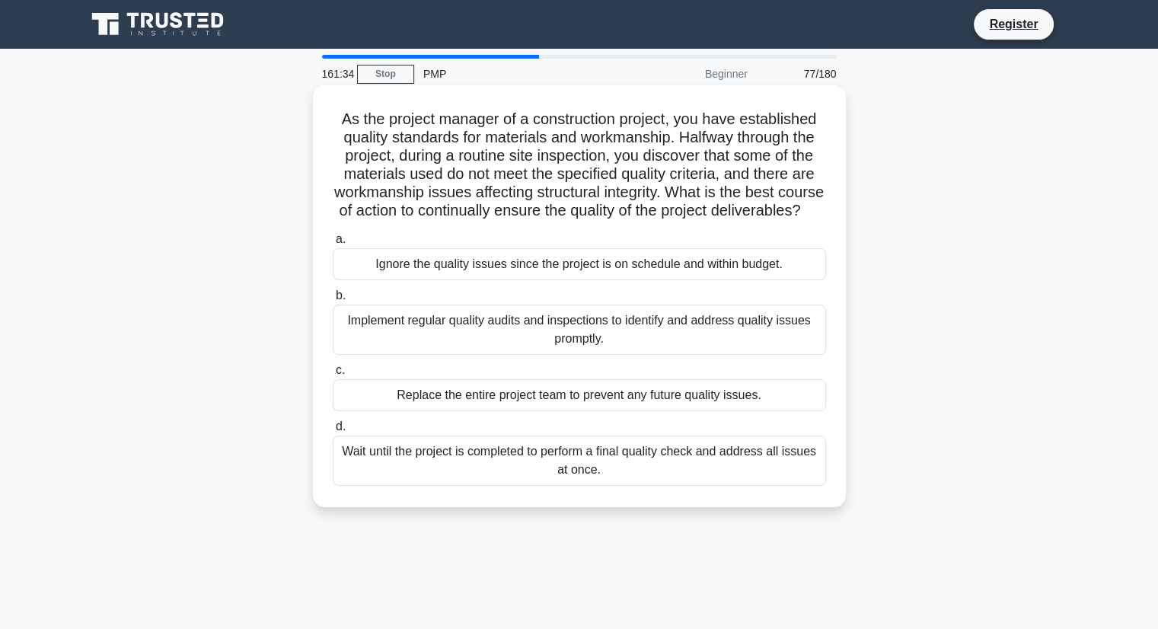
click at [607, 355] on div "Implement regular quality audits and inspections to identify and address qualit…" at bounding box center [579, 330] width 493 height 50
click at [333, 301] on input "b. Implement regular quality audits and inspections to identify and address qua…" at bounding box center [333, 296] width 0 height 10
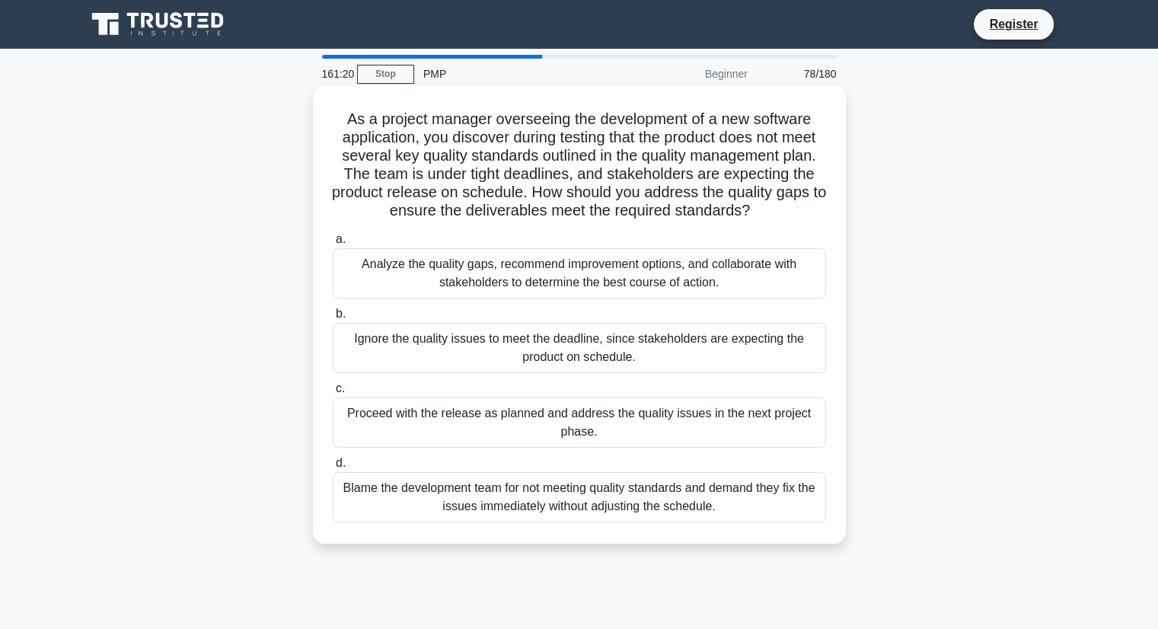
click at [585, 260] on div "Analyze the quality gaps, recommend improvement options, and collaborate with s…" at bounding box center [579, 273] width 493 height 50
click at [333, 244] on input "a. Analyze the quality gaps, recommend improvement options, and collaborate wit…" at bounding box center [333, 239] width 0 height 10
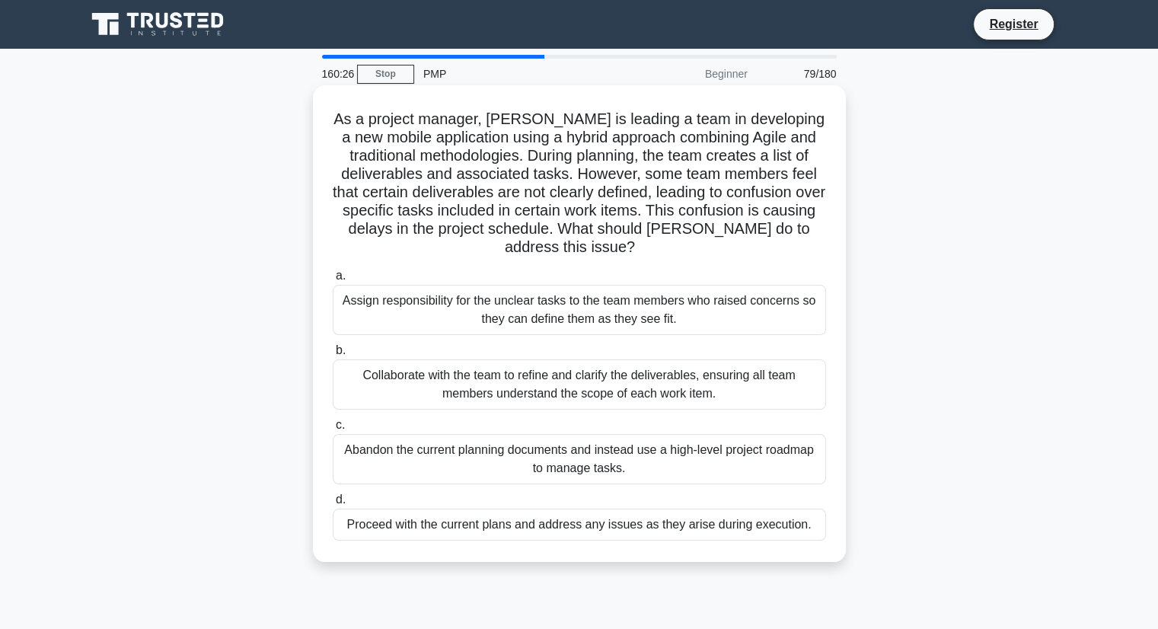
click at [518, 406] on div "Collaborate with the team to refine and clarify the deliverables, ensuring all …" at bounding box center [579, 384] width 493 height 50
click at [333, 356] on input "b. Collaborate with the team to refine and clarify the deliverables, ensuring a…" at bounding box center [333, 351] width 0 height 10
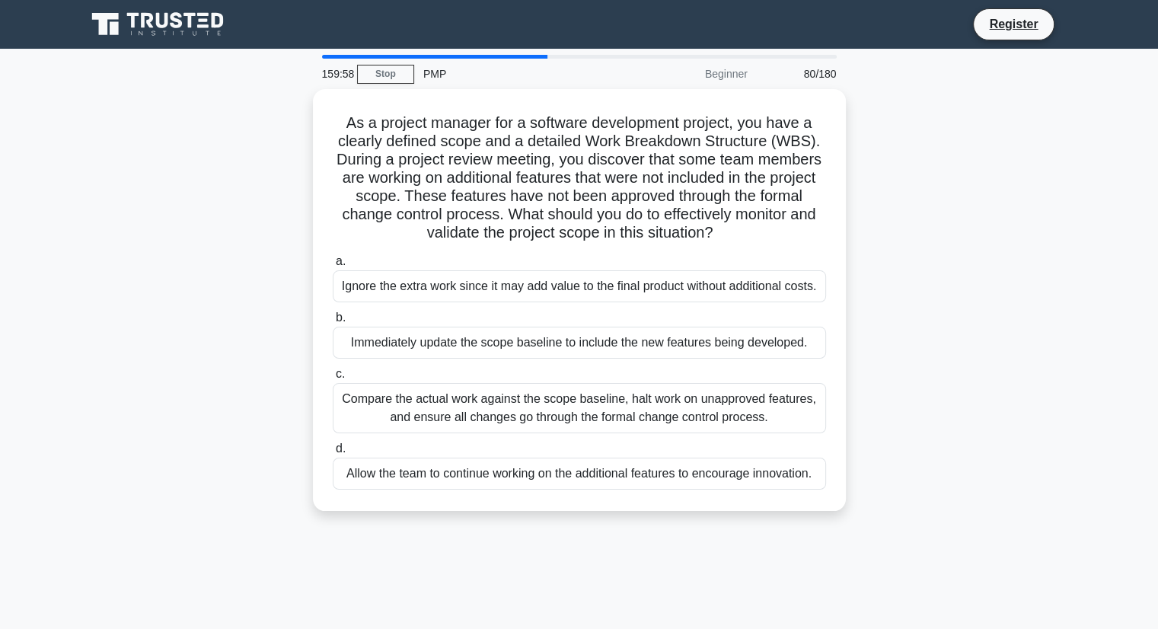
click at [518, 406] on div "Compare the actual work against the scope baseline, halt work on unapproved fea…" at bounding box center [579, 408] width 493 height 50
click at [333, 379] on input "c. Compare the actual work against the scope baseline, halt work on unapproved …" at bounding box center [333, 374] width 0 height 10
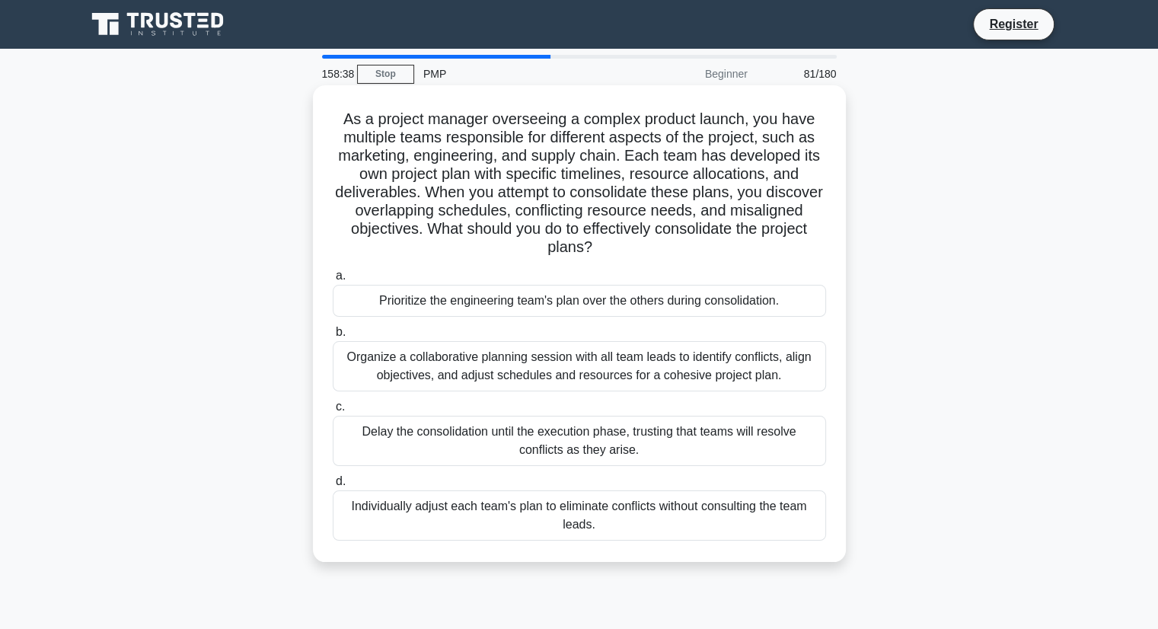
click at [541, 361] on div "Organize a collaborative planning session with all team leads to identify confl…" at bounding box center [579, 366] width 493 height 50
click at [333, 337] on input "b. Organize a collaborative planning session with all team leads to identify co…" at bounding box center [333, 332] width 0 height 10
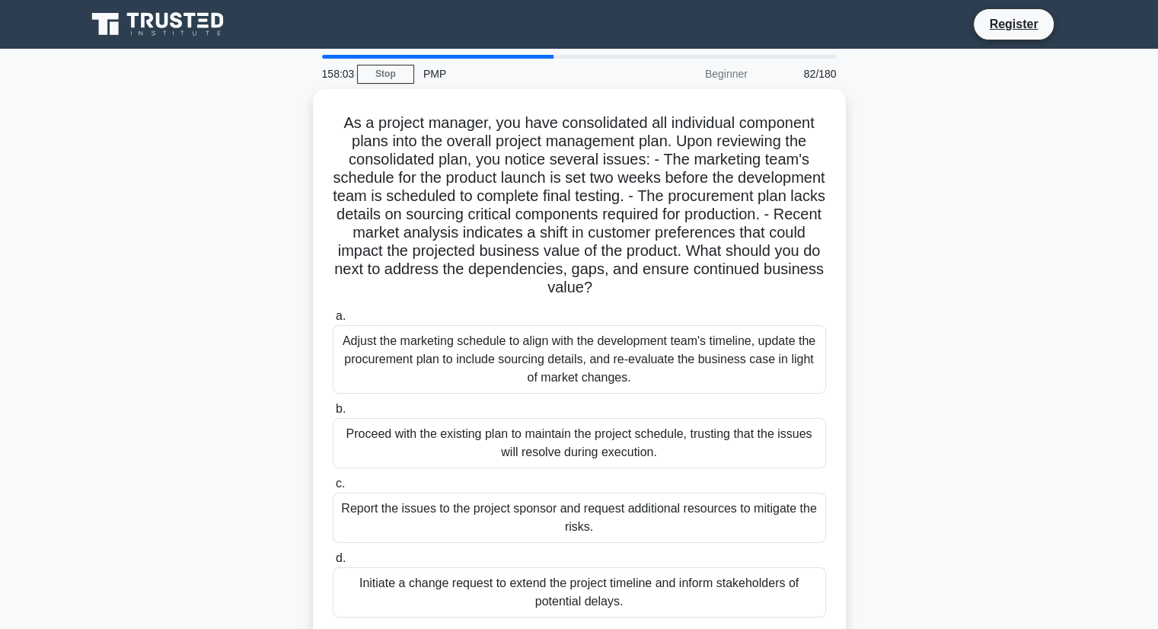
click at [541, 361] on div "Adjust the marketing schedule to align with the development team's timeline, up…" at bounding box center [579, 359] width 493 height 69
click at [333, 321] on input "a. Adjust the marketing schedule to align with the development team's timeline,…" at bounding box center [333, 316] width 0 height 10
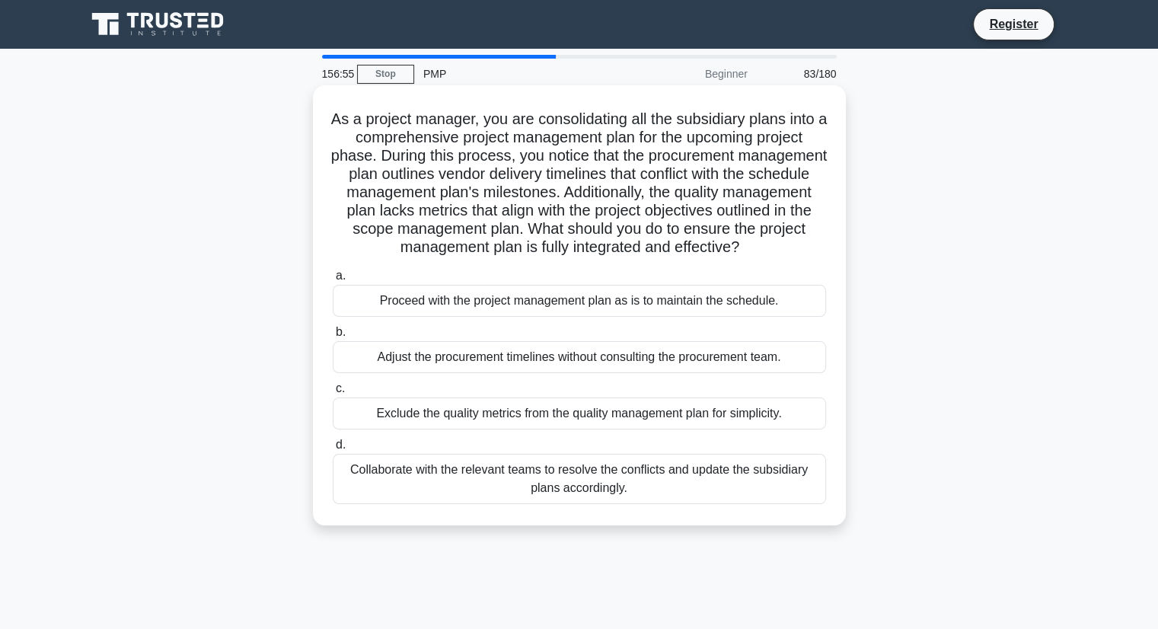
click at [611, 476] on div "Collaborate with the relevant teams to resolve the conflicts and update the sub…" at bounding box center [579, 479] width 493 height 50
click at [333, 450] on input "d. Collaborate with the relevant teams to resolve the conflicts and update the …" at bounding box center [333, 445] width 0 height 10
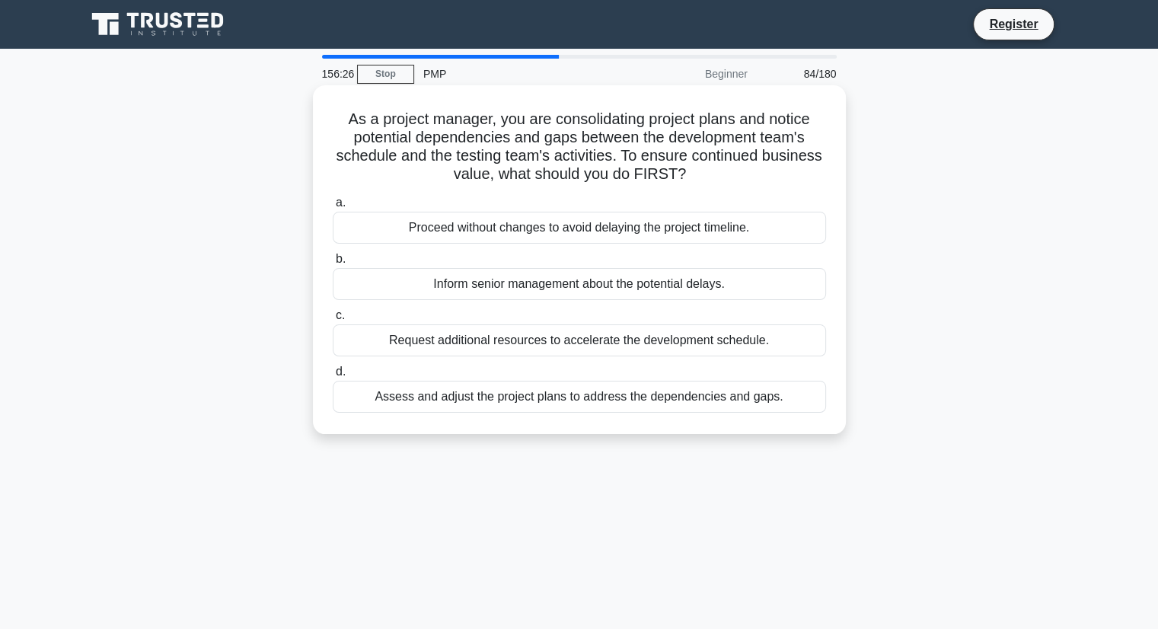
click at [547, 398] on div "Assess and adjust the project plans to address the dependencies and gaps." at bounding box center [579, 397] width 493 height 32
click at [333, 377] on input "d. Assess and adjust the project plans to address the dependencies and gaps." at bounding box center [333, 372] width 0 height 10
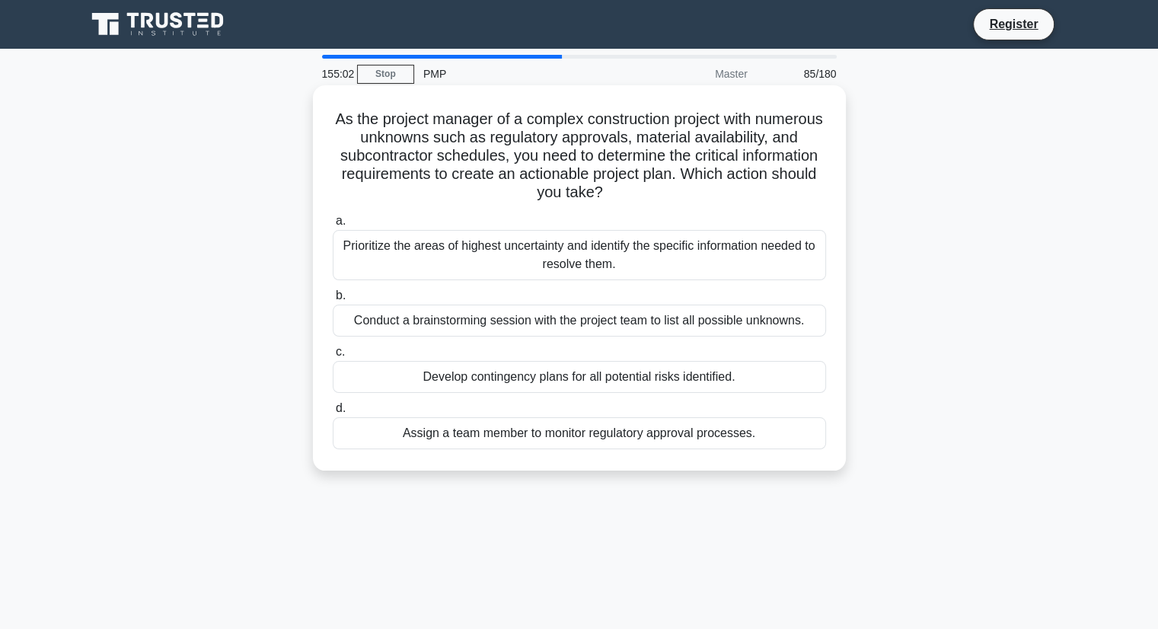
click at [453, 330] on div "Conduct a brainstorming session with the project team to list all possible unkn…" at bounding box center [579, 321] width 493 height 32
click at [333, 301] on input "b. Conduct a brainstorming session with the project team to list all possible u…" at bounding box center [333, 296] width 0 height 10
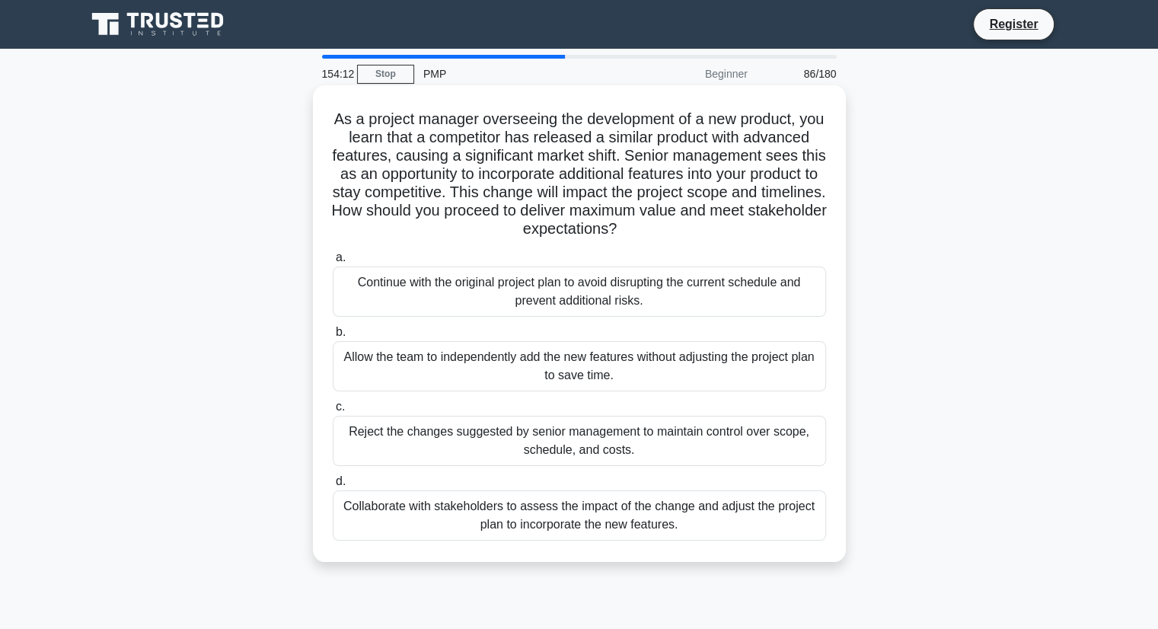
click at [518, 510] on div "Collaborate with stakeholders to assess the impact of the change and adjust the…" at bounding box center [579, 515] width 493 height 50
click at [333, 486] on input "d. Collaborate with stakeholders to assess the impact of the change and adjust …" at bounding box center [333, 482] width 0 height 10
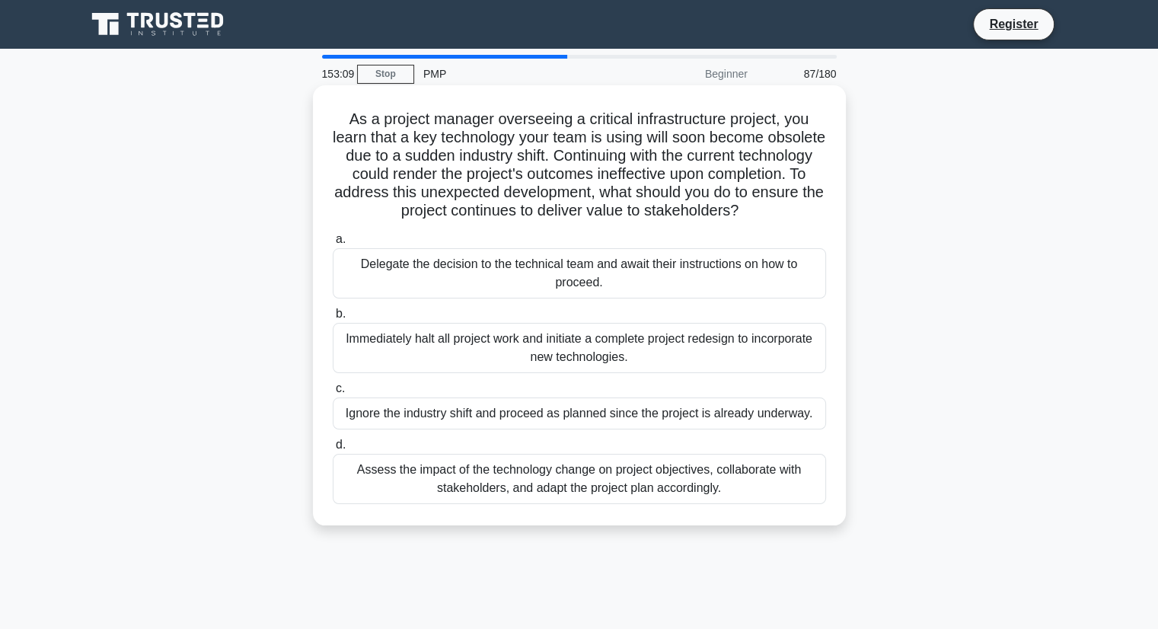
click at [505, 499] on div "Assess the impact of the technology change on project objectives, collaborate w…" at bounding box center [579, 479] width 493 height 50
click at [333, 450] on input "d. Assess the impact of the technology change on project objectives, collaborat…" at bounding box center [333, 445] width 0 height 10
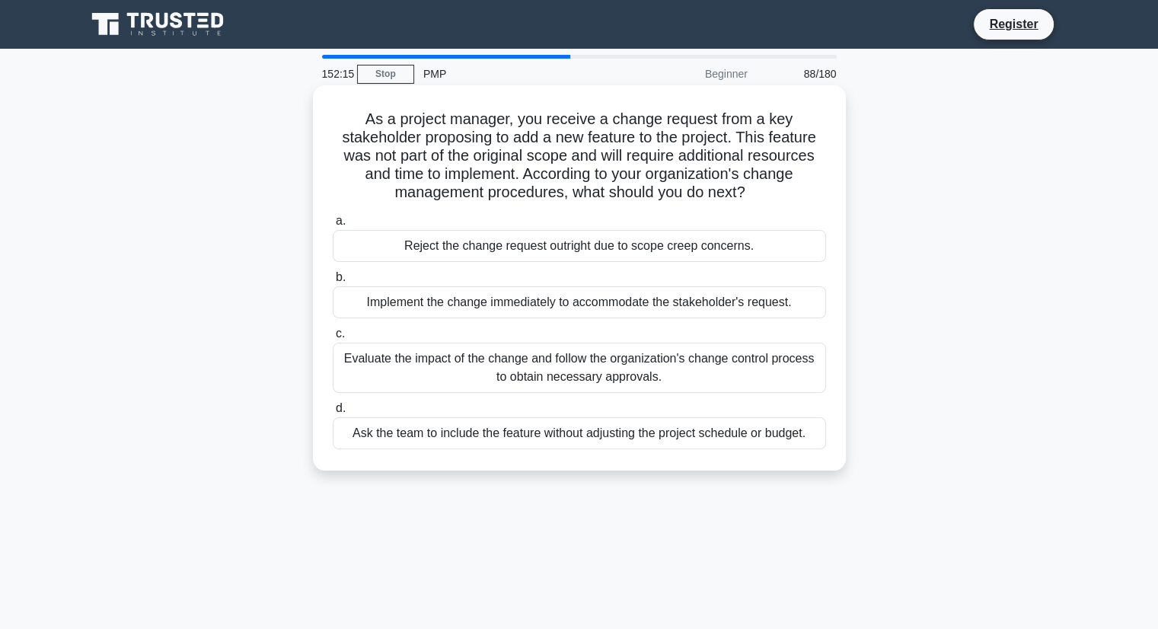
click at [602, 365] on div "Evaluate the impact of the change and follow the organization's change control …" at bounding box center [579, 368] width 493 height 50
click at [333, 339] on input "c. Evaluate the impact of the change and follow the organization's change contr…" at bounding box center [333, 334] width 0 height 10
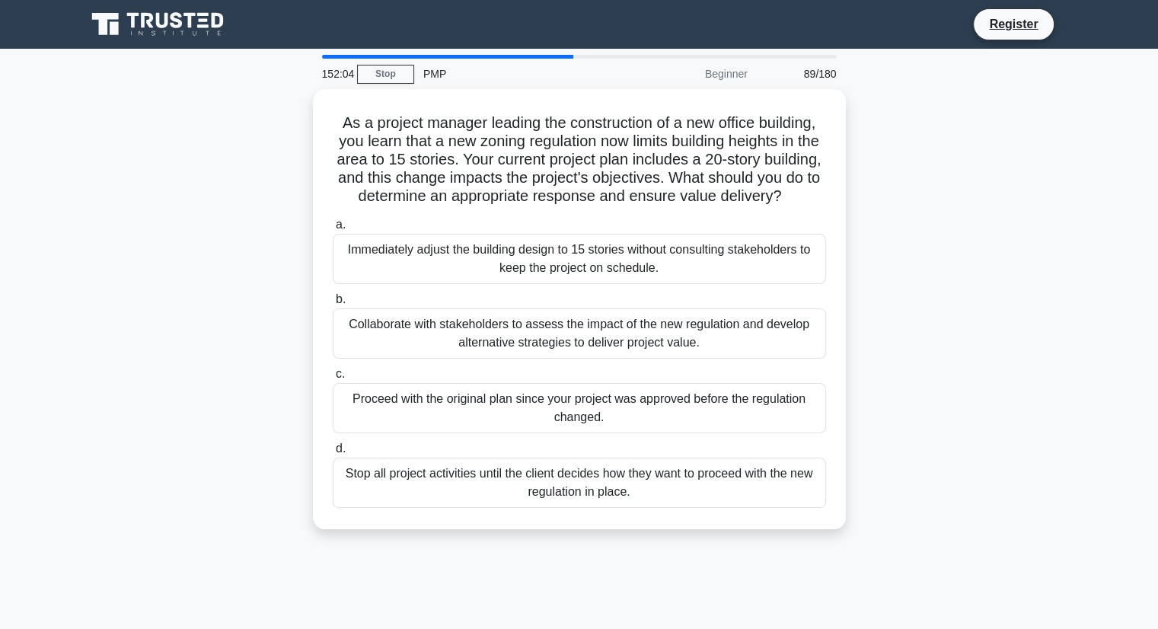
click at [602, 359] on div "Collaborate with stakeholders to assess the impact of the new regulation and de…" at bounding box center [579, 333] width 493 height 50
click at [333, 305] on input "b. Collaborate with stakeholders to assess the impact of the new regulation and…" at bounding box center [333, 300] width 0 height 10
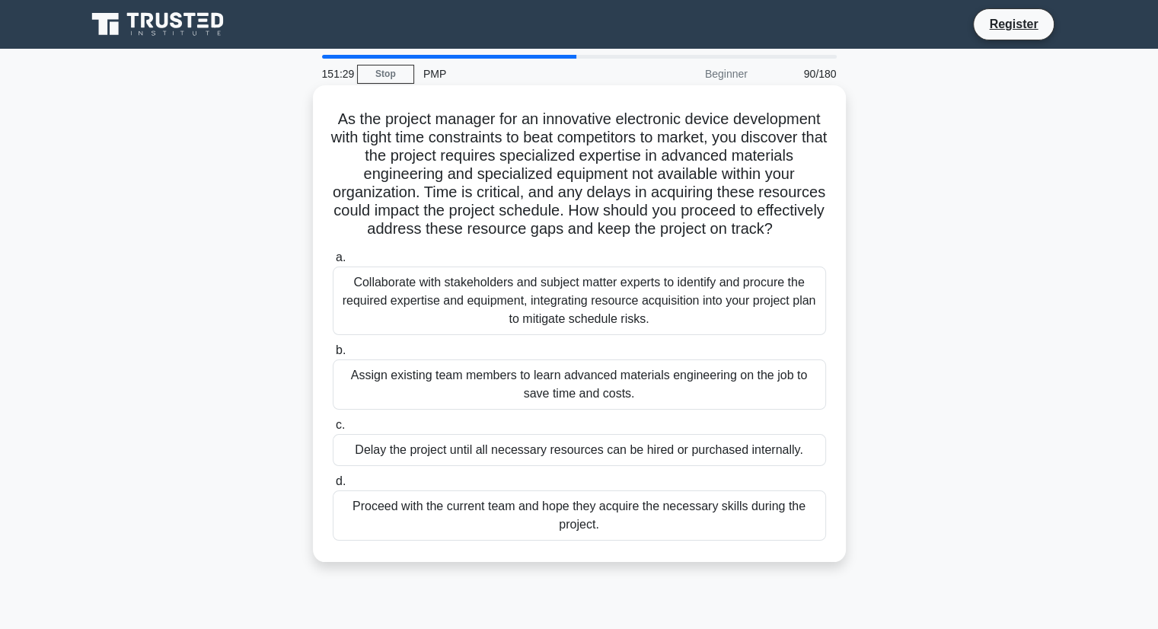
click at [582, 322] on div "Collaborate with stakeholders and subject matter experts to identify and procur…" at bounding box center [579, 300] width 493 height 69
click at [333, 263] on input "a. Collaborate with stakeholders and subject matter experts to identify and pro…" at bounding box center [333, 258] width 0 height 10
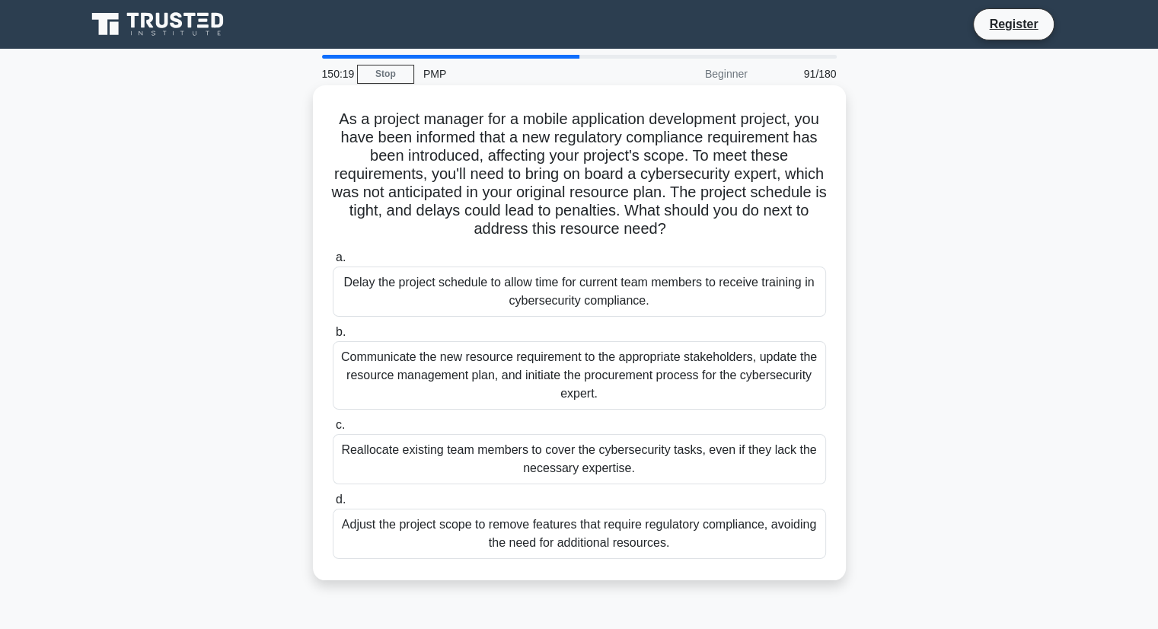
click at [383, 523] on div "Adjust the project scope to remove features that require regulatory compliance,…" at bounding box center [579, 534] width 493 height 50
click at [333, 505] on input "d. Adjust the project scope to remove features that require regulatory complian…" at bounding box center [333, 500] width 0 height 10
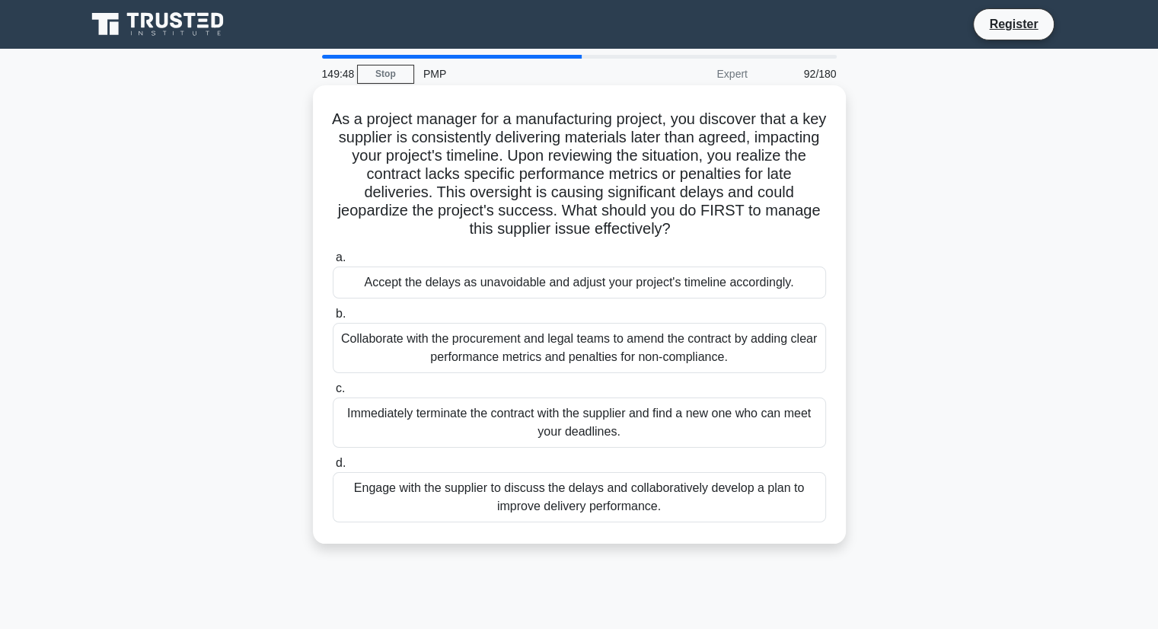
click at [381, 488] on div "Engage with the supplier to discuss the delays and collaboratively develop a pl…" at bounding box center [579, 497] width 493 height 50
click at [333, 468] on input "d. Engage with the supplier to discuss the delays and collaboratively develop a…" at bounding box center [333, 463] width 0 height 10
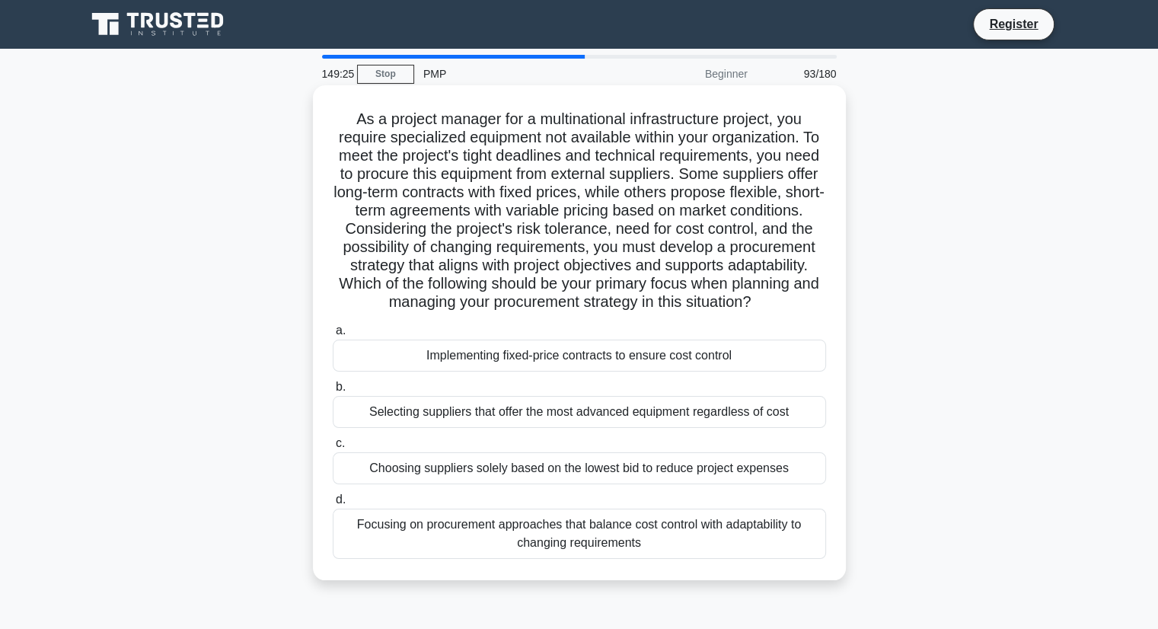
click at [467, 547] on div "Focusing on procurement approaches that balance cost control with adaptability …" at bounding box center [579, 534] width 493 height 50
click at [333, 505] on input "d. Focusing on procurement approaches that balance cost control with adaptabili…" at bounding box center [333, 500] width 0 height 10
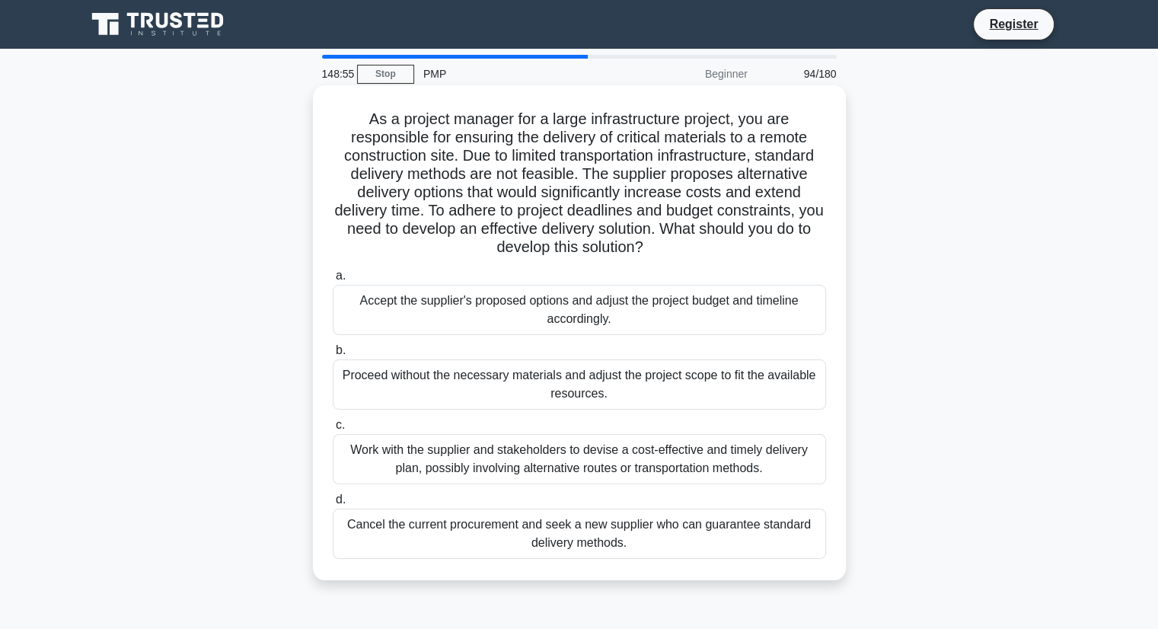
click at [457, 461] on div "Work with the supplier and stakeholders to devise a cost-effective and timely d…" at bounding box center [579, 459] width 493 height 50
click at [333, 430] on input "c. Work with the supplier and stakeholders to devise a cost-effective and timel…" at bounding box center [333, 425] width 0 height 10
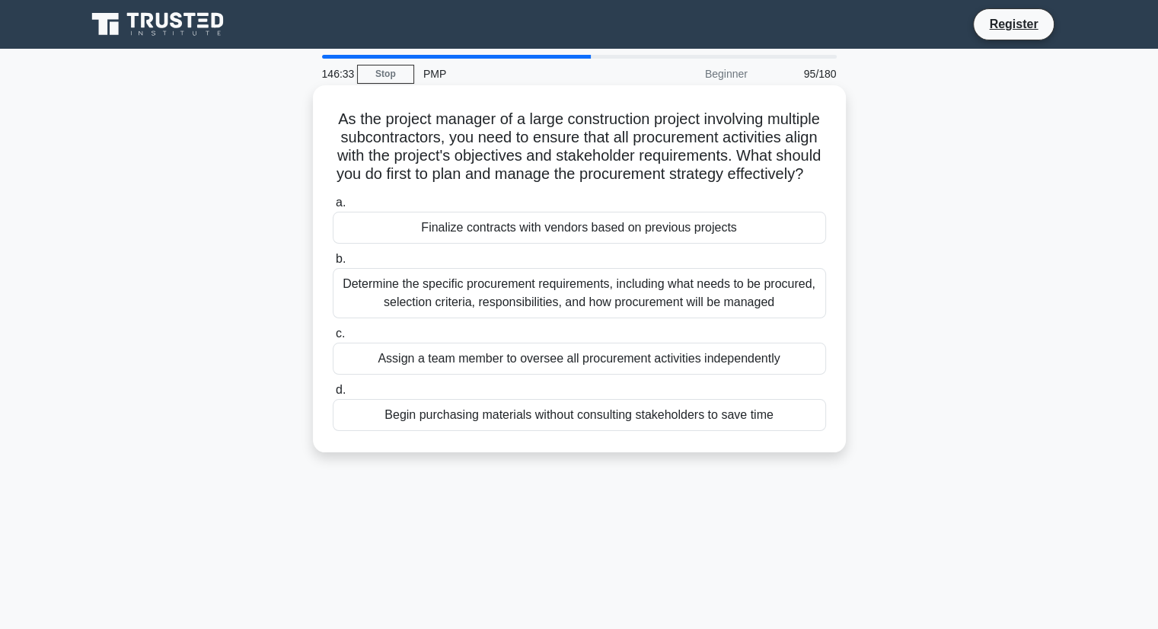
click at [465, 303] on div "Determine the specific procurement requirements, including what needs to be pro…" at bounding box center [579, 293] width 493 height 50
click at [333, 264] on input "b. Determine the specific procurement requirements, including what needs to be …" at bounding box center [333, 259] width 0 height 10
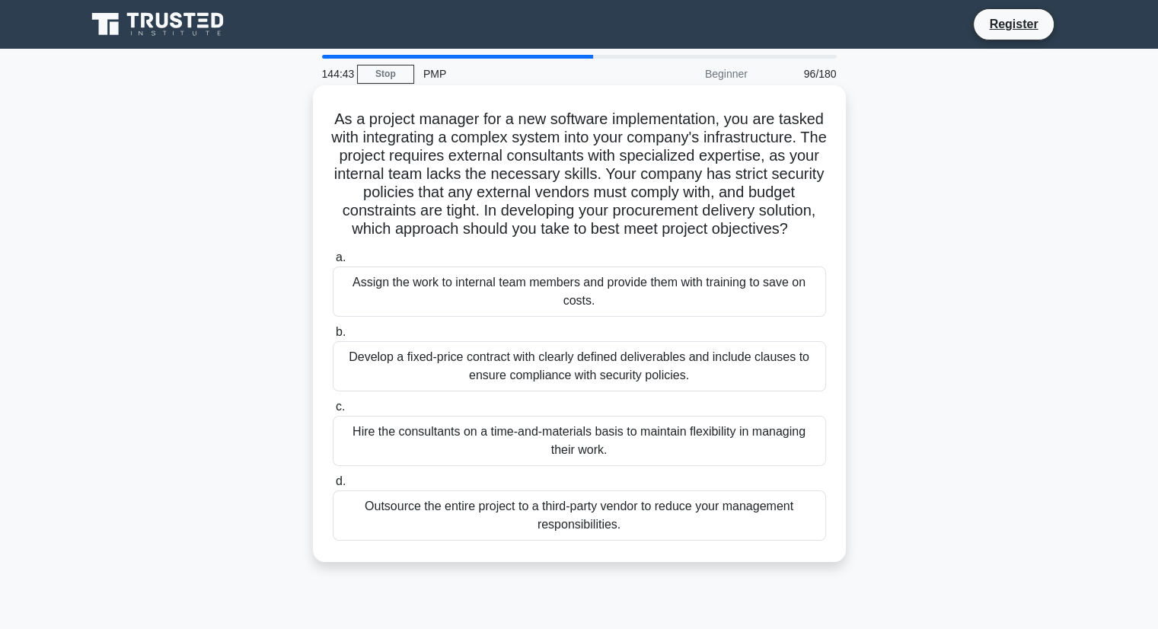
click at [479, 374] on div "Develop a fixed-price contract with clearly defined deliverables and include cl…" at bounding box center [579, 366] width 493 height 50
click at [333, 337] on input "b. Develop a fixed-price contract with clearly defined deliverables and include…" at bounding box center [333, 332] width 0 height 10
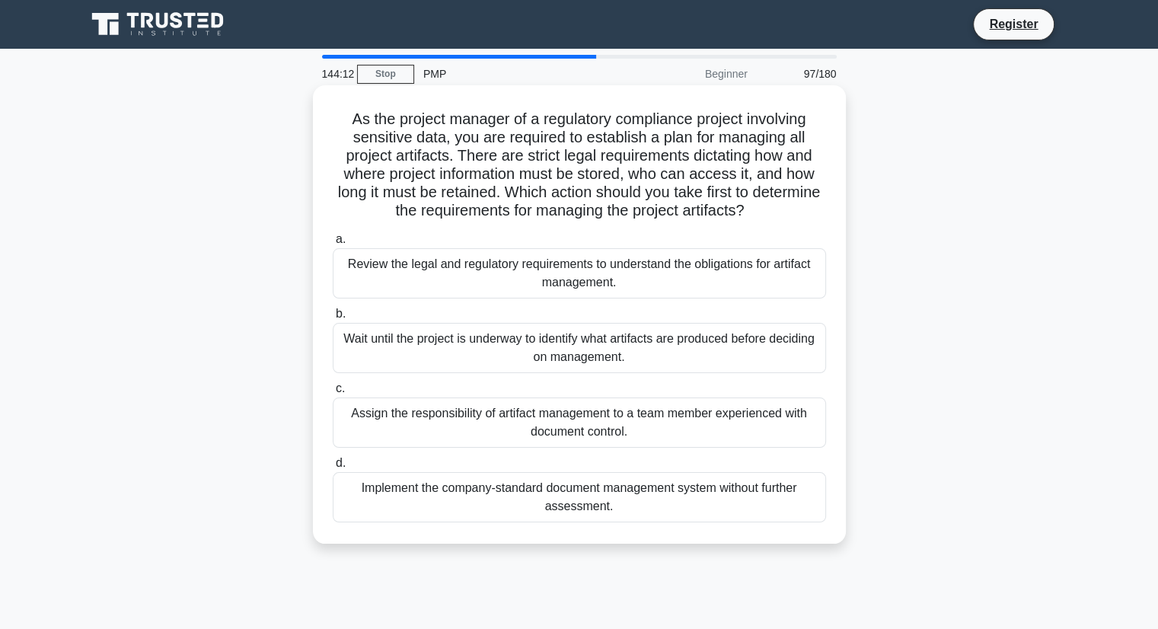
click at [469, 278] on div "Review the legal and regulatory requirements to understand the obligations for …" at bounding box center [579, 273] width 493 height 50
click at [333, 244] on input "a. Review the legal and regulatory requirements to understand the obligations f…" at bounding box center [333, 239] width 0 height 10
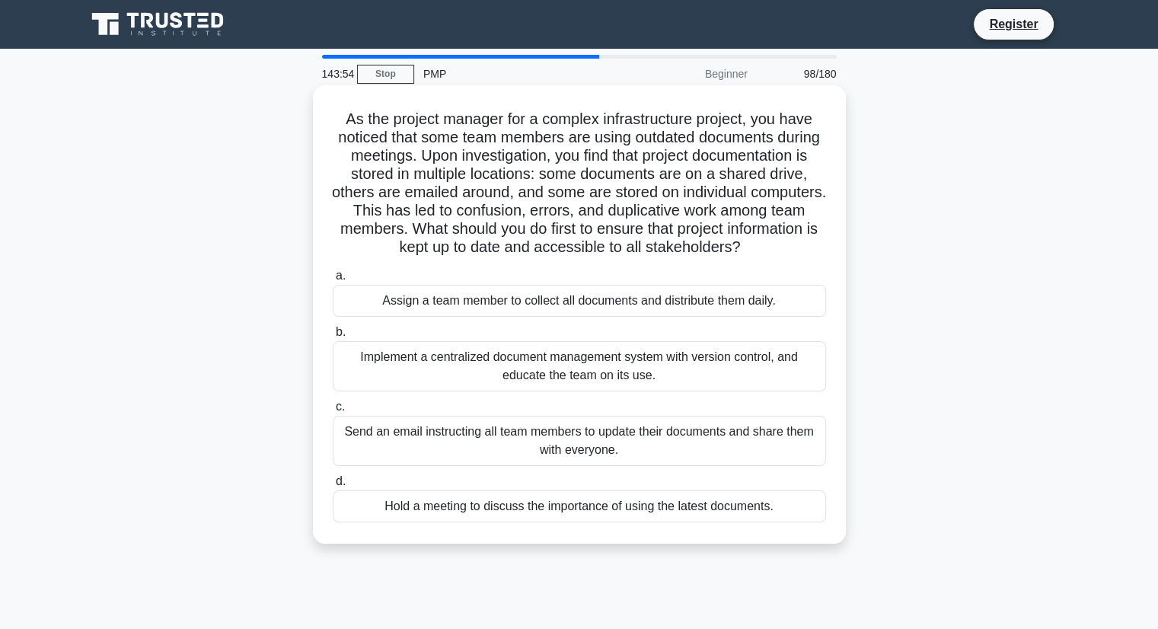
click at [440, 381] on div "Implement a centralized document management system with version control, and ed…" at bounding box center [579, 366] width 493 height 50
click at [333, 337] on input "b. Implement a centralized document management system with version control, and…" at bounding box center [333, 332] width 0 height 10
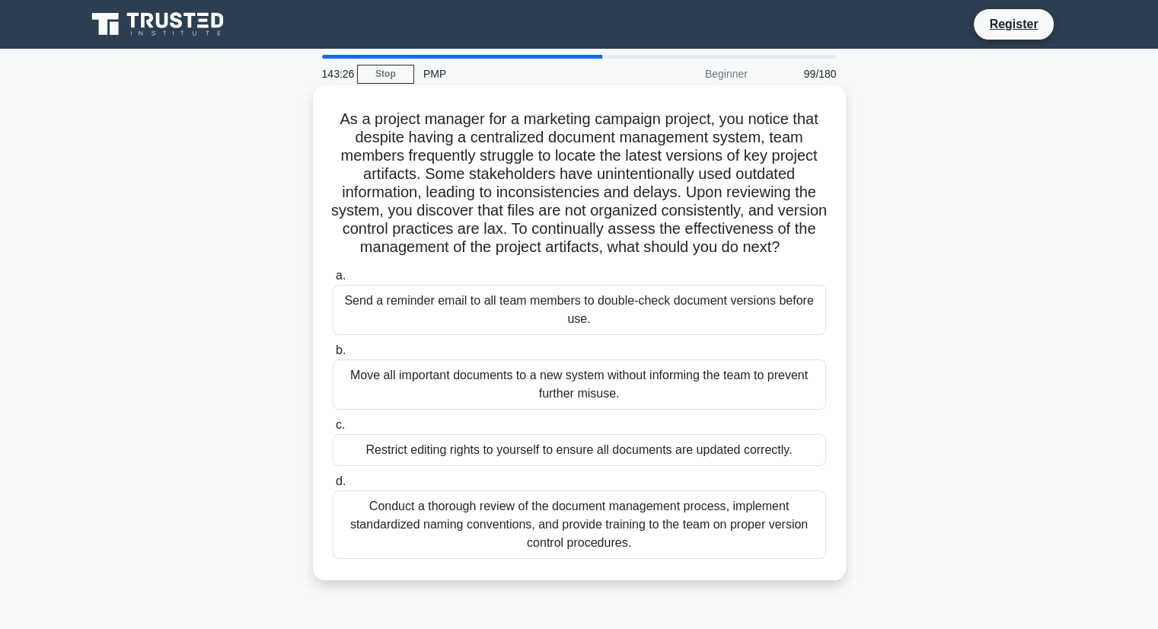
click at [445, 534] on div "Conduct a thorough review of the document management process, implement standar…" at bounding box center [579, 524] width 493 height 69
click at [333, 486] on input "d. Conduct a thorough review of the document management process, implement stan…" at bounding box center [333, 482] width 0 height 10
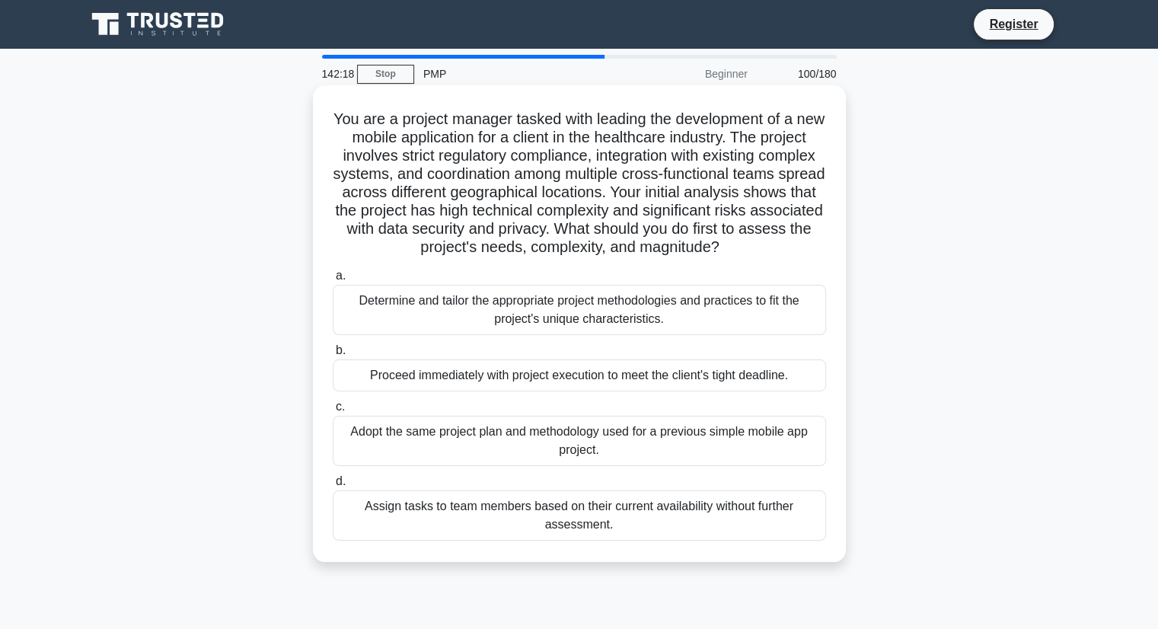
click at [604, 335] on div "Determine and tailor the appropriate project methodologies and practices to fit…" at bounding box center [579, 310] width 493 height 50
click at [333, 281] on input "a. Determine and tailor the appropriate project methodologies and practices to …" at bounding box center [333, 276] width 0 height 10
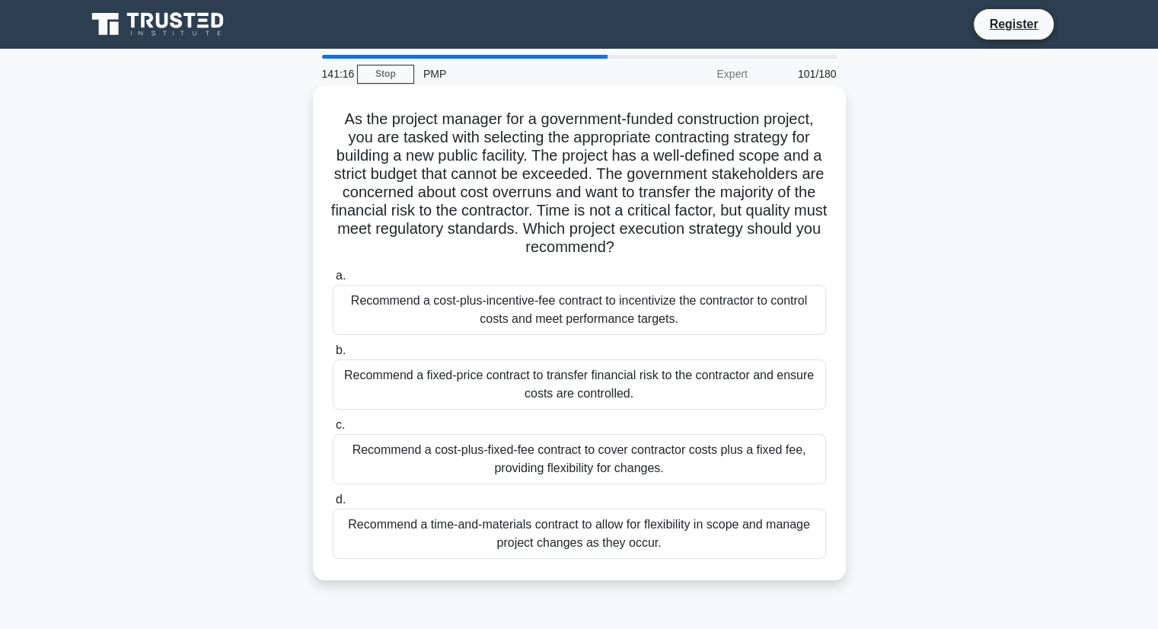
click at [614, 395] on div "Recommend a fixed-price contract to transfer financial risk to the contractor a…" at bounding box center [579, 384] width 493 height 50
click at [333, 356] on input "b. Recommend a fixed-price contract to transfer financial risk to the contracto…" at bounding box center [333, 351] width 0 height 10
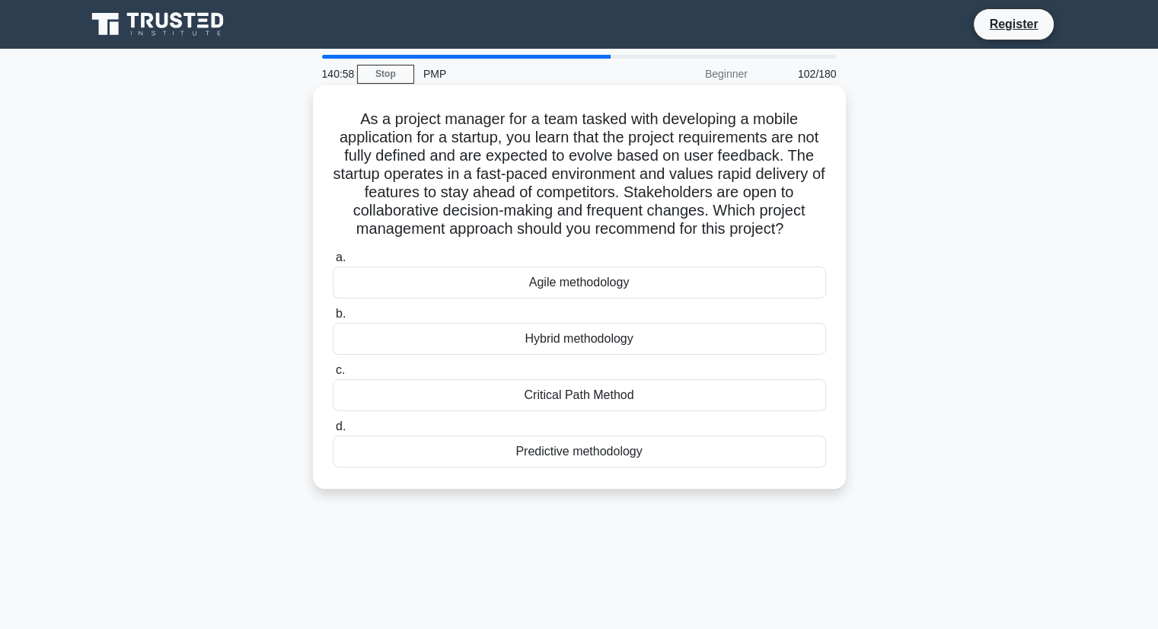
click at [574, 298] on div "Agile methodology" at bounding box center [579, 282] width 493 height 32
click at [333, 263] on input "a. Agile methodology" at bounding box center [333, 258] width 0 height 10
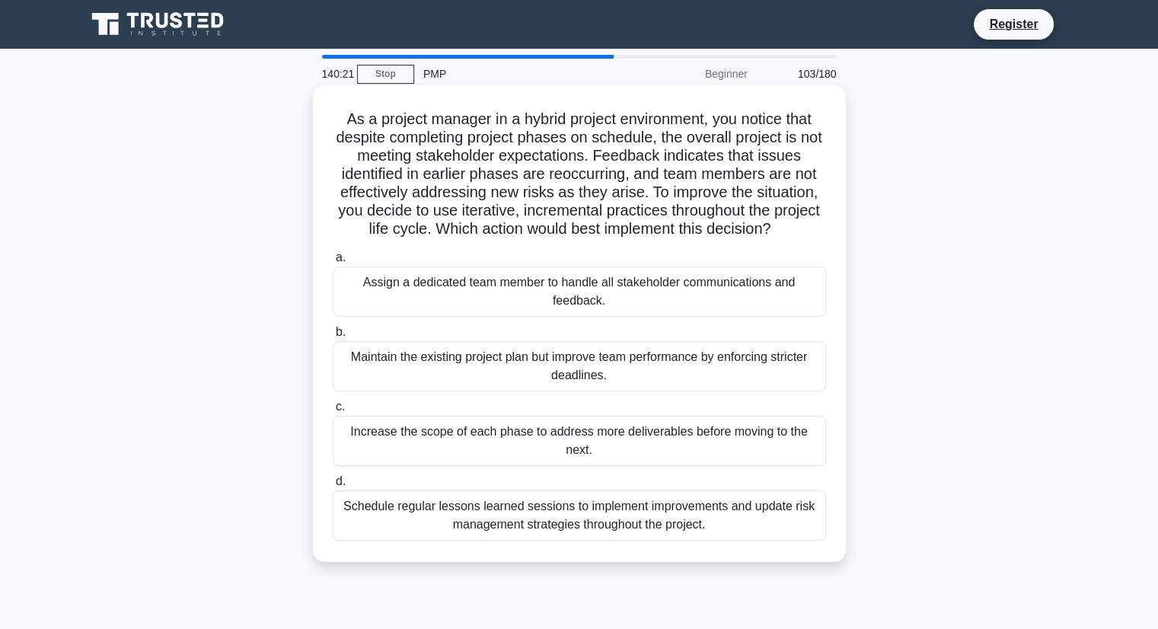
click at [466, 512] on div "Schedule regular lessons learned sessions to implement improvements and update …" at bounding box center [579, 515] width 493 height 50
click at [333, 486] on input "d. Schedule regular lessons learned sessions to implement improvements and upda…" at bounding box center [333, 482] width 0 height 10
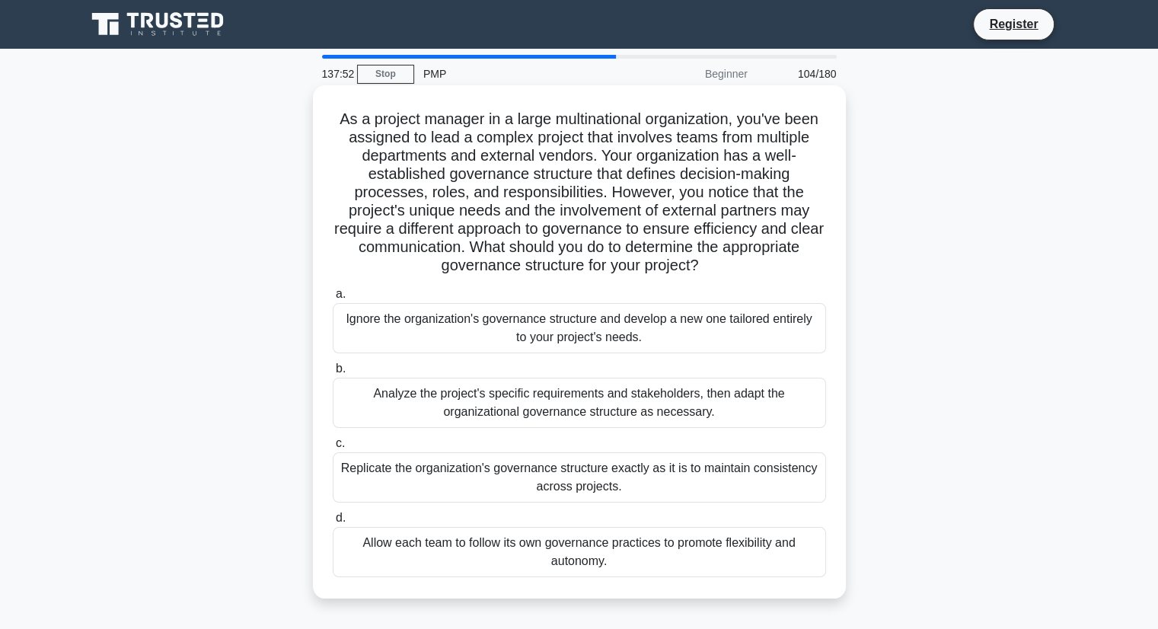
click at [464, 426] on div "Analyze the project's specific requirements and stakeholders, then adapt the or…" at bounding box center [579, 403] width 493 height 50
click at [333, 374] on input "b. Analyze the project's specific requirements and stakeholders, then adapt the…" at bounding box center [333, 369] width 0 height 10
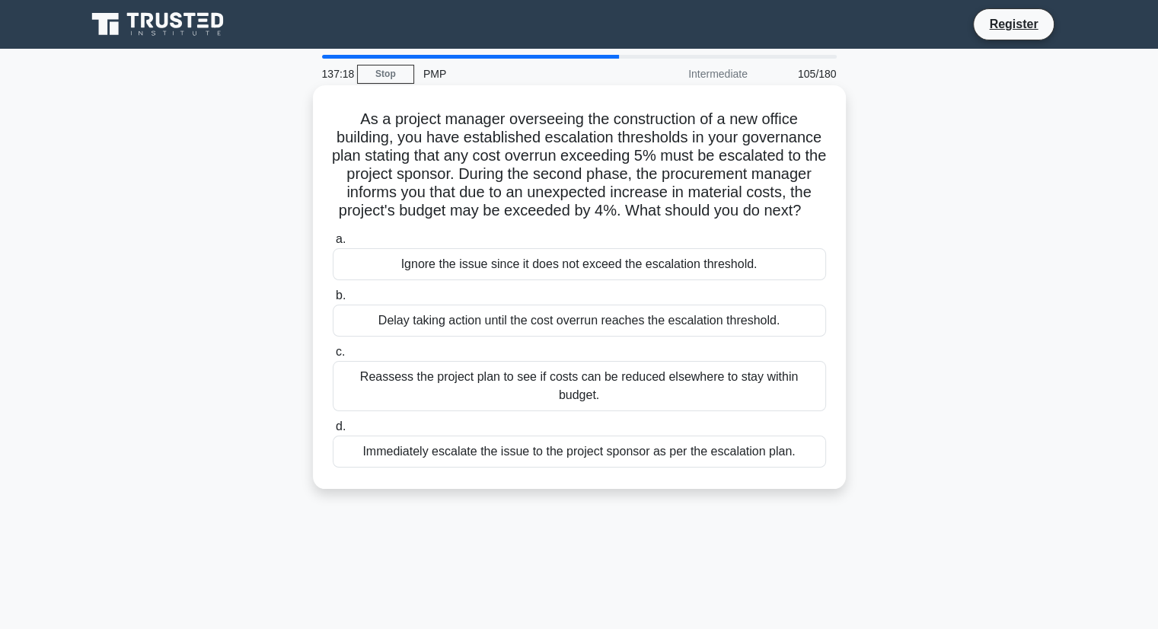
click at [445, 402] on div "Reassess the project plan to see if costs can be reduced elsewhere to stay with…" at bounding box center [579, 386] width 493 height 50
click at [333, 357] on input "c. Reassess the project plan to see if costs can be reduced elsewhere to stay w…" at bounding box center [333, 352] width 0 height 10
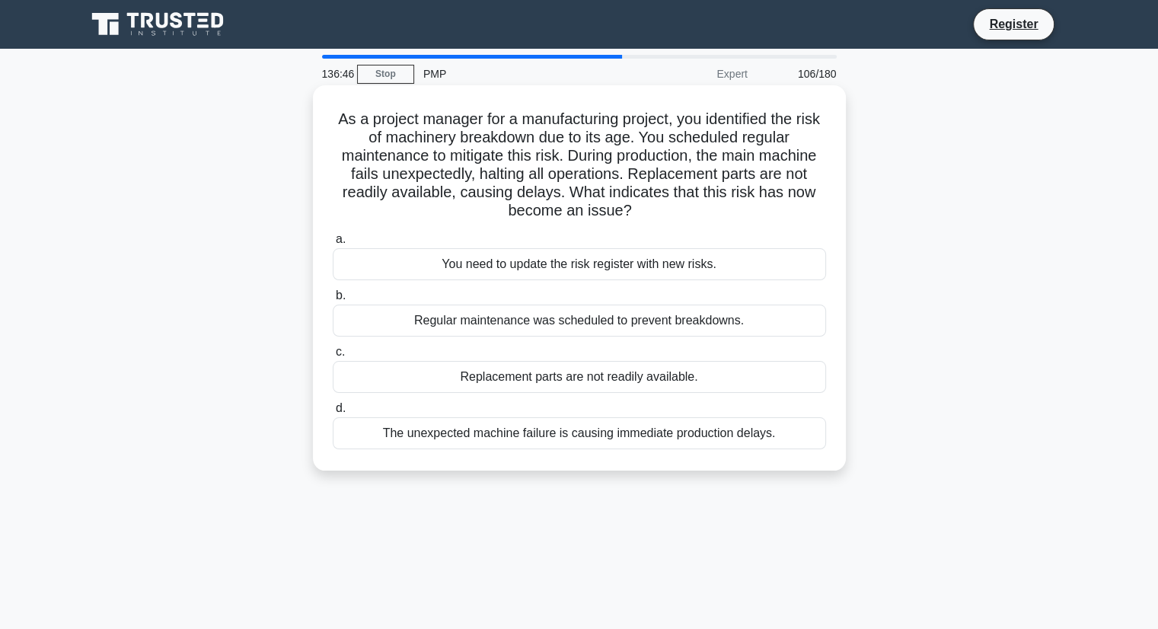
click at [435, 442] on div "The unexpected machine failure is causing immediate production delays." at bounding box center [579, 433] width 493 height 32
click at [333, 413] on input "d. The unexpected machine failure is causing immediate production delays." at bounding box center [333, 408] width 0 height 10
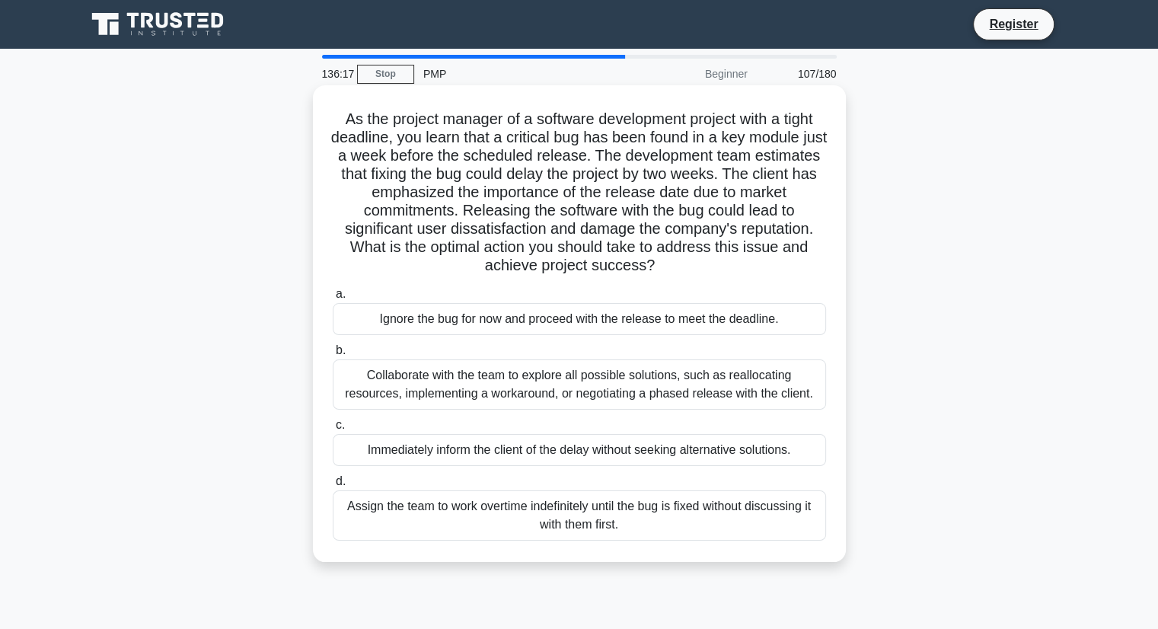
click at [429, 380] on div "Collaborate with the team to explore all possible solutions, such as reallocati…" at bounding box center [579, 384] width 493 height 50
click at [333, 356] on input "b. Collaborate with the team to explore all possible solutions, such as realloc…" at bounding box center [333, 351] width 0 height 10
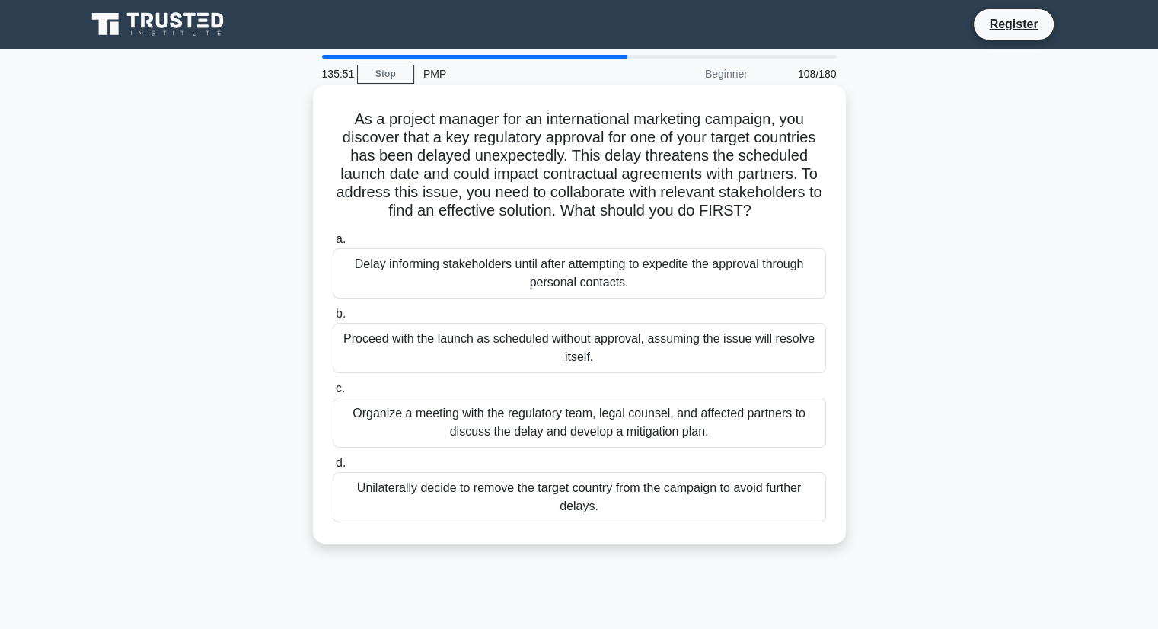
click at [417, 423] on div "Organize a meeting with the regulatory team, legal counsel, and affected partne…" at bounding box center [579, 422] width 493 height 50
click at [333, 394] on input "c. Organize a meeting with the regulatory team, legal counsel, and affected par…" at bounding box center [333, 389] width 0 height 10
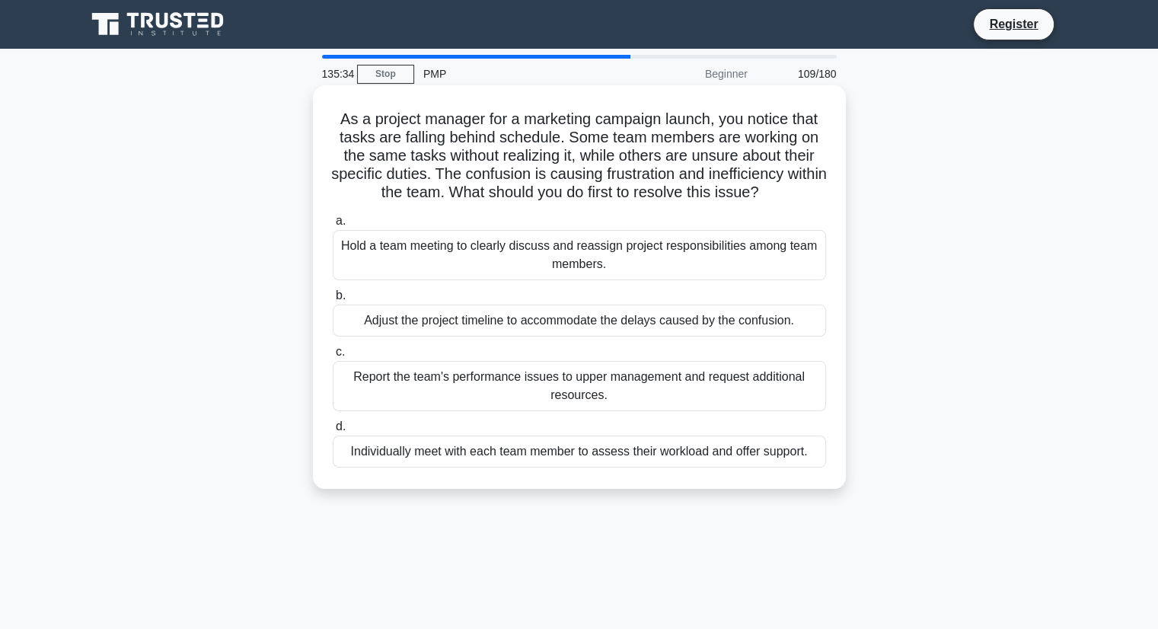
click at [504, 268] on div "Hold a team meeting to clearly discuss and reassign project responsibilities am…" at bounding box center [579, 255] width 493 height 50
click at [333, 226] on input "a. Hold a team meeting to clearly discuss and reassign project responsibilities…" at bounding box center [333, 221] width 0 height 10
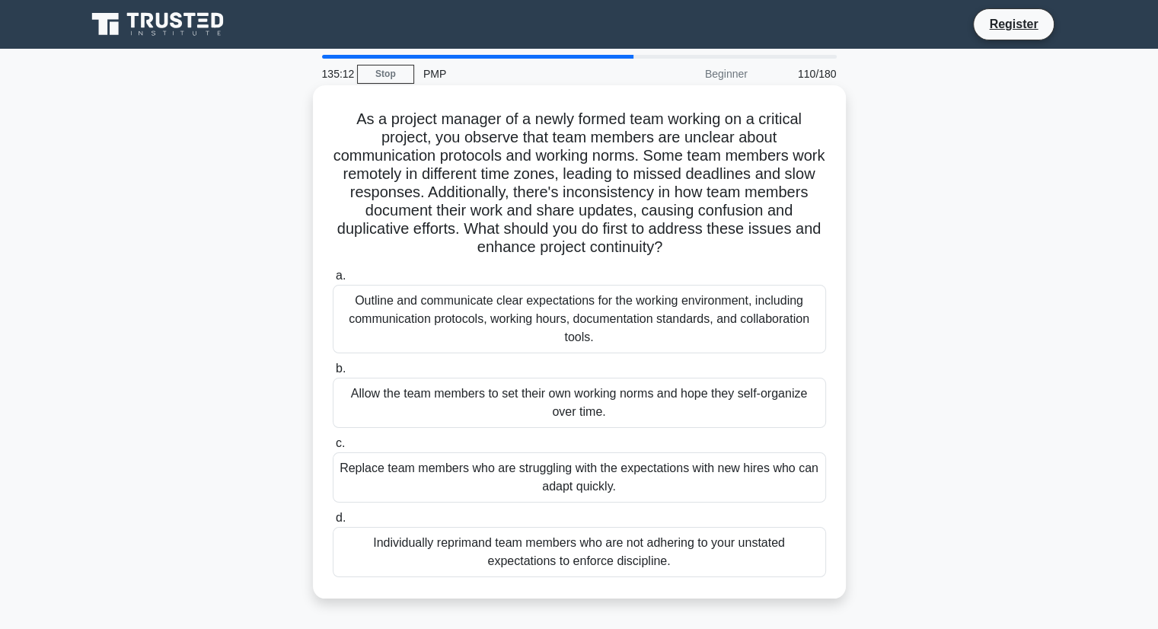
click at [517, 341] on div "Outline and communicate clear expectations for the working environment, includi…" at bounding box center [579, 319] width 493 height 69
click at [333, 281] on input "a. Outline and communicate clear expectations for the working environment, incl…" at bounding box center [333, 276] width 0 height 10
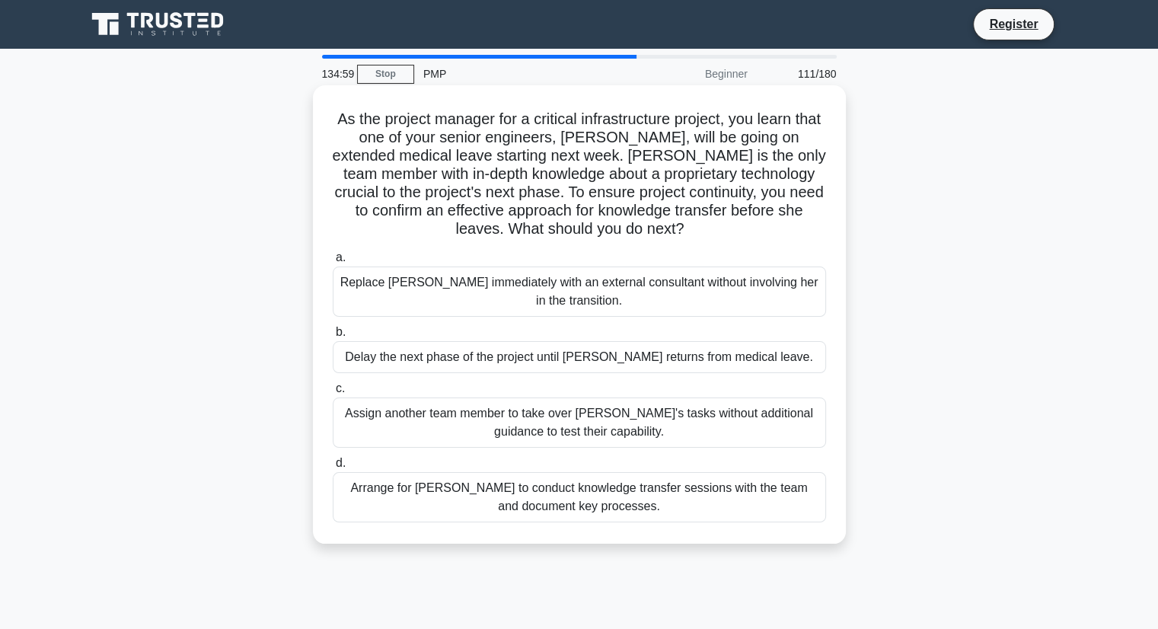
click at [501, 518] on div "Arrange for Maria to conduct knowledge transfer sessions with the team and docu…" at bounding box center [579, 497] width 493 height 50
click at [333, 468] on input "d. Arrange for Maria to conduct knowledge transfer sessions with the team and d…" at bounding box center [333, 463] width 0 height 10
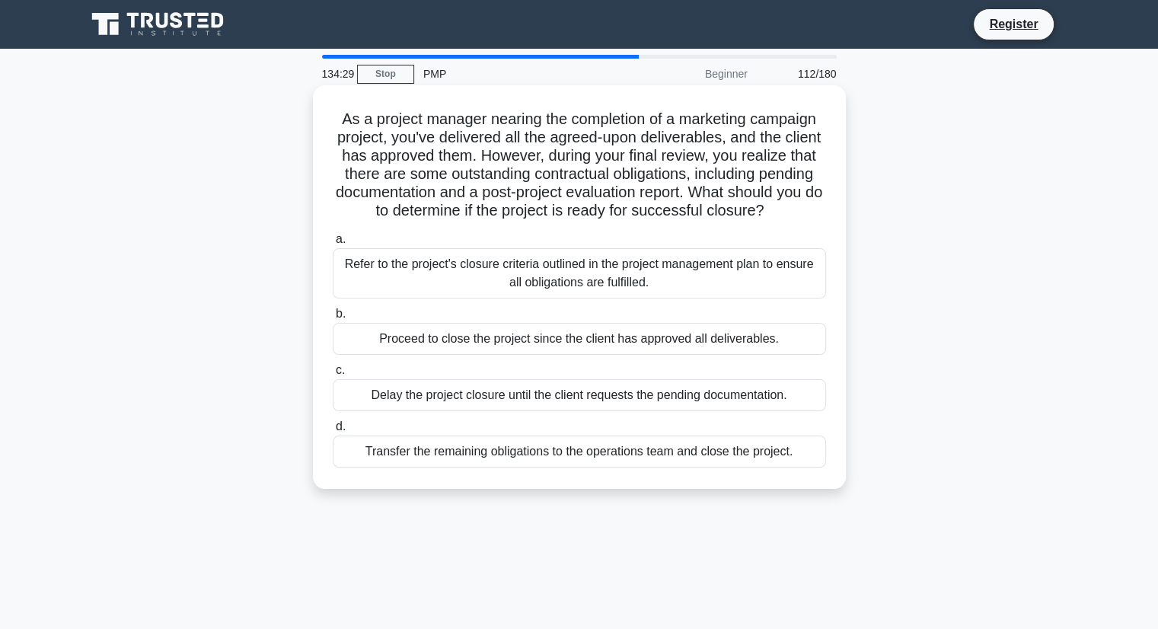
click at [592, 272] on div "Refer to the project's closure criteria outlined in the project management plan…" at bounding box center [579, 273] width 493 height 50
click at [333, 244] on input "a. Refer to the project's closure criteria outlined in the project management p…" at bounding box center [333, 239] width 0 height 10
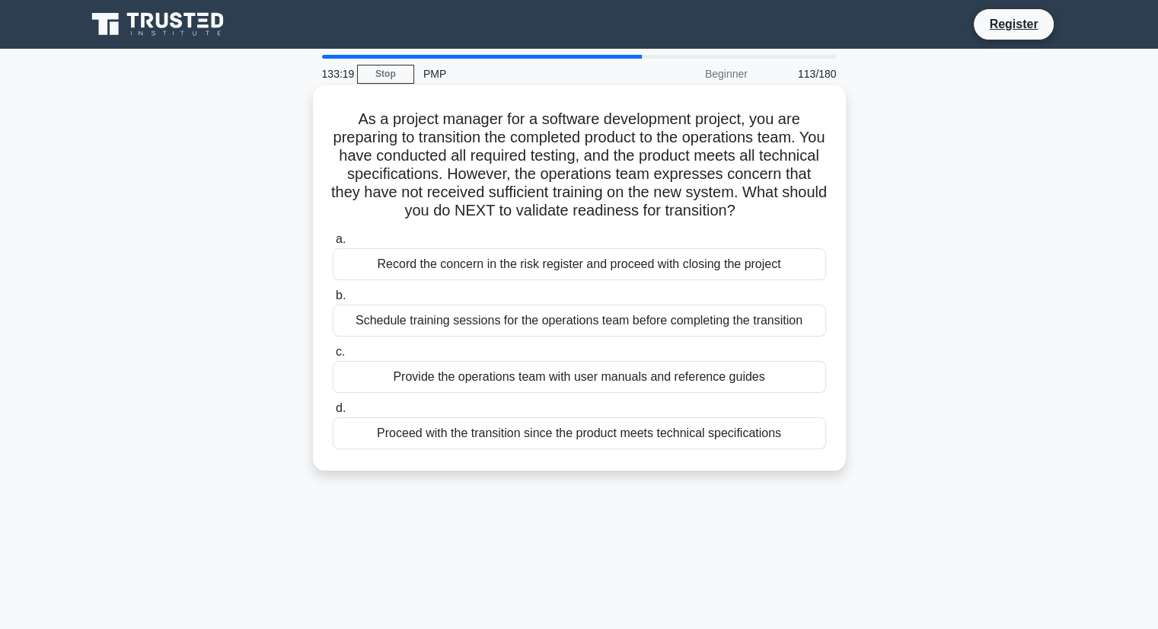
click at [559, 336] on div "Schedule training sessions for the operations team before completing the transi…" at bounding box center [579, 321] width 493 height 32
click at [333, 301] on input "b. Schedule training sessions for the operations team before completing the tra…" at bounding box center [333, 296] width 0 height 10
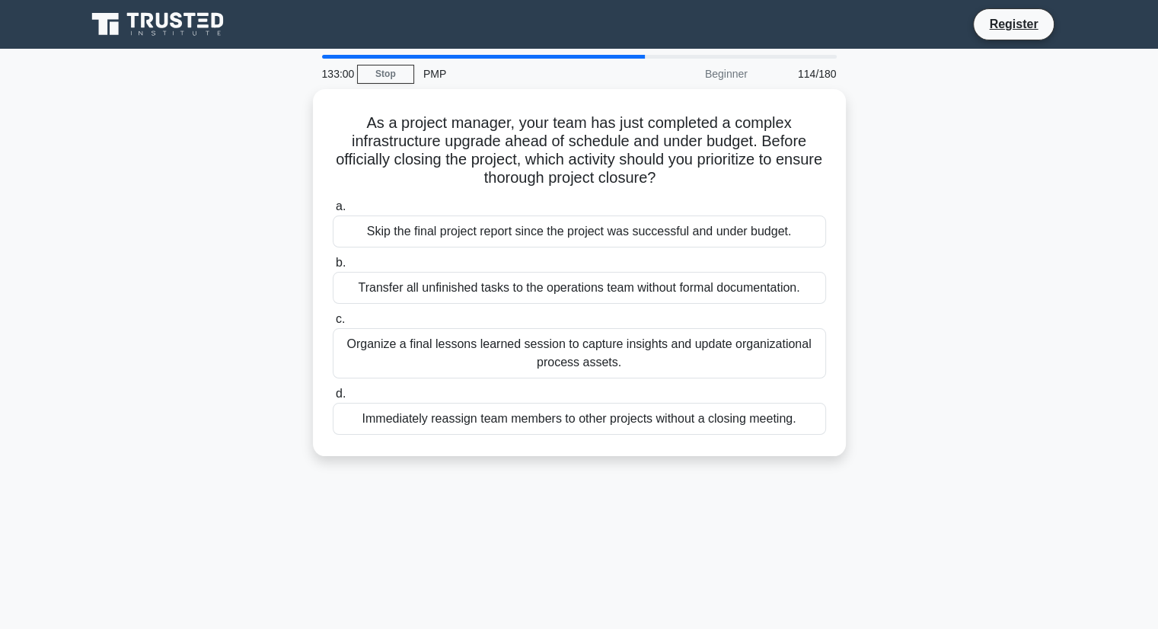
click at [559, 340] on div "Organize a final lessons learned session to capture insights and update organiz…" at bounding box center [579, 353] width 493 height 50
click at [333, 324] on input "c. Organize a final lessons learned session to capture insights and update orga…" at bounding box center [333, 319] width 0 height 10
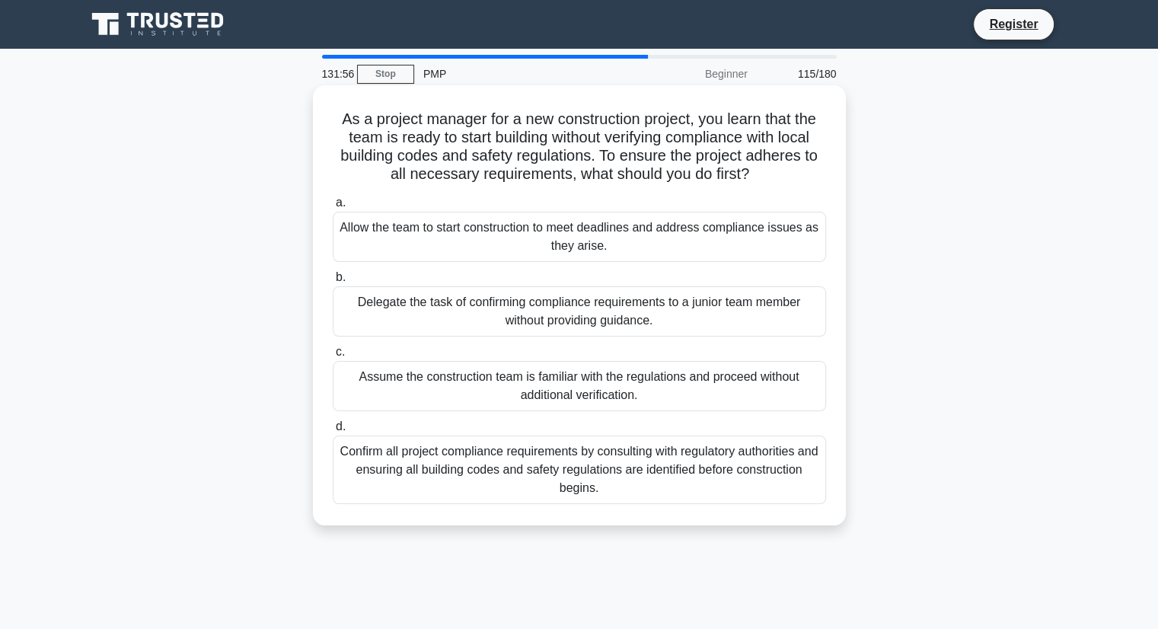
click at [570, 445] on div "Confirm all project compliance requirements by consulting with regulatory autho…" at bounding box center [579, 469] width 493 height 69
click at [333, 432] on input "d. Confirm all project compliance requirements by consulting with regulatory au…" at bounding box center [333, 427] width 0 height 10
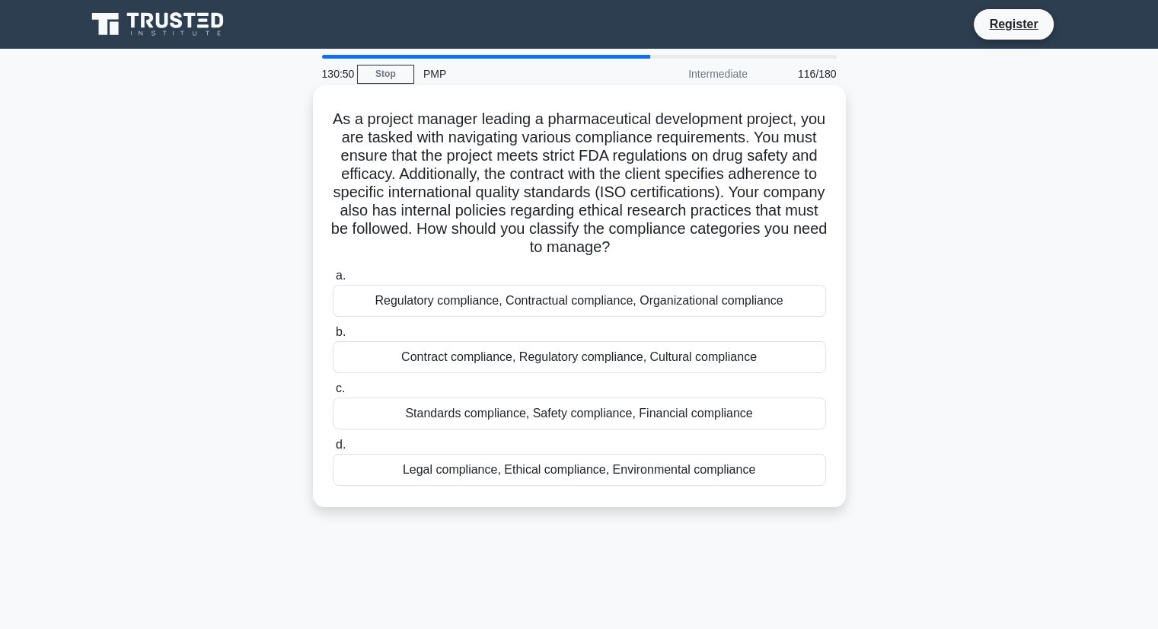
click at [559, 301] on div "Regulatory compliance, Contractual compliance, Organizational compliance" at bounding box center [579, 301] width 493 height 32
click at [333, 281] on input "a. Regulatory compliance, Contractual compliance, Organizational compliance" at bounding box center [333, 276] width 0 height 10
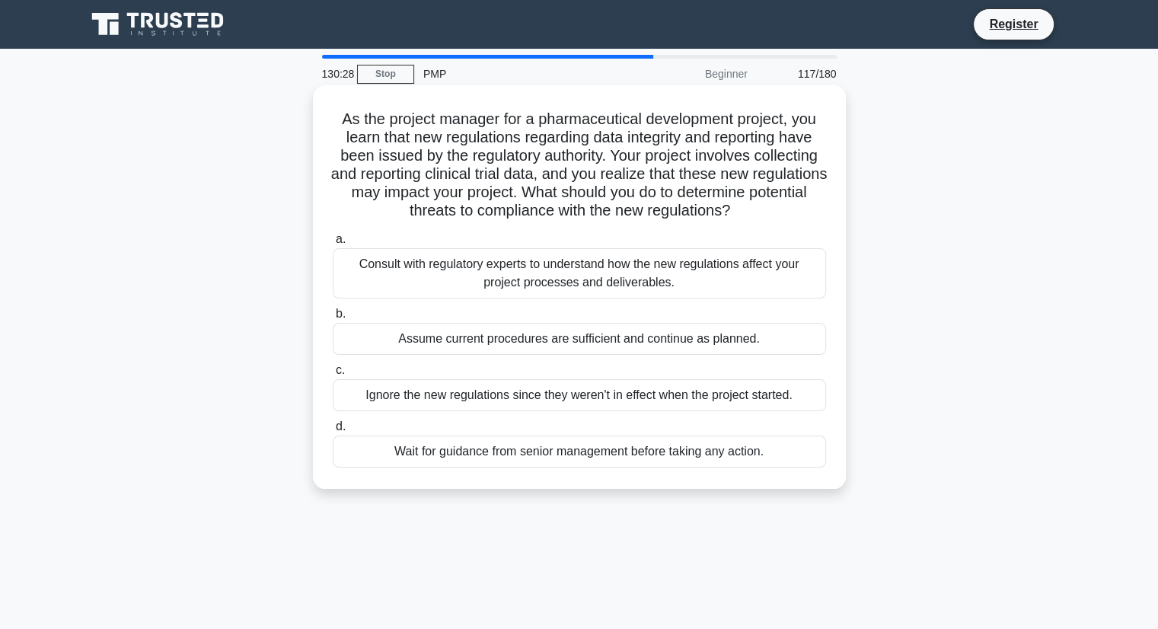
click at [557, 280] on div "Consult with regulatory experts to understand how the new regulations affect yo…" at bounding box center [579, 273] width 493 height 50
click at [333, 244] on input "a. Consult with regulatory experts to understand how the new regulations affect…" at bounding box center [333, 239] width 0 height 10
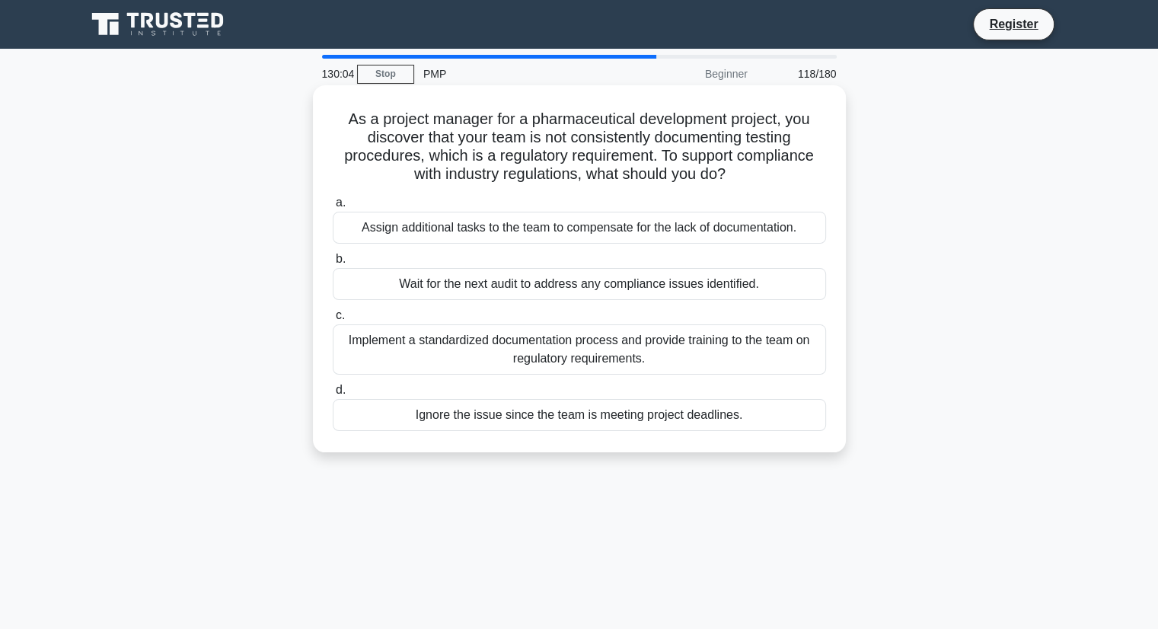
click at [503, 346] on div "Implement a standardized documentation process and provide training to the team…" at bounding box center [579, 349] width 493 height 50
click at [333, 320] on input "c. Implement a standardized documentation process and provide training to the t…" at bounding box center [333, 316] width 0 height 10
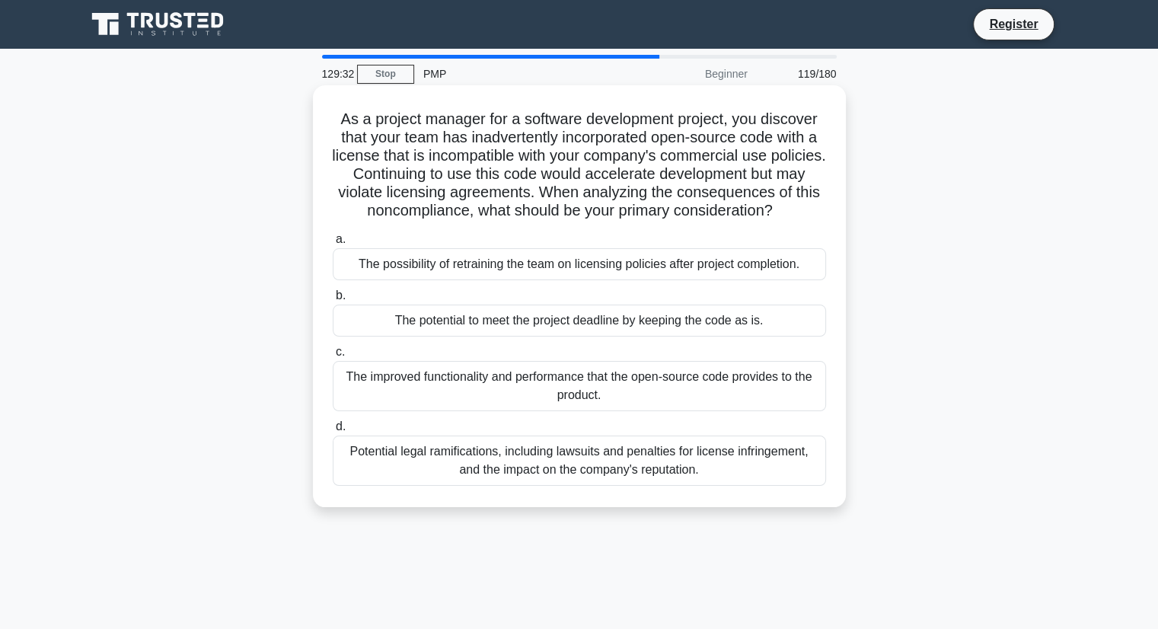
click at [477, 458] on div "Potential legal ramifications, including lawsuits and penalties for license inf…" at bounding box center [579, 460] width 493 height 50
click at [333, 432] on input "d. Potential legal ramifications, including lawsuits and penalties for license …" at bounding box center [333, 427] width 0 height 10
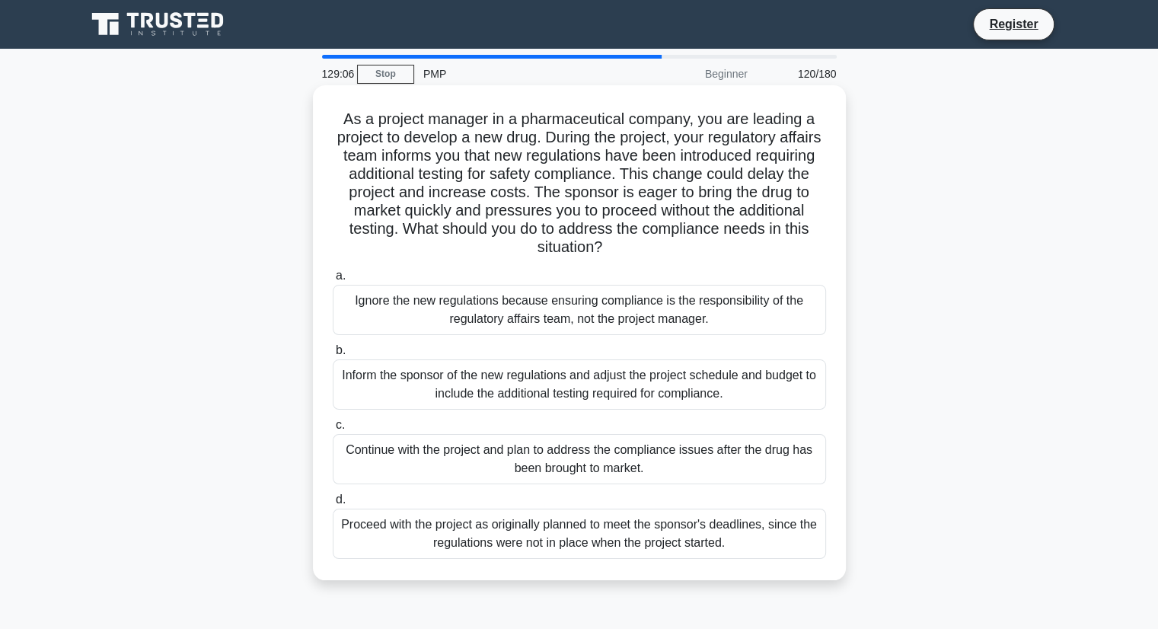
click at [462, 403] on div "Inform the sponsor of the new regulations and adjust the project schedule and b…" at bounding box center [579, 384] width 493 height 50
click at [333, 356] on input "b. Inform the sponsor of the new regulations and adjust the project schedule an…" at bounding box center [333, 351] width 0 height 10
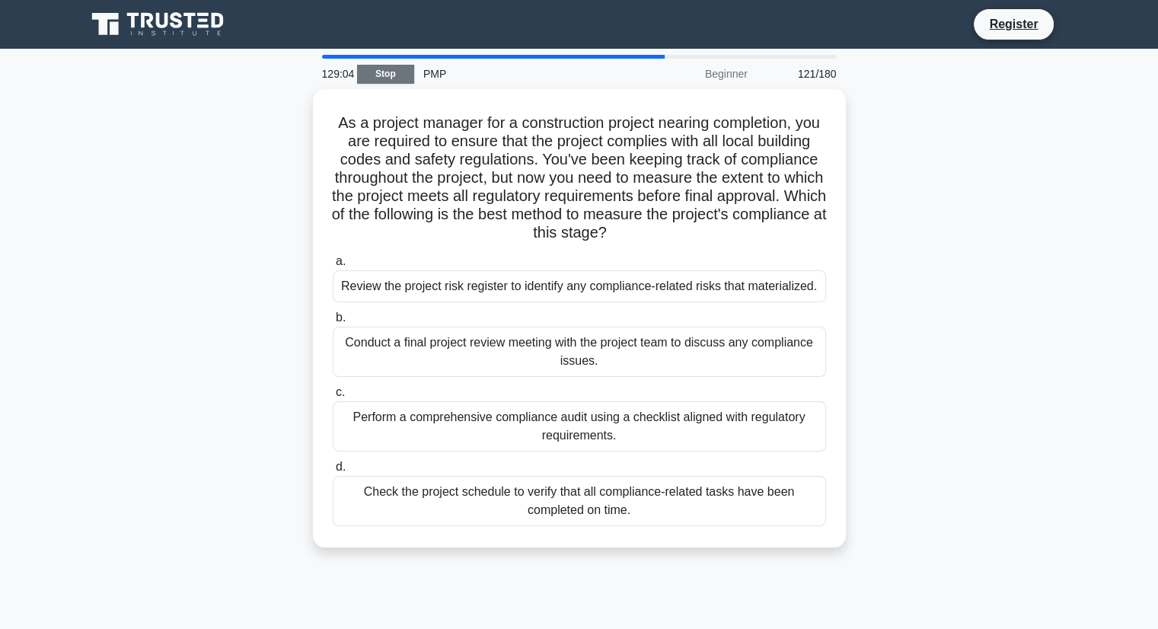
click at [390, 74] on link "Stop" at bounding box center [385, 74] width 57 height 19
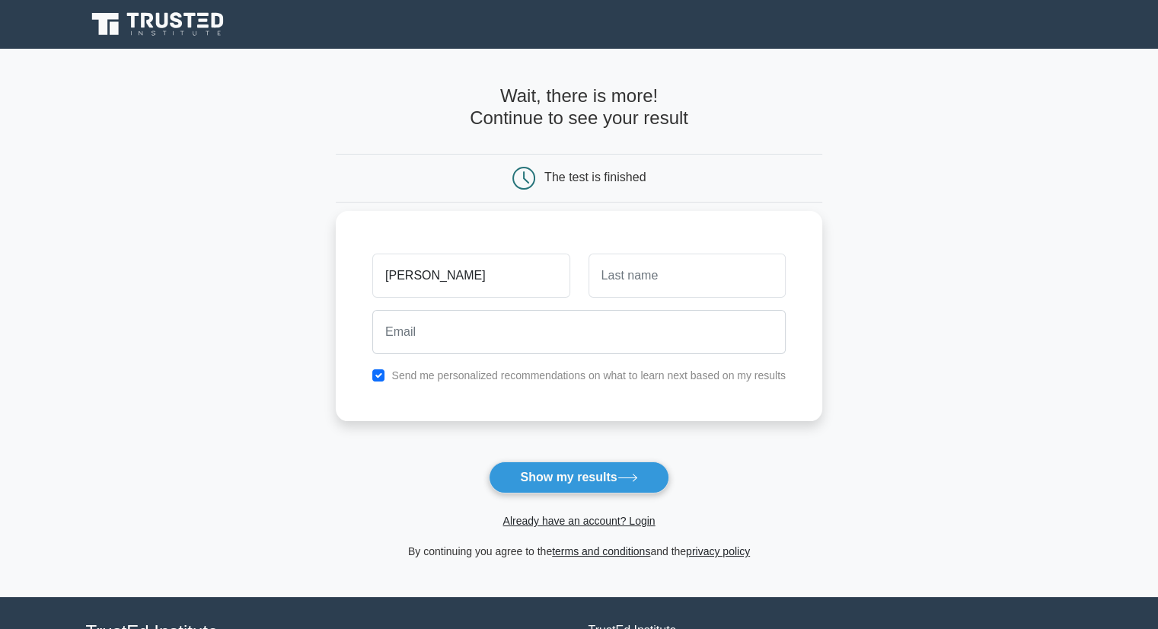
type input "[PERSON_NAME]"
click at [640, 270] on input "text" at bounding box center [686, 276] width 197 height 44
type input "Quainoo"
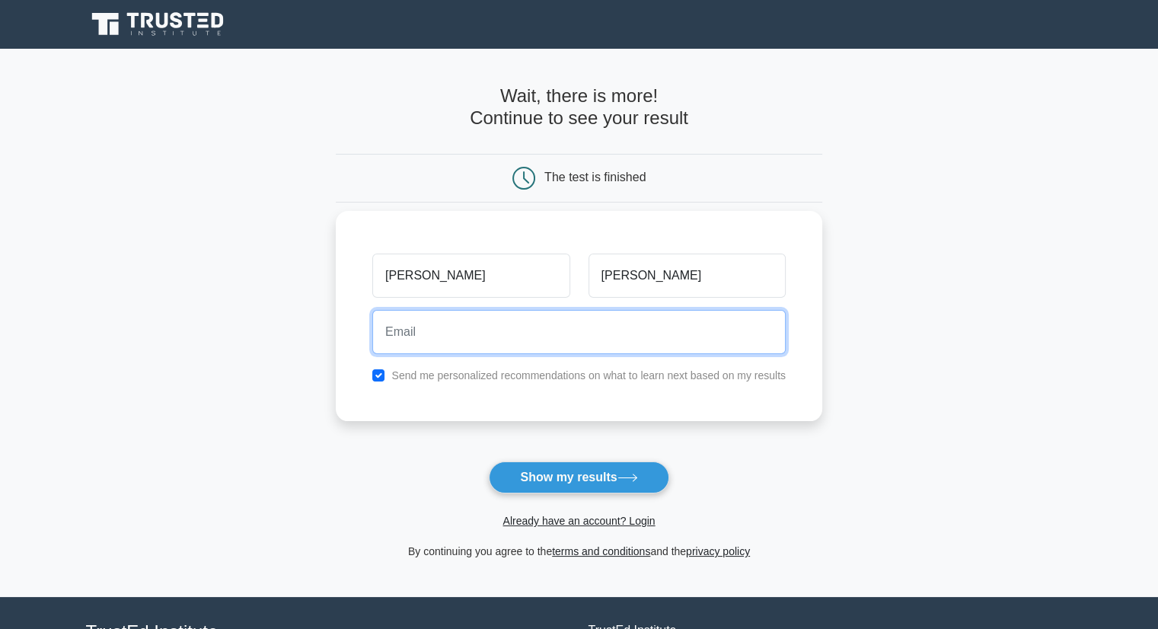
click at [501, 343] on input "email" at bounding box center [578, 332] width 413 height 44
type input "[EMAIL_ADDRESS][DOMAIN_NAME]"
click at [489, 461] on button "Show my results" at bounding box center [579, 477] width 180 height 32
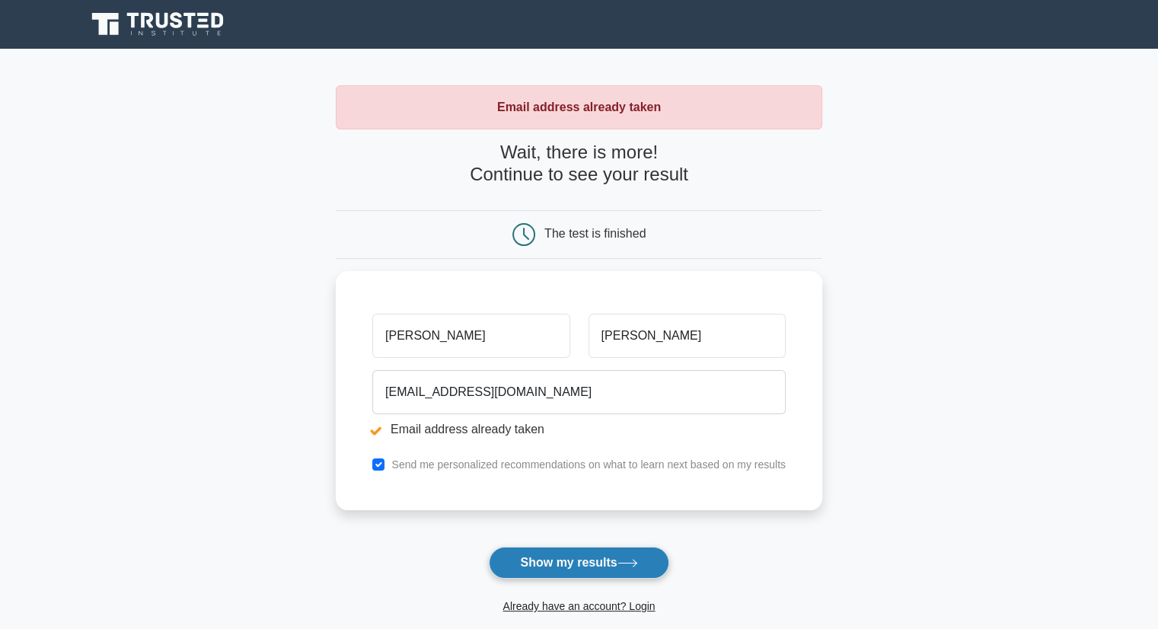
click at [599, 568] on button "Show my results" at bounding box center [579, 563] width 180 height 32
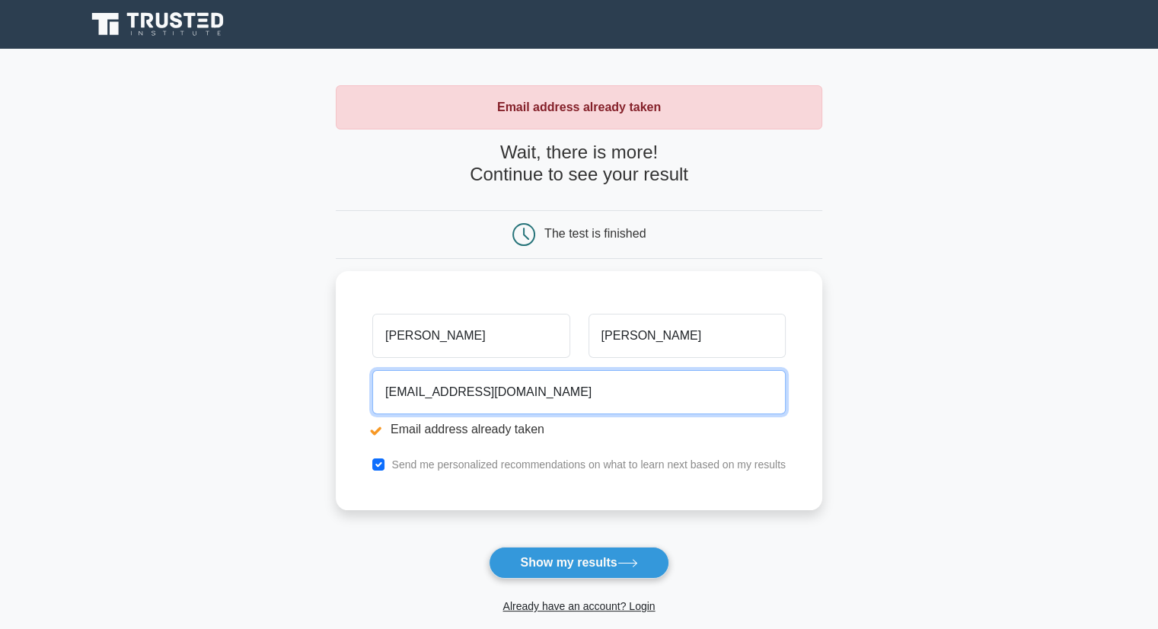
drag, startPoint x: 426, startPoint y: 388, endPoint x: 248, endPoint y: 384, distance: 178.2
click at [248, 384] on main "Email address already taken Wait, there is more! Continue to see your result Th…" at bounding box center [579, 365] width 1158 height 633
type input "[EMAIL_ADDRESS][DOMAIN_NAME]"
click at [489, 547] on button "Show my results" at bounding box center [579, 563] width 180 height 32
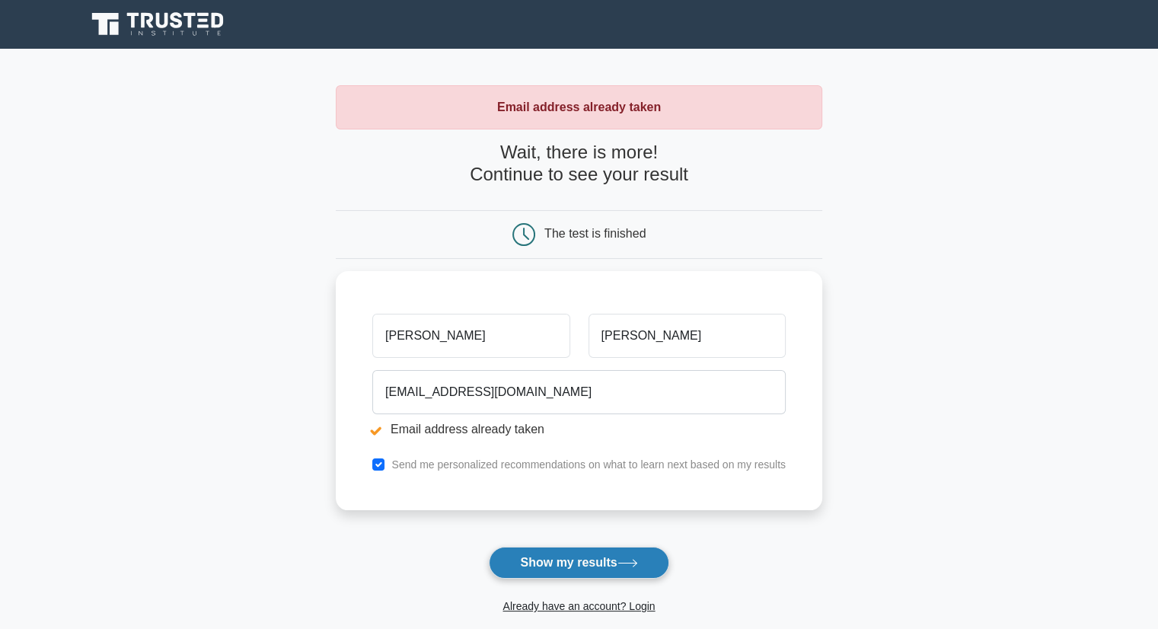
click at [611, 575] on button "Show my results" at bounding box center [579, 563] width 180 height 32
click at [611, 575] on form "Wait, there is more! Continue to see your result The test is finished Esaaba" at bounding box center [579, 394] width 486 height 504
click at [611, 565] on button "Show my results" at bounding box center [579, 563] width 180 height 32
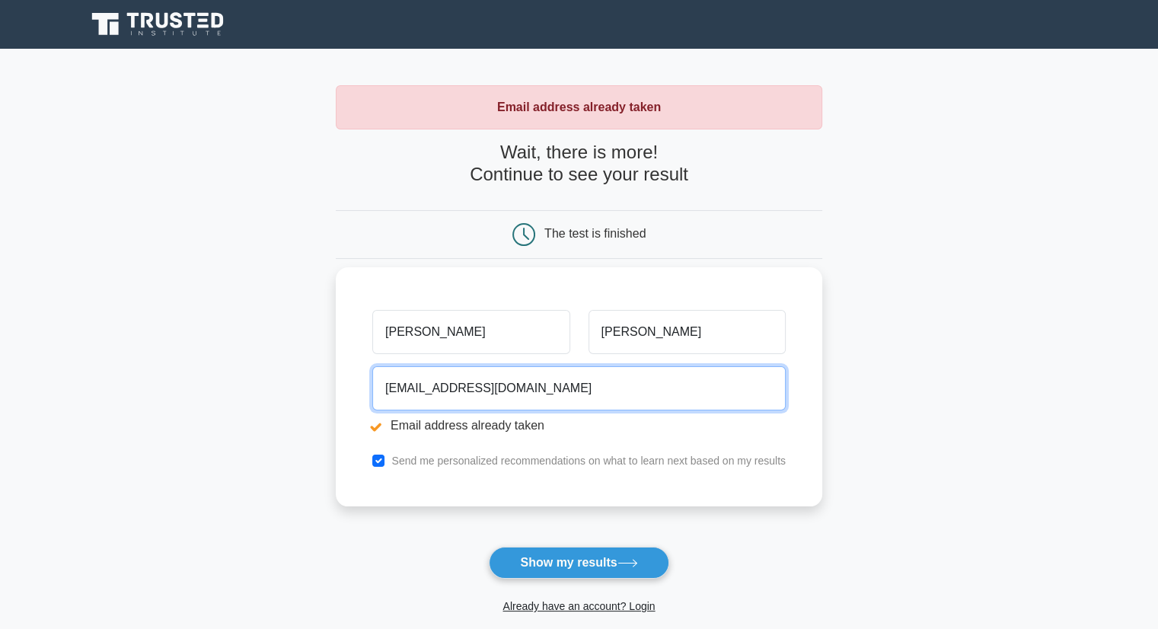
click at [484, 391] on input "[EMAIL_ADDRESS][DOMAIN_NAME]" at bounding box center [578, 388] width 413 height 44
drag, startPoint x: 484, startPoint y: 391, endPoint x: 251, endPoint y: 416, distance: 234.3
click at [251, 416] on main "Email address already taken Wait, there is more! Continue to see your result Th…" at bounding box center [579, 365] width 1158 height 633
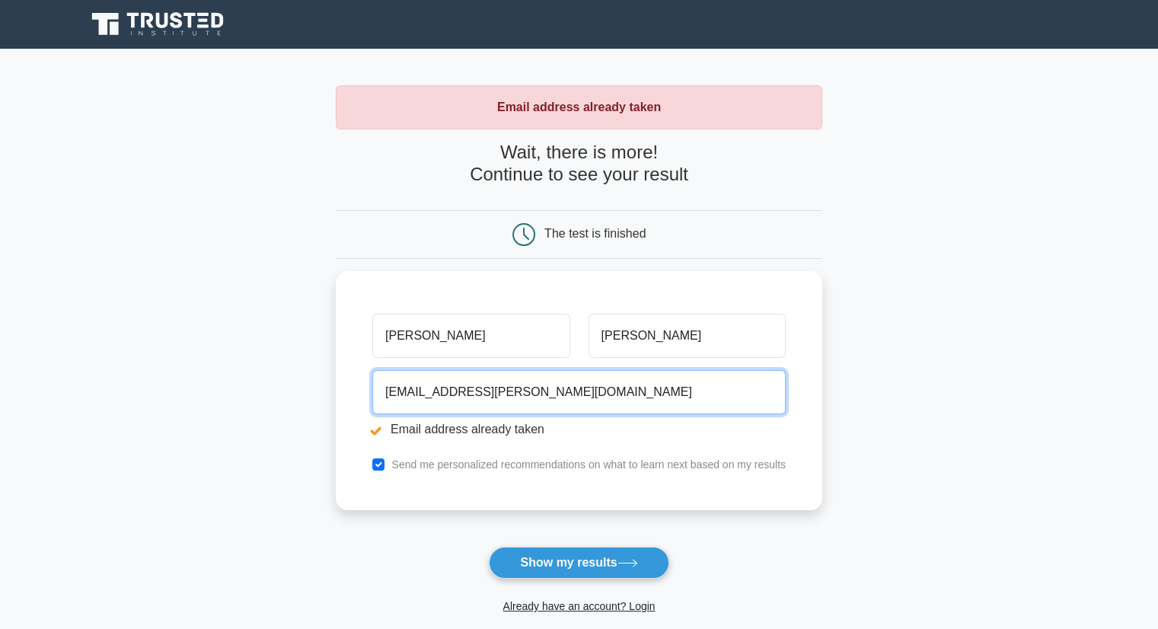
type input "[EMAIL_ADDRESS][PERSON_NAME][DOMAIN_NAME]"
click at [489, 547] on button "Show my results" at bounding box center [579, 563] width 180 height 32
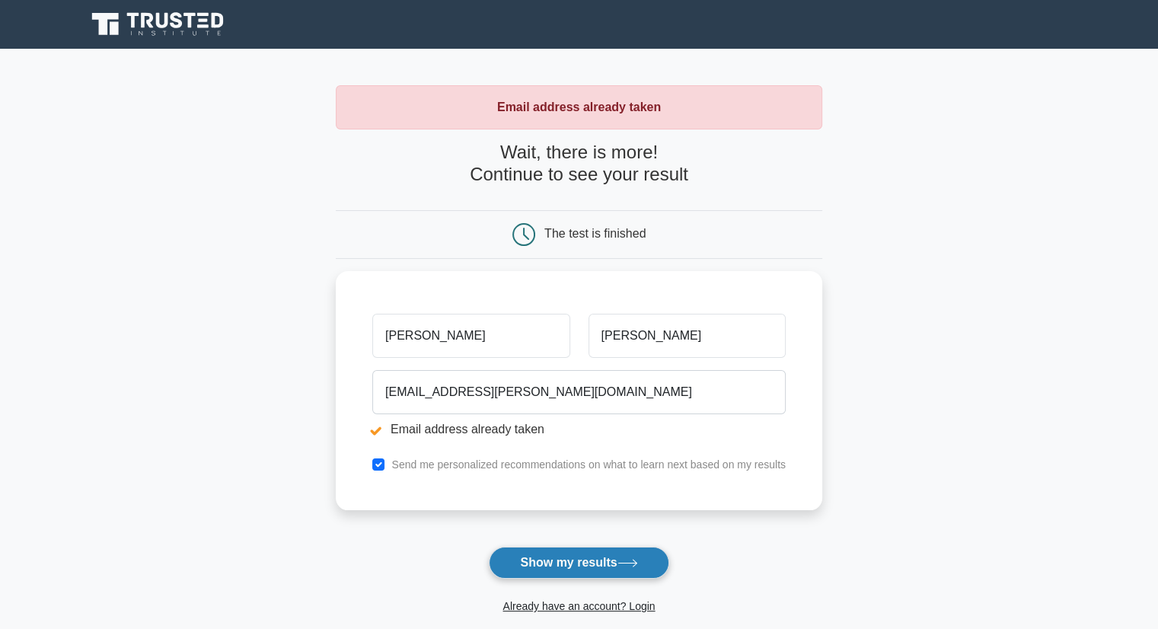
click at [547, 572] on button "Show my results" at bounding box center [579, 563] width 180 height 32
click at [594, 604] on link "Already have an account? Login" at bounding box center [578, 606] width 152 height 12
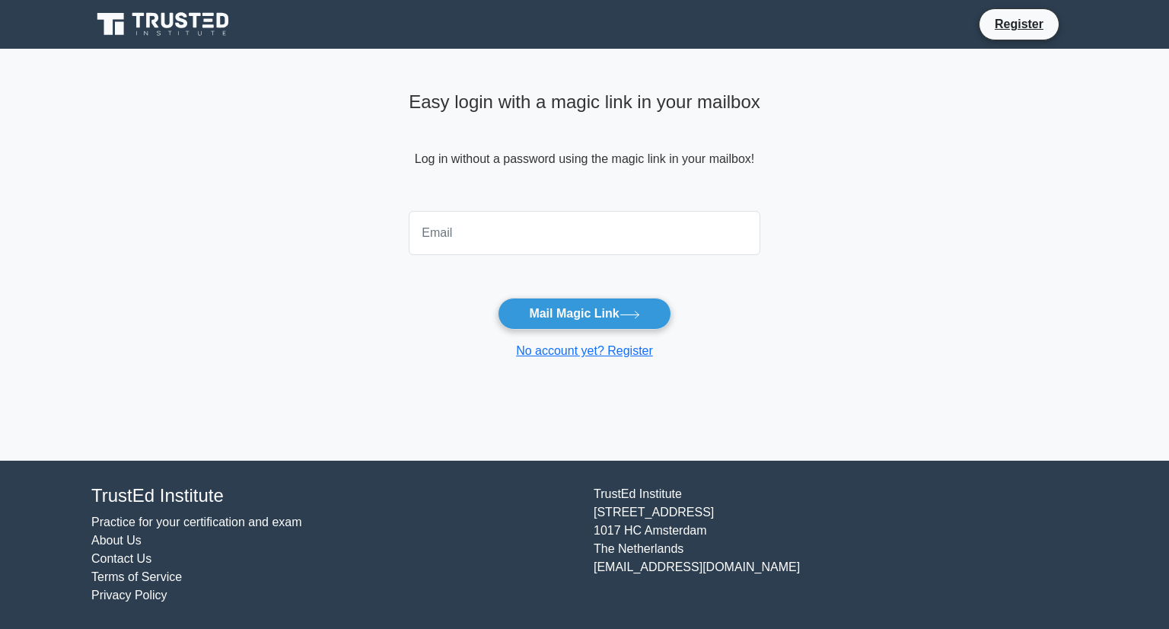
type input "l"
type input "[EMAIL_ADDRESS][DOMAIN_NAME]"
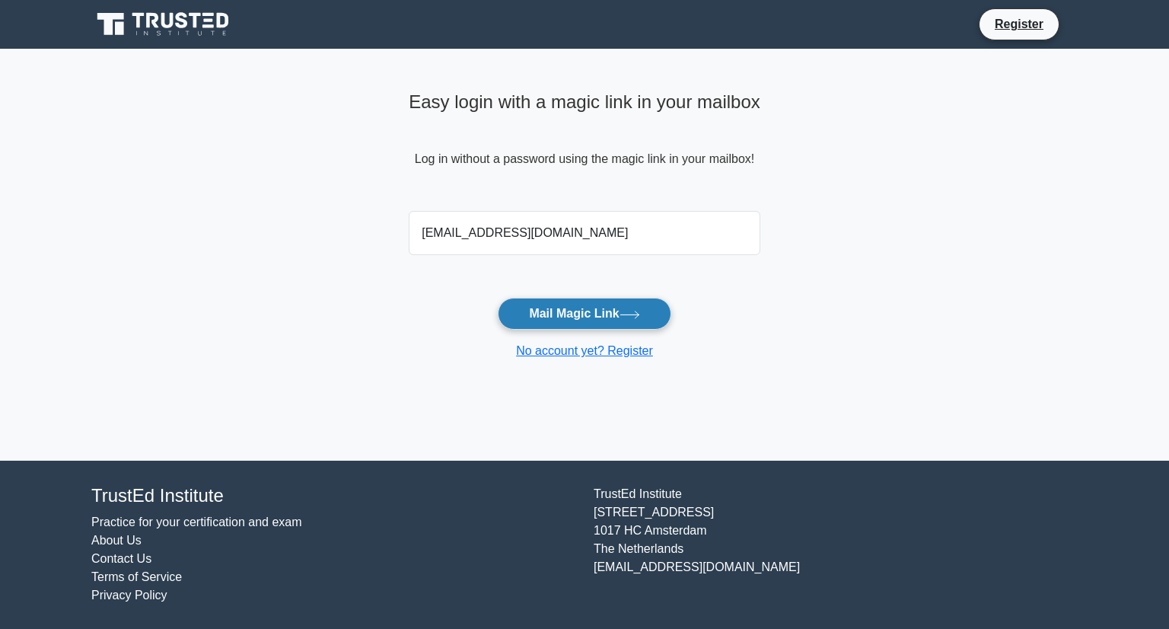
click at [624, 309] on button "Mail Magic Link" at bounding box center [584, 314] width 173 height 32
